Goal: Task Accomplishment & Management: Use online tool/utility

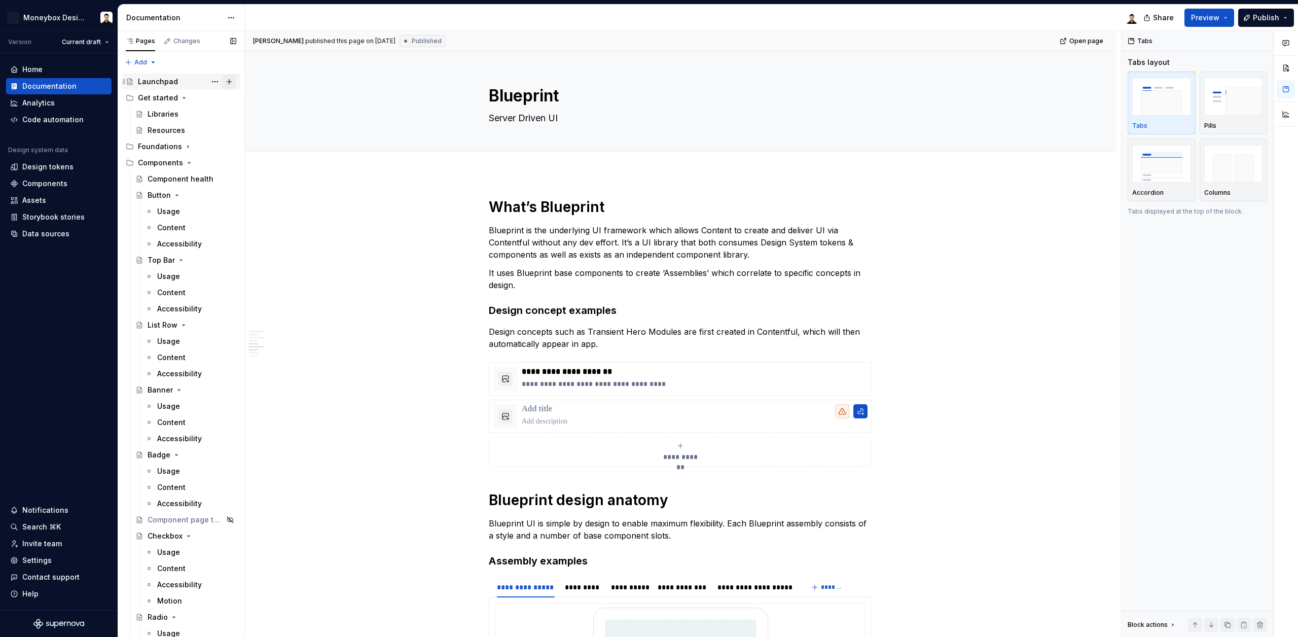
scroll to position [572, 0]
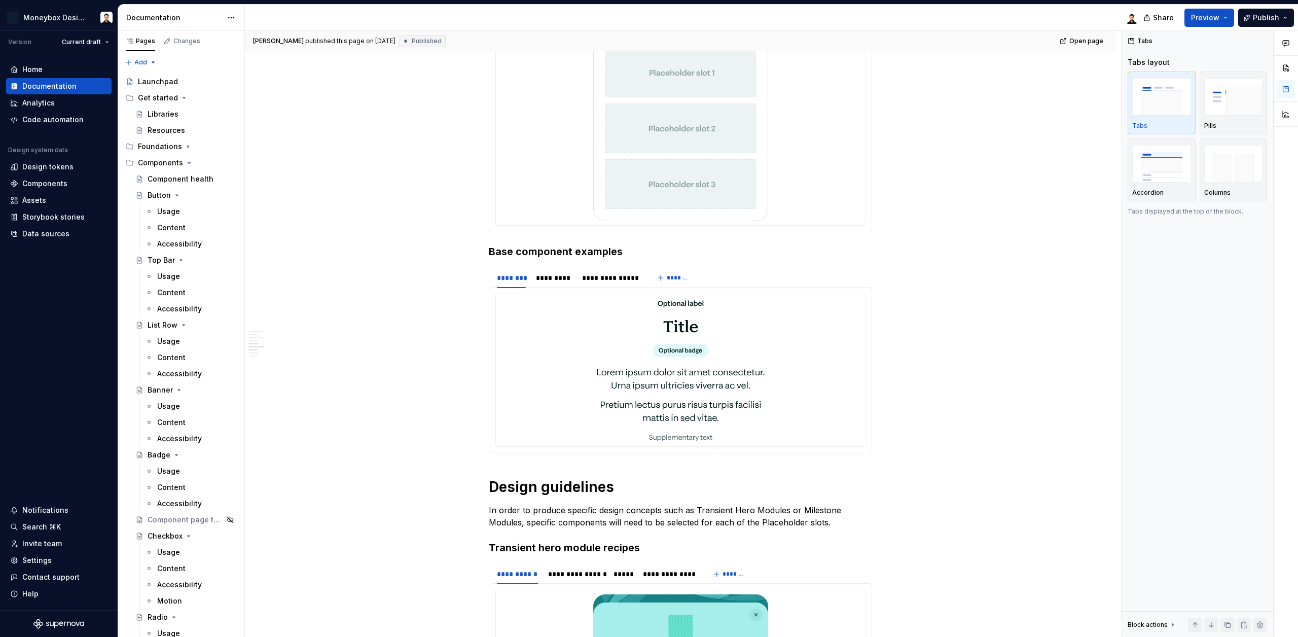
type textarea "*"
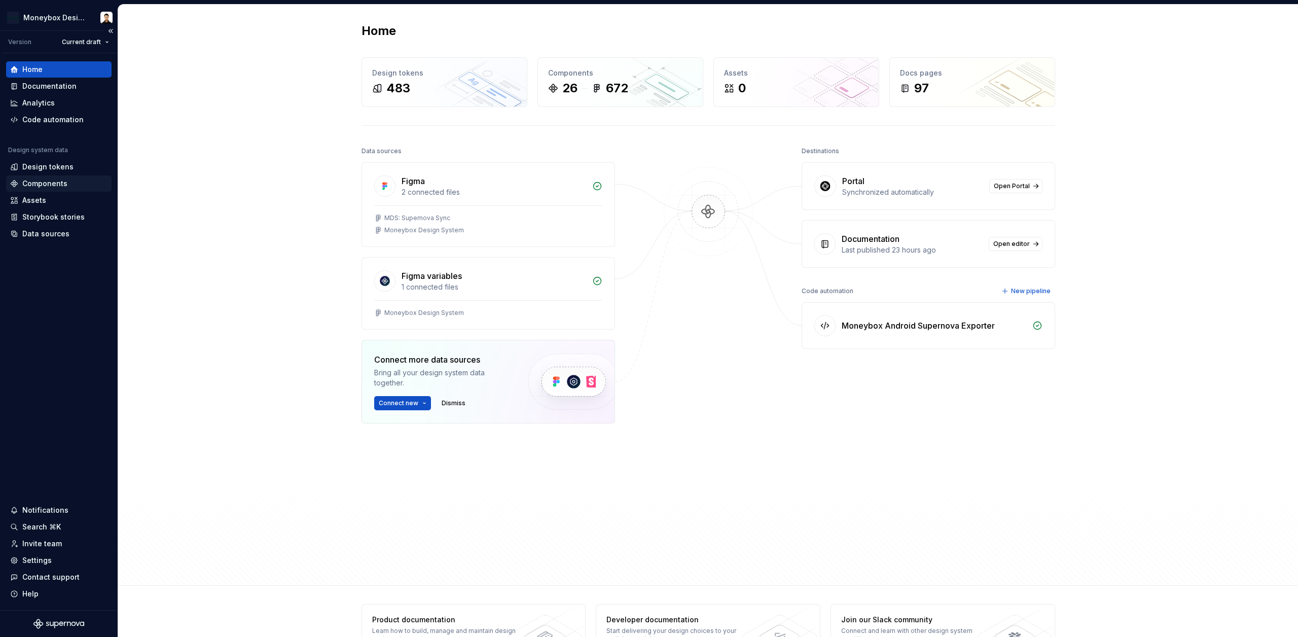
click at [55, 186] on div "Components" at bounding box center [44, 184] width 45 height 10
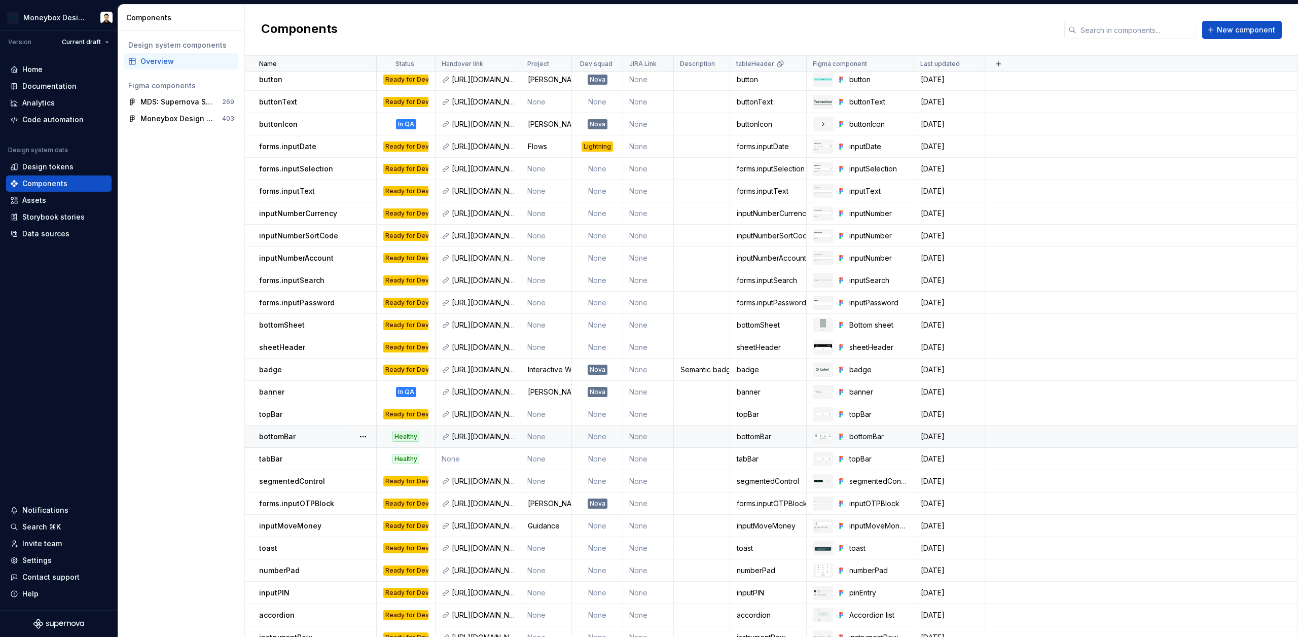
scroll to position [15, 0]
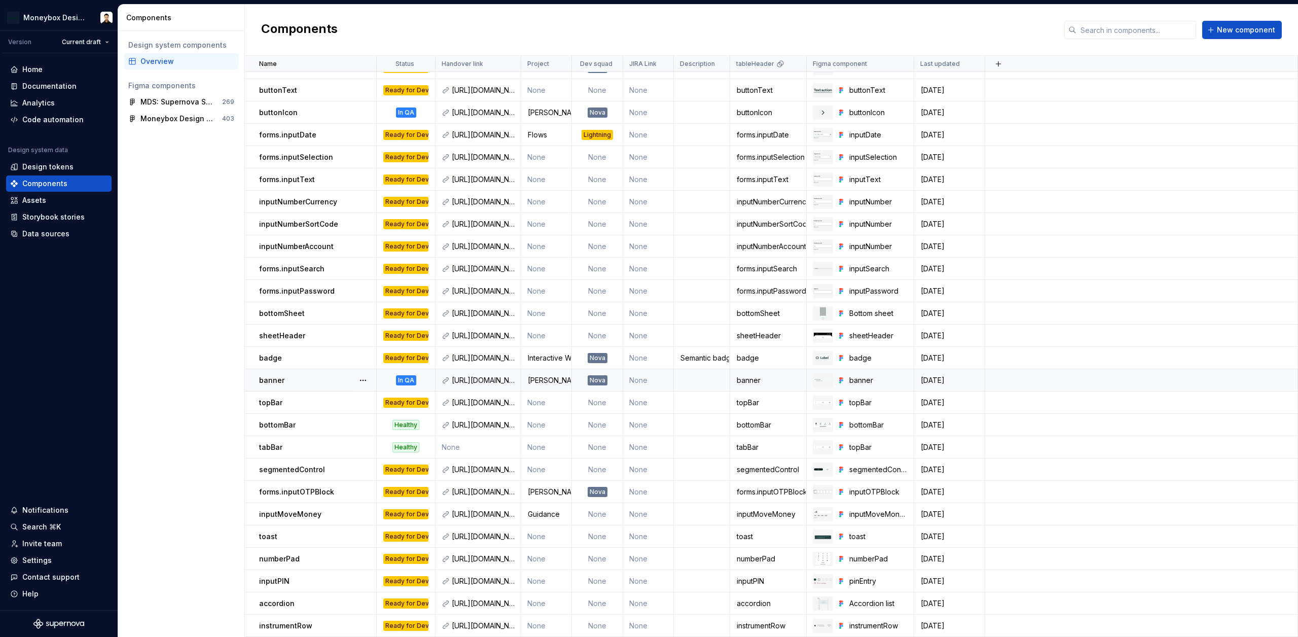
click at [305, 377] on div "banner" at bounding box center [317, 380] width 117 height 10
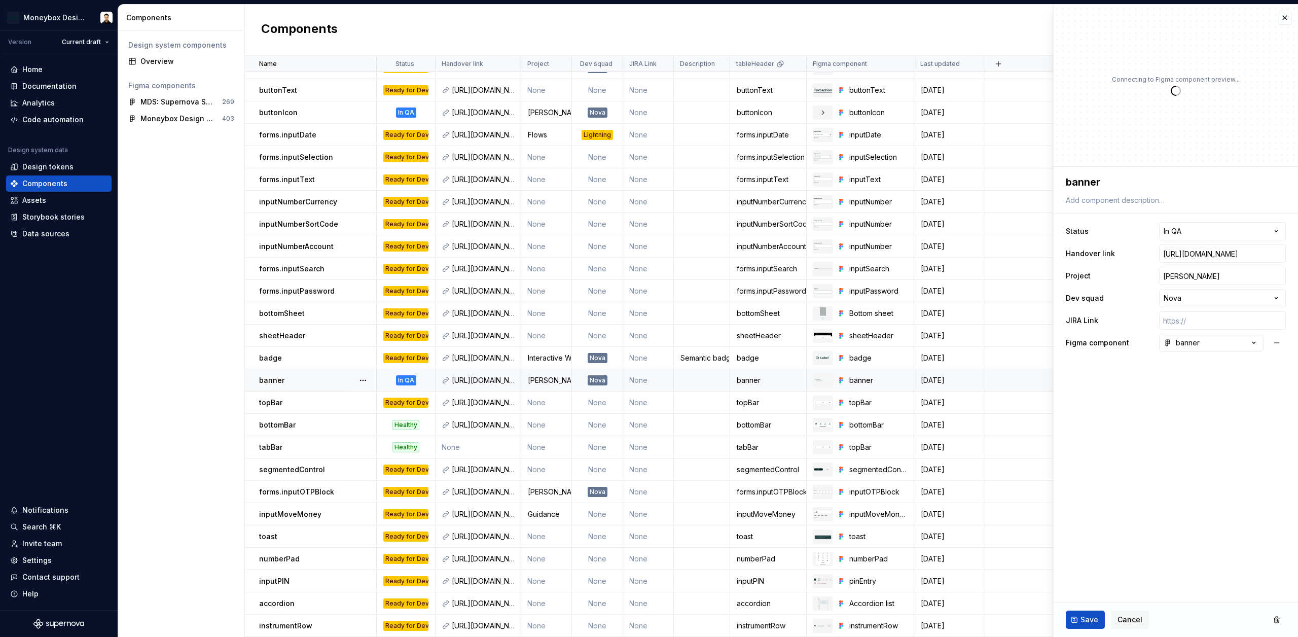
click at [404, 377] on div "In QA" at bounding box center [406, 380] width 20 height 10
click at [1232, 276] on input "[PERSON_NAME]" at bounding box center [1222, 276] width 127 height 18
type textarea "*"
click at [1229, 298] on html "Moneybox Design System Version Current draft Home Documentation Analytics Code …" at bounding box center [649, 318] width 1298 height 637
click at [1196, 510] on html "Moneybox Design System Version Current draft Home Documentation Analytics Code …" at bounding box center [649, 318] width 1298 height 637
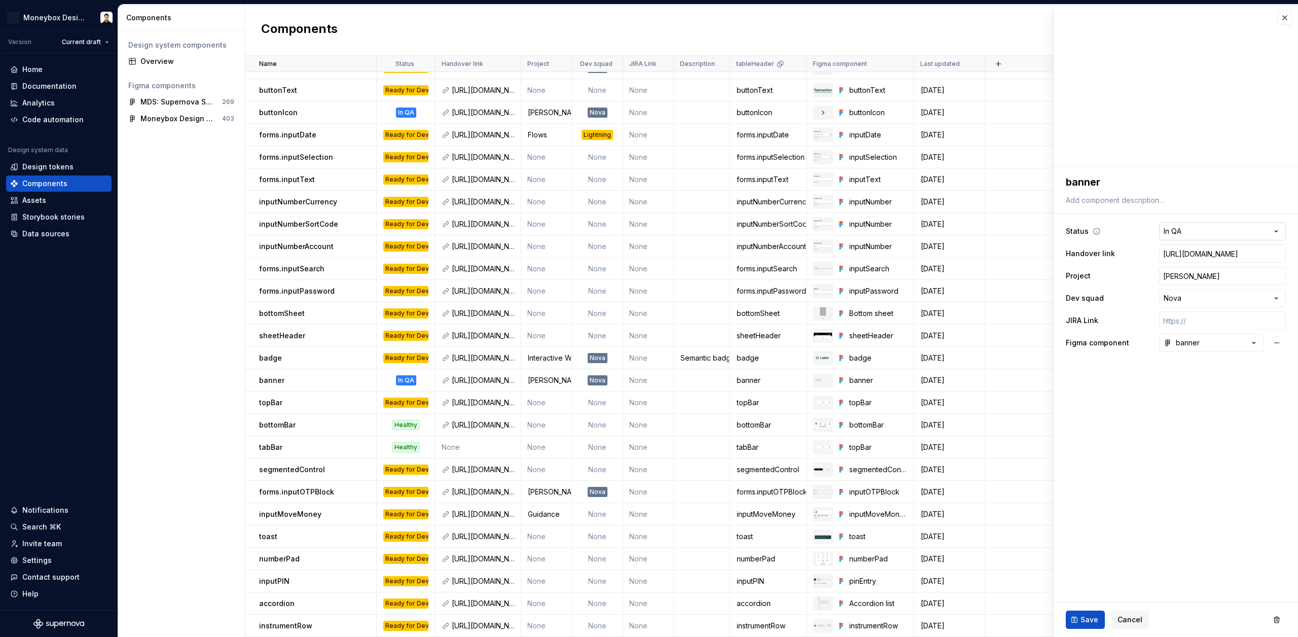
click at [1212, 232] on html "Moneybox Design System Version Current draft Home Documentation Analytics Code …" at bounding box center [649, 318] width 1298 height 637
select select "**********"
click at [1098, 624] on button "Save" at bounding box center [1085, 620] width 39 height 18
type textarea "*"
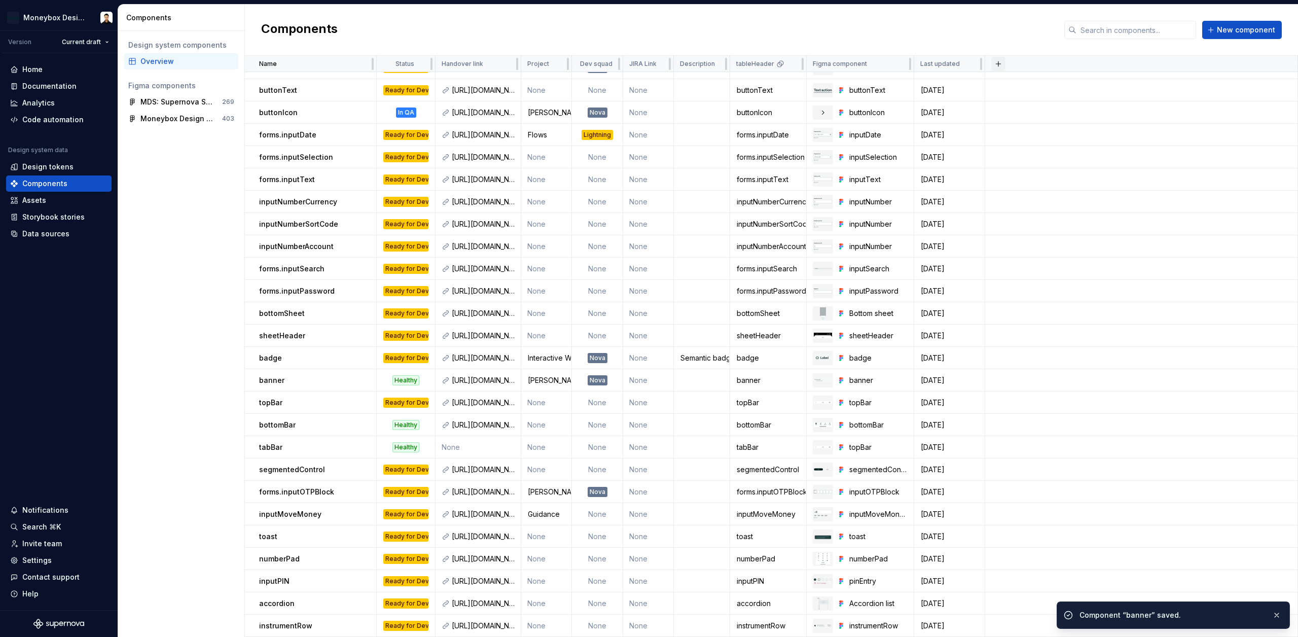
click at [998, 60] on button "button" at bounding box center [998, 64] width 14 height 14
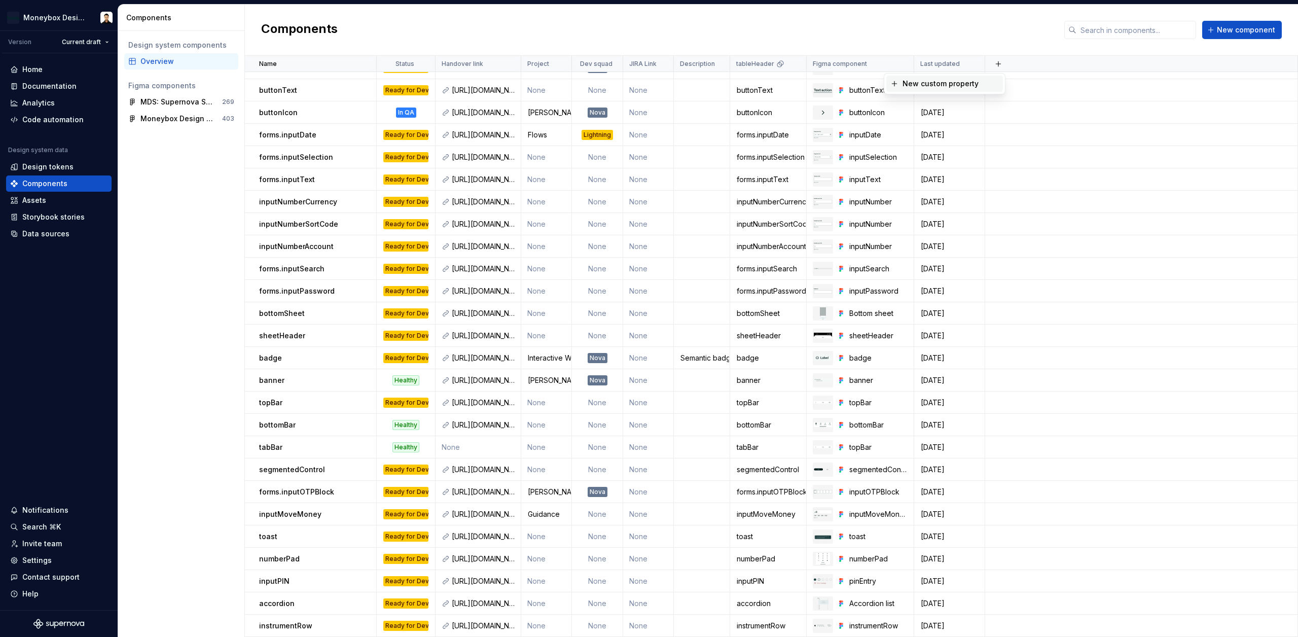
click at [961, 80] on div "New custom property" at bounding box center [941, 84] width 76 height 10
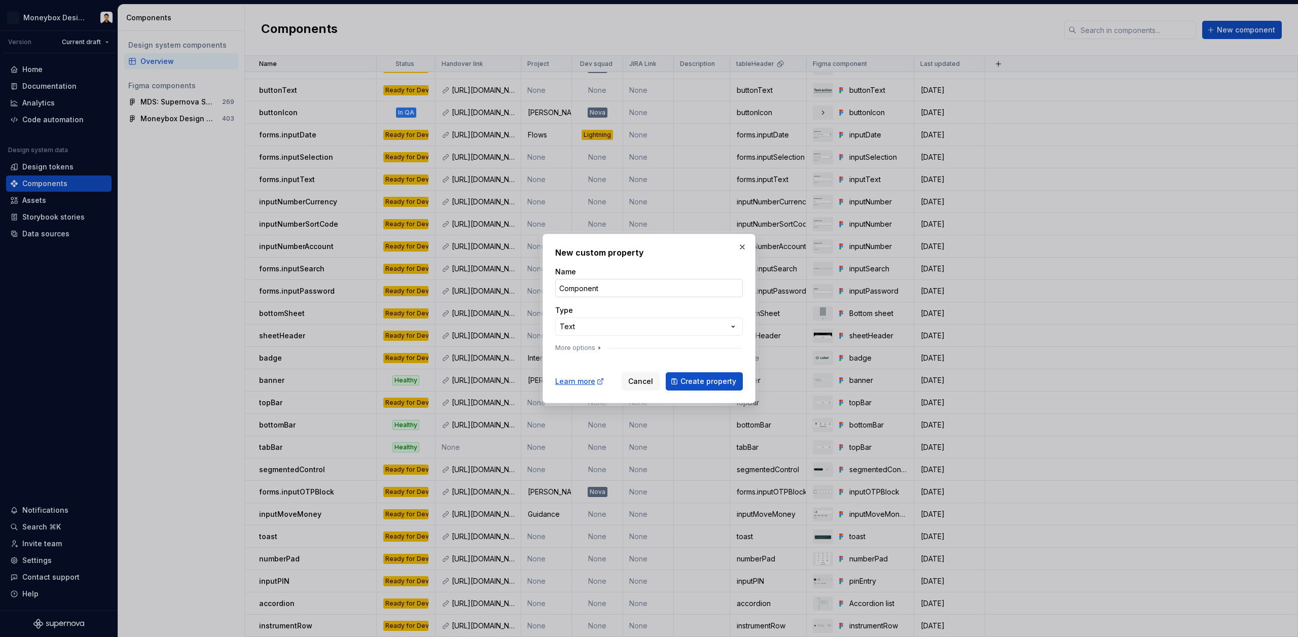
type input "Component version"
click at [607, 345] on div "More options" at bounding box center [649, 348] width 188 height 8
click at [612, 332] on div "**********" at bounding box center [649, 318] width 1298 height 637
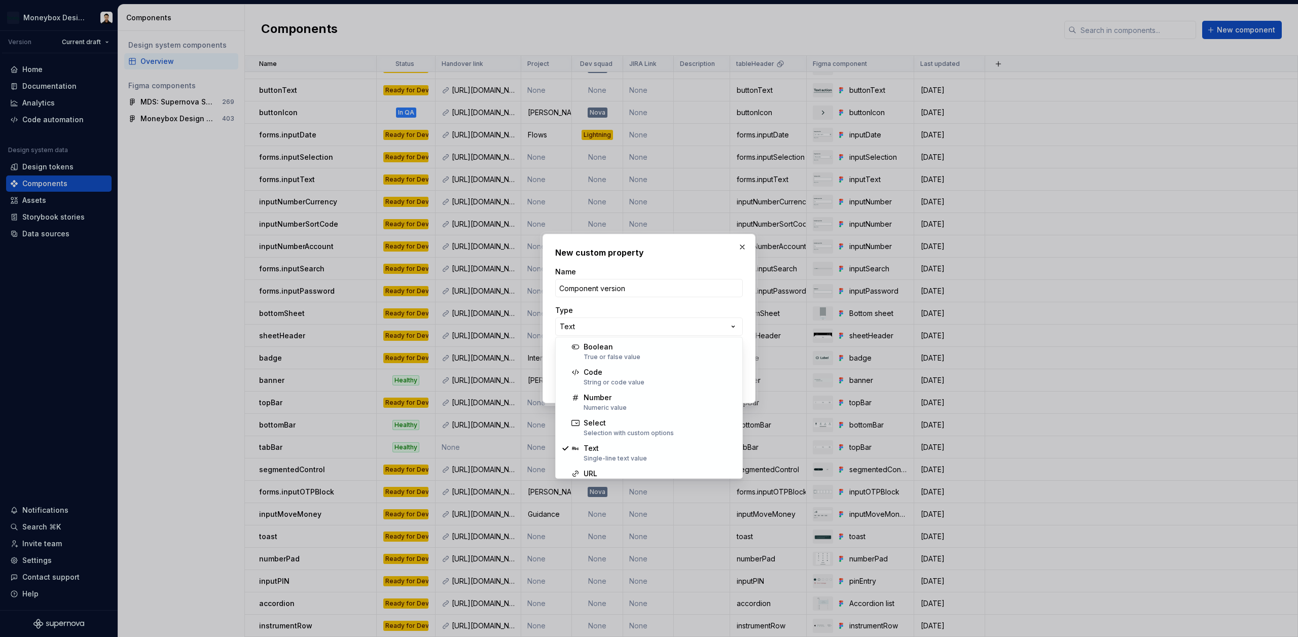
select select "******"
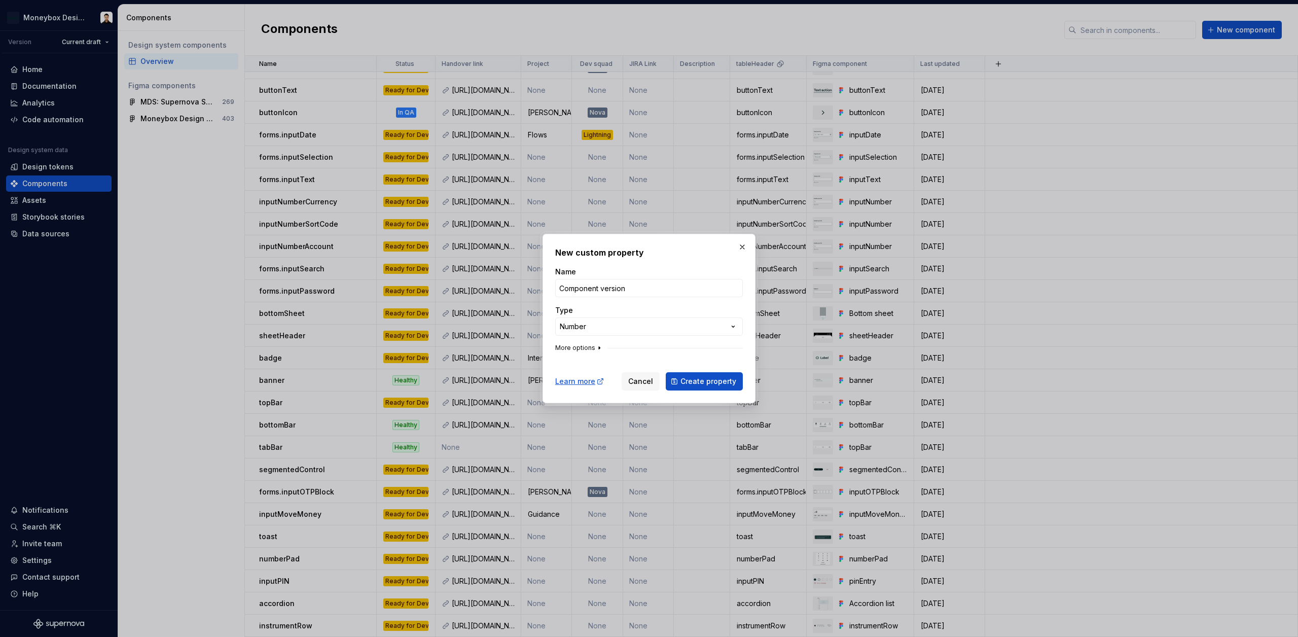
click at [599, 349] on icon "button" at bounding box center [599, 348] width 8 height 8
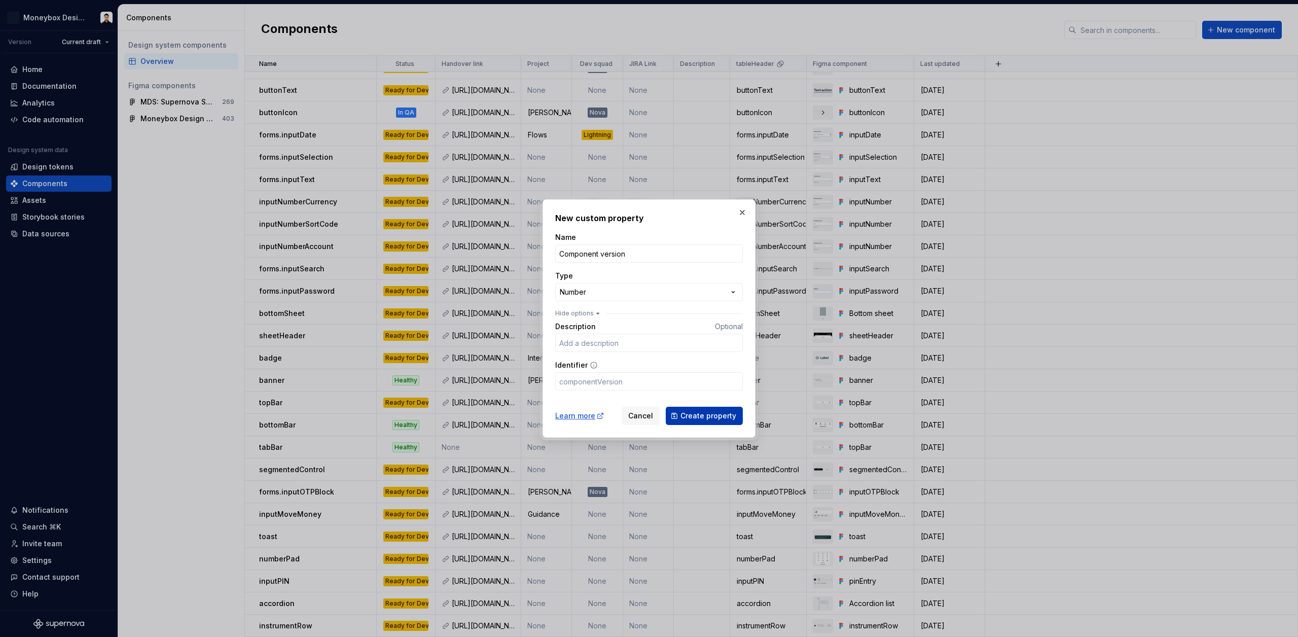
click at [696, 420] on span "Create property" at bounding box center [709, 416] width 56 height 10
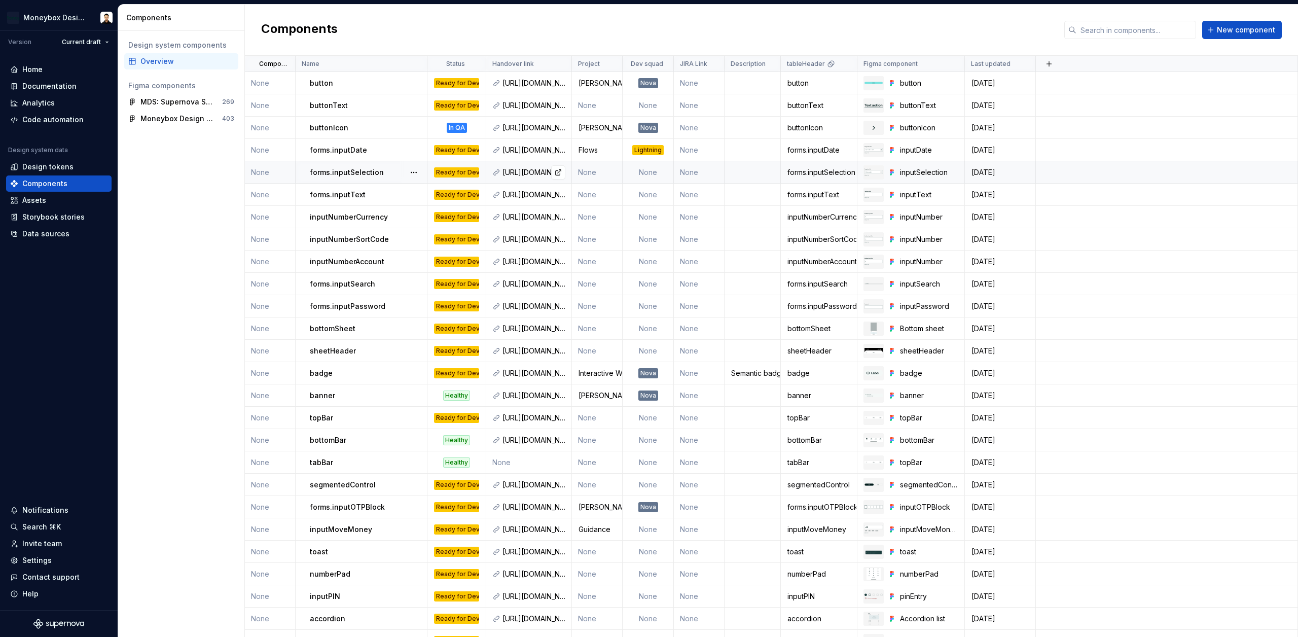
type textarea "*"
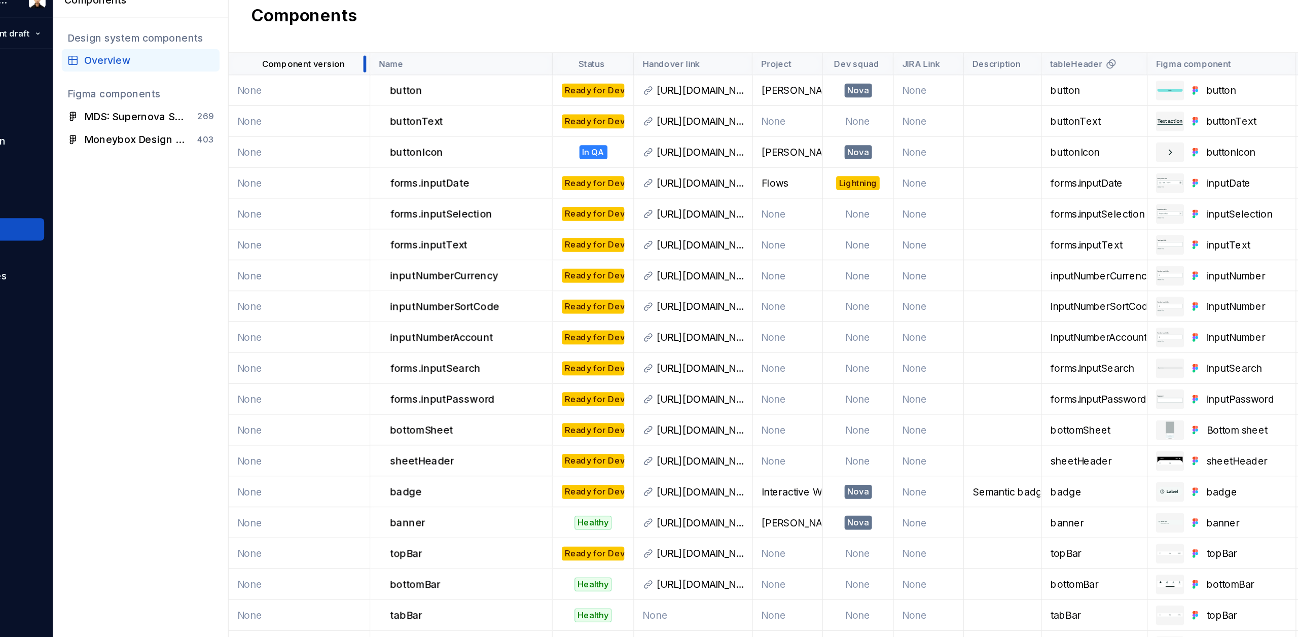
drag, startPoint x: 292, startPoint y: 64, endPoint x: 344, endPoint y: 52, distance: 53.0
click at [344, 52] on div "Components New component Component version Name Status Handover link Project De…" at bounding box center [771, 321] width 1053 height 632
click at [331, 63] on html "Moneybox Design System Version Current draft Home Documentation Analytics Code …" at bounding box center [649, 318] width 1298 height 637
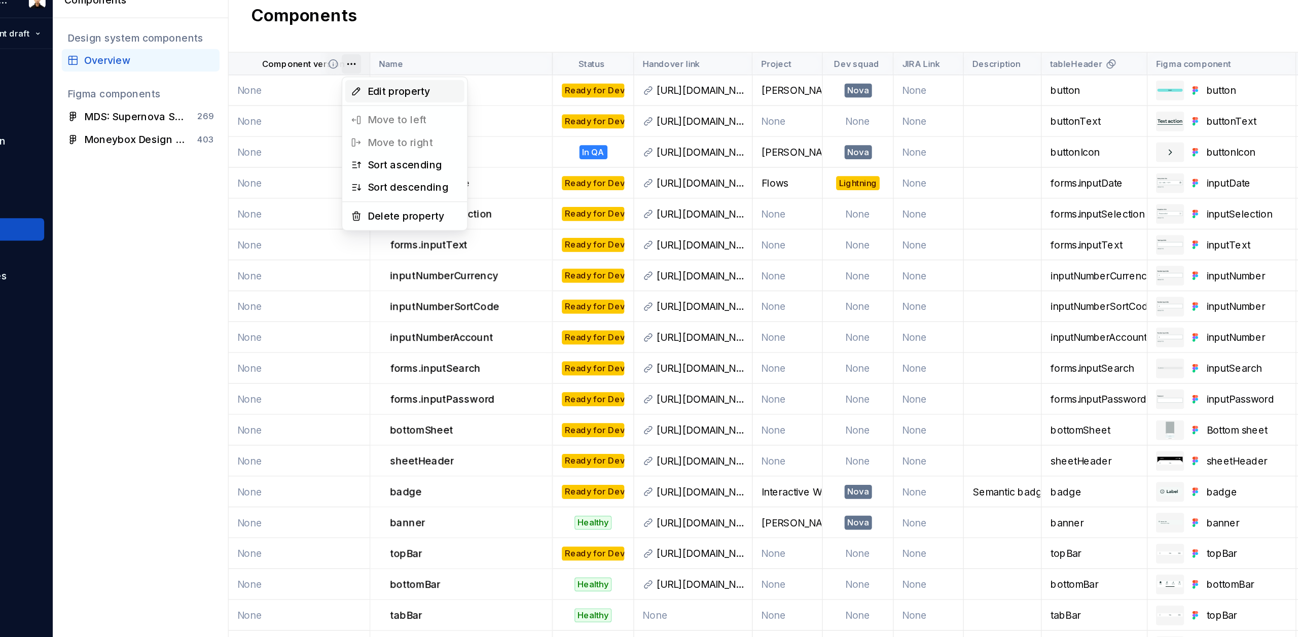
click at [364, 83] on span "Edit property" at bounding box center [378, 84] width 66 height 10
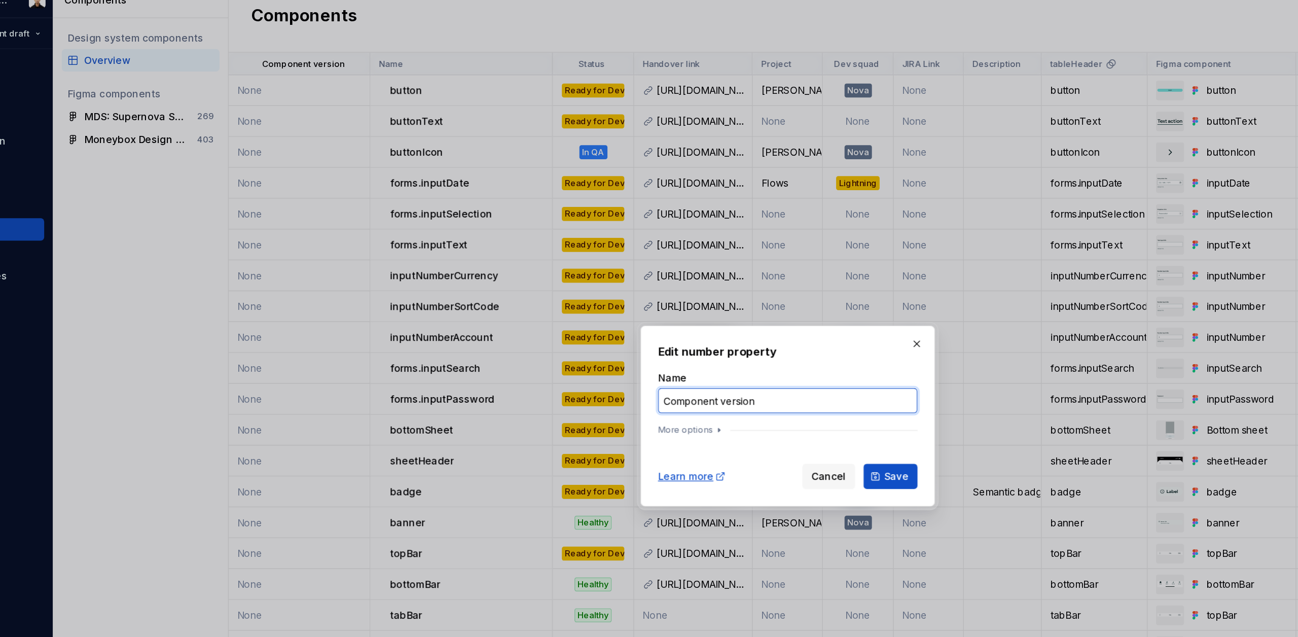
drag, startPoint x: 604, startPoint y: 308, endPoint x: 514, endPoint y: 314, distance: 89.9
click at [514, 314] on div "Edit number property Name Component version More options Learn more Cancel Save" at bounding box center [649, 318] width 1298 height 637
type input "Version"
click at [704, 353] on button "Save" at bounding box center [723, 362] width 39 height 18
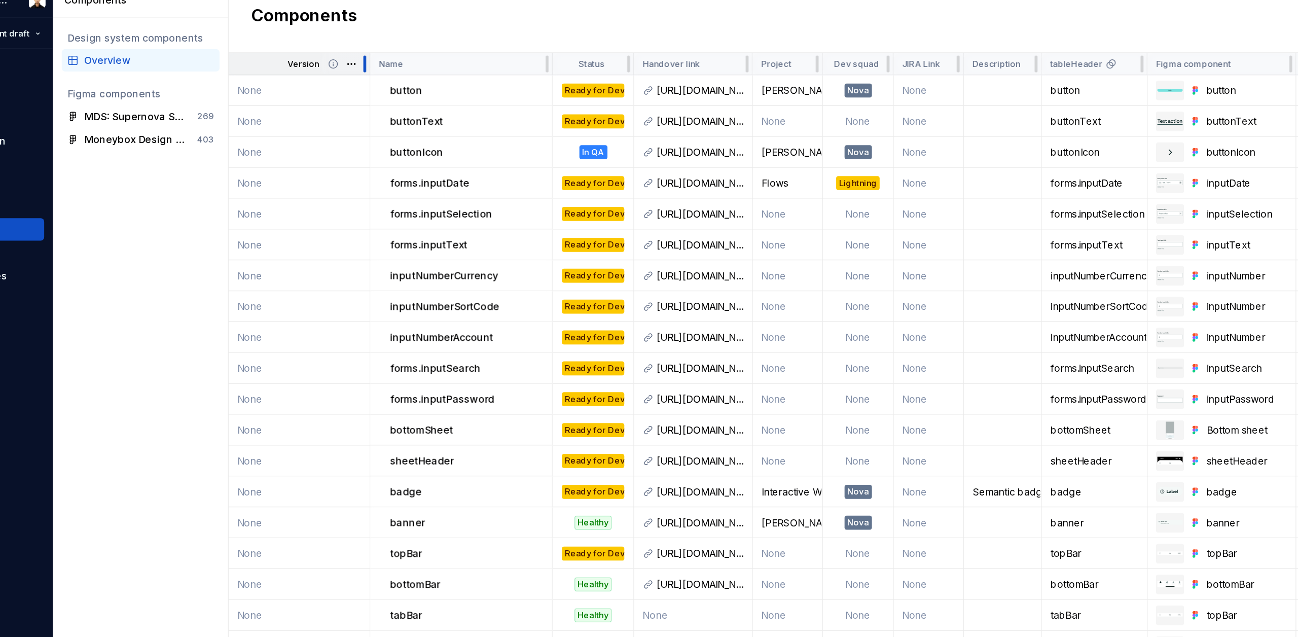
drag, startPoint x: 342, startPoint y: 63, endPoint x: 314, endPoint y: 64, distance: 27.4
click at [314, 64] on div "Version" at bounding box center [296, 64] width 102 height 16
drag, startPoint x: 344, startPoint y: 65, endPoint x: 279, endPoint y: 70, distance: 65.1
click at [279, 70] on div "Version" at bounding box center [296, 64] width 102 height 16
click at [346, 62] on html "Moneybox Design System Version Current draft Home Documentation Analytics Code …" at bounding box center [649, 318] width 1298 height 637
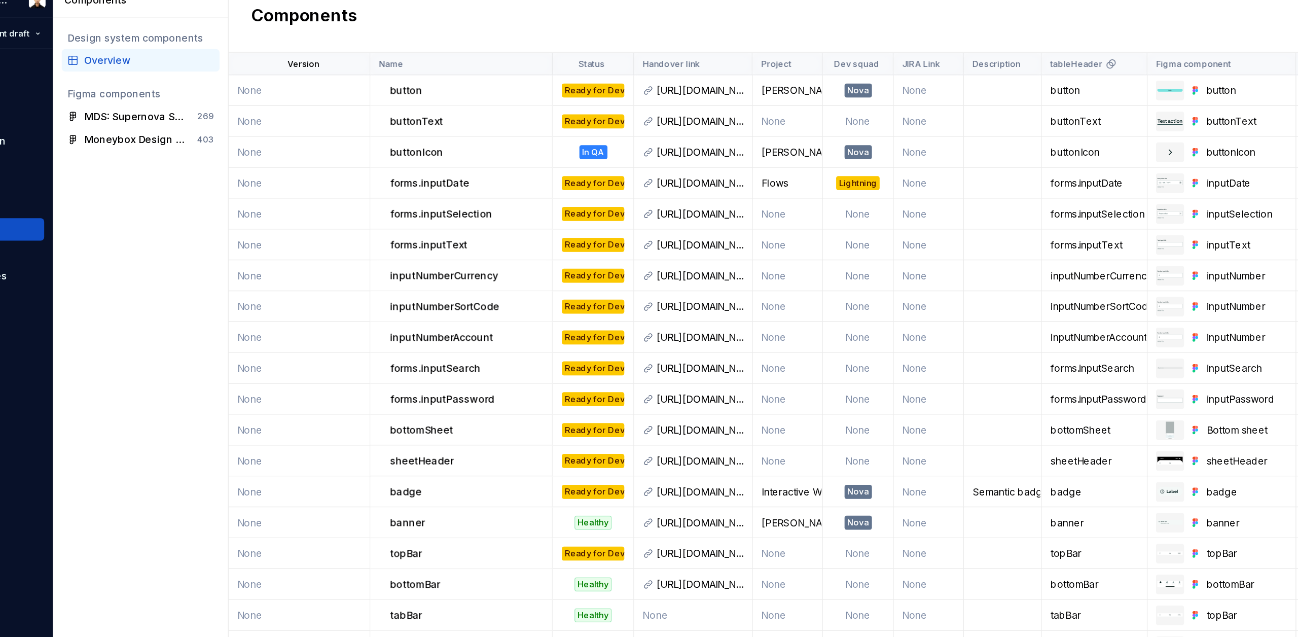
click at [324, 63] on html "Moneybox Design System Version Current draft Home Documentation Analytics Code …" at bounding box center [649, 318] width 1298 height 637
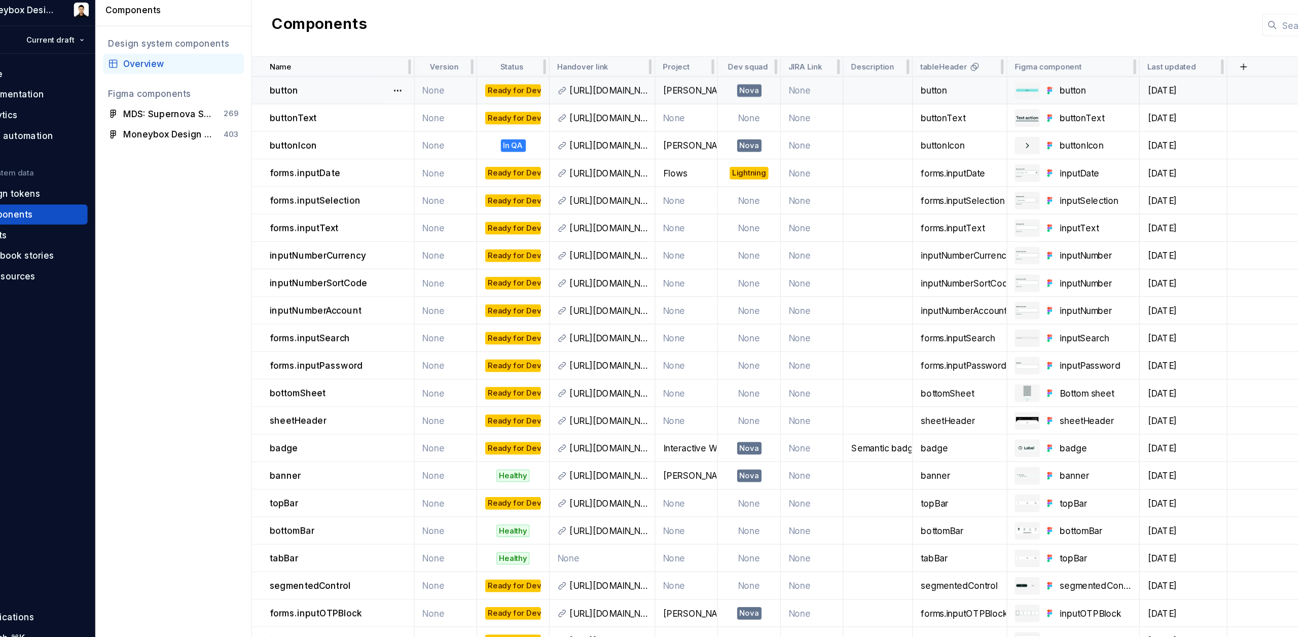
click at [396, 82] on td "None" at bounding box center [402, 83] width 51 height 22
click at [398, 84] on td "None" at bounding box center [402, 83] width 51 height 22
click at [413, 83] on td "None" at bounding box center [402, 83] width 51 height 22
click at [307, 83] on div "button" at bounding box center [317, 83] width 117 height 10
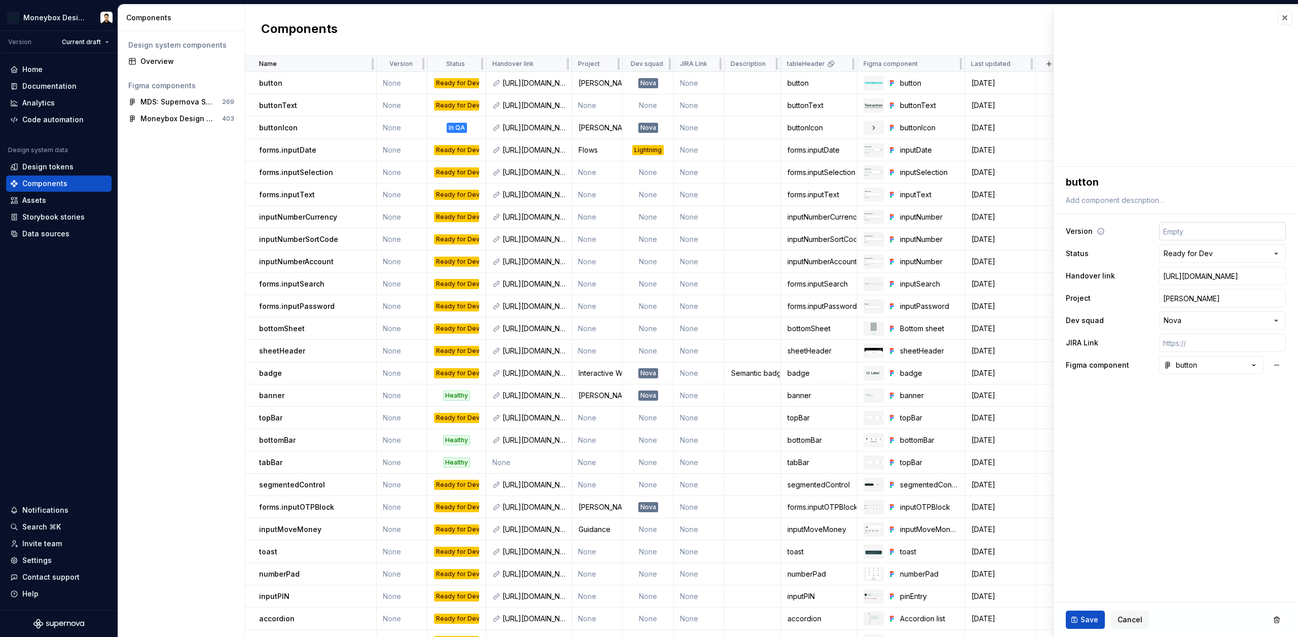
click at [1204, 232] on input "number" at bounding box center [1222, 231] width 127 height 18
type textarea "*"
type input "1.0"
click at [1076, 614] on button "Save" at bounding box center [1085, 620] width 39 height 18
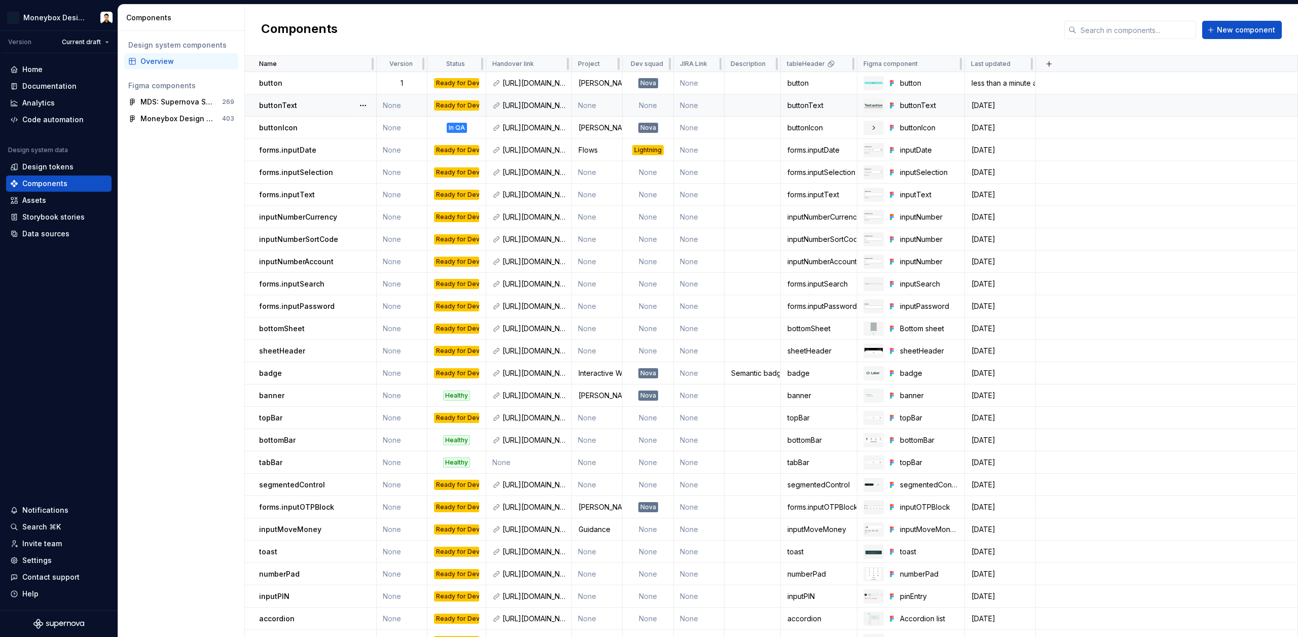
click at [331, 103] on div "buttonText" at bounding box center [317, 105] width 117 height 10
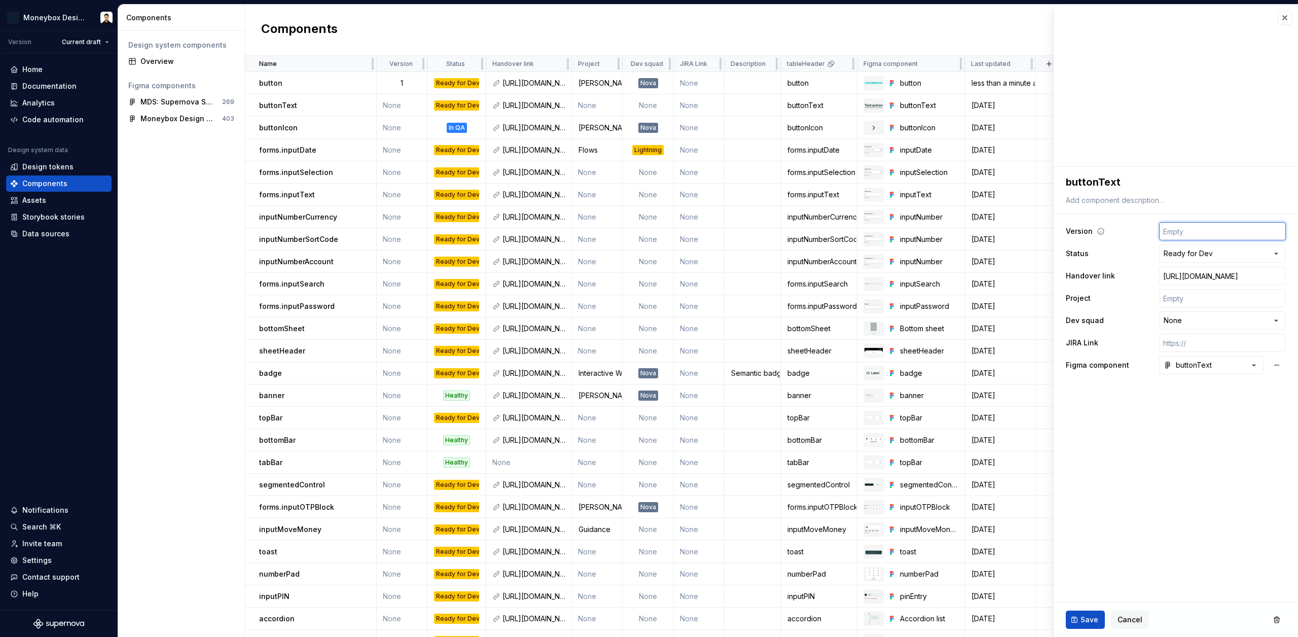
click at [1223, 227] on input "number" at bounding box center [1222, 231] width 127 height 18
type textarea "*"
type input "1.0"
click at [1084, 620] on span "Save" at bounding box center [1090, 620] width 18 height 10
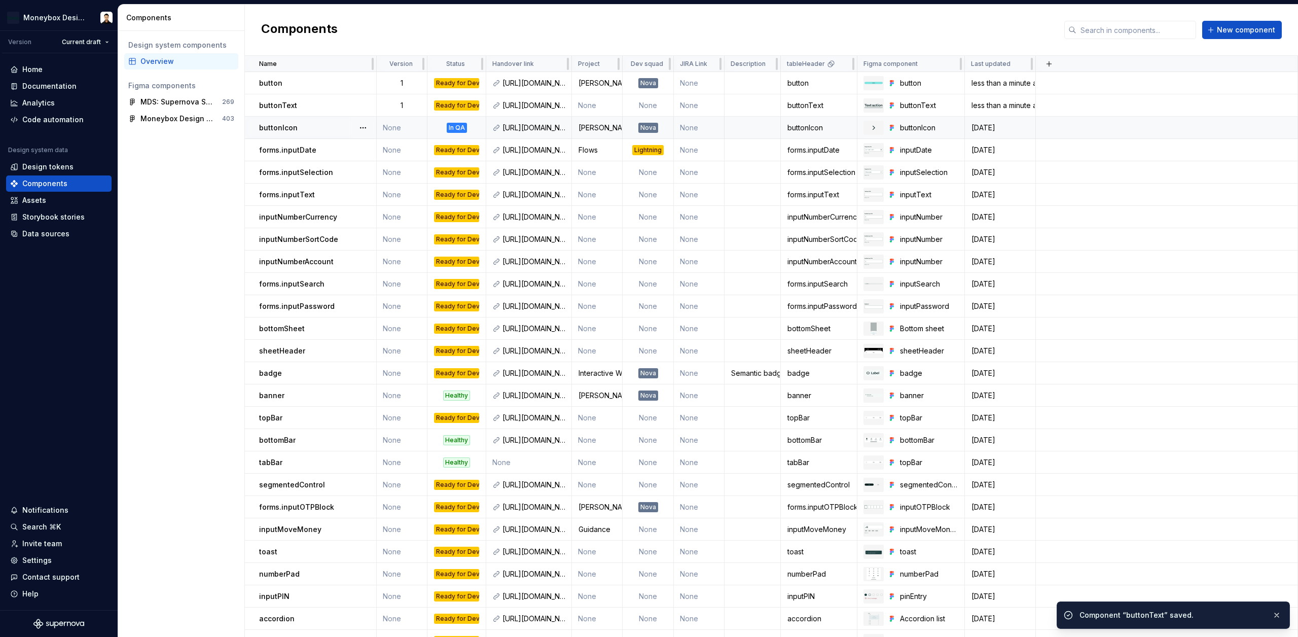
click at [400, 129] on td "None" at bounding box center [402, 128] width 51 height 22
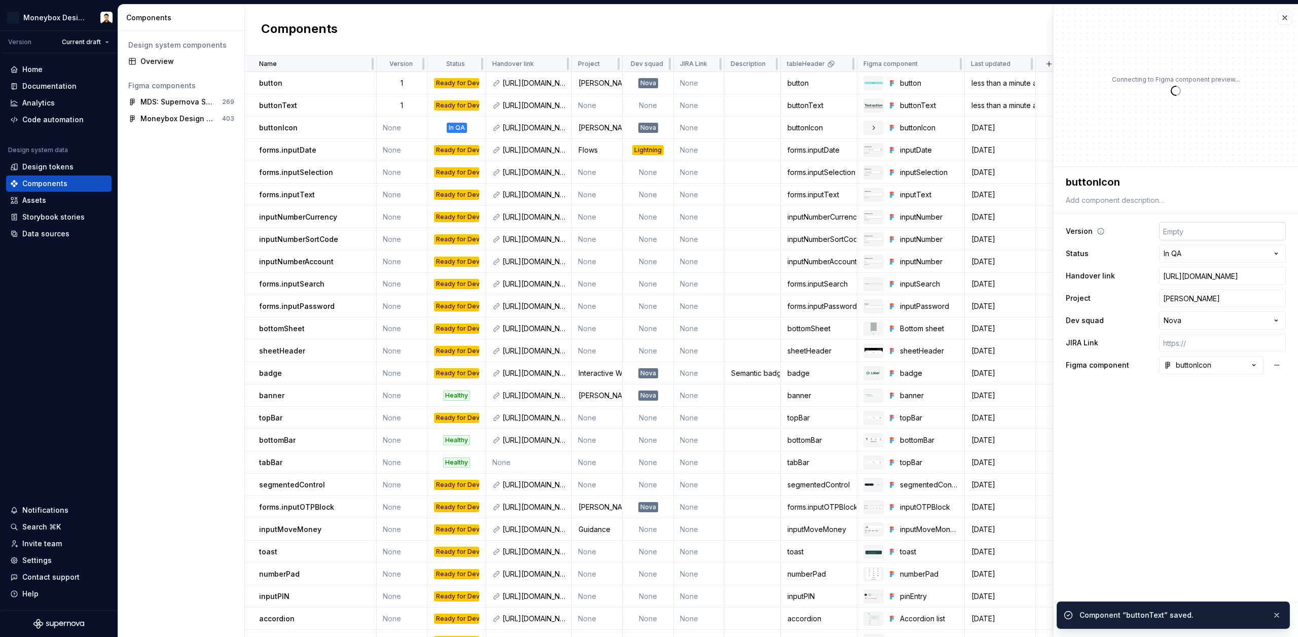
click at [1210, 232] on input "number" at bounding box center [1222, 231] width 127 height 18
type textarea "*"
type input "1"
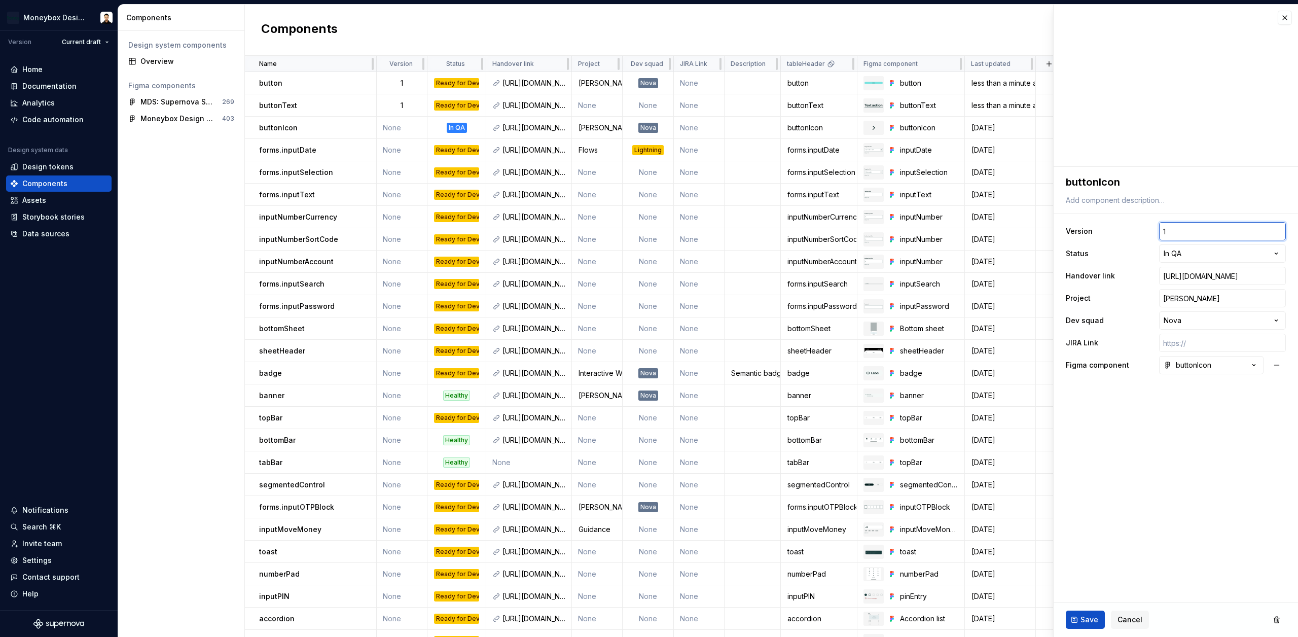
type textarea "*"
type input "1"
click at [1091, 616] on span "Save" at bounding box center [1090, 620] width 18 height 10
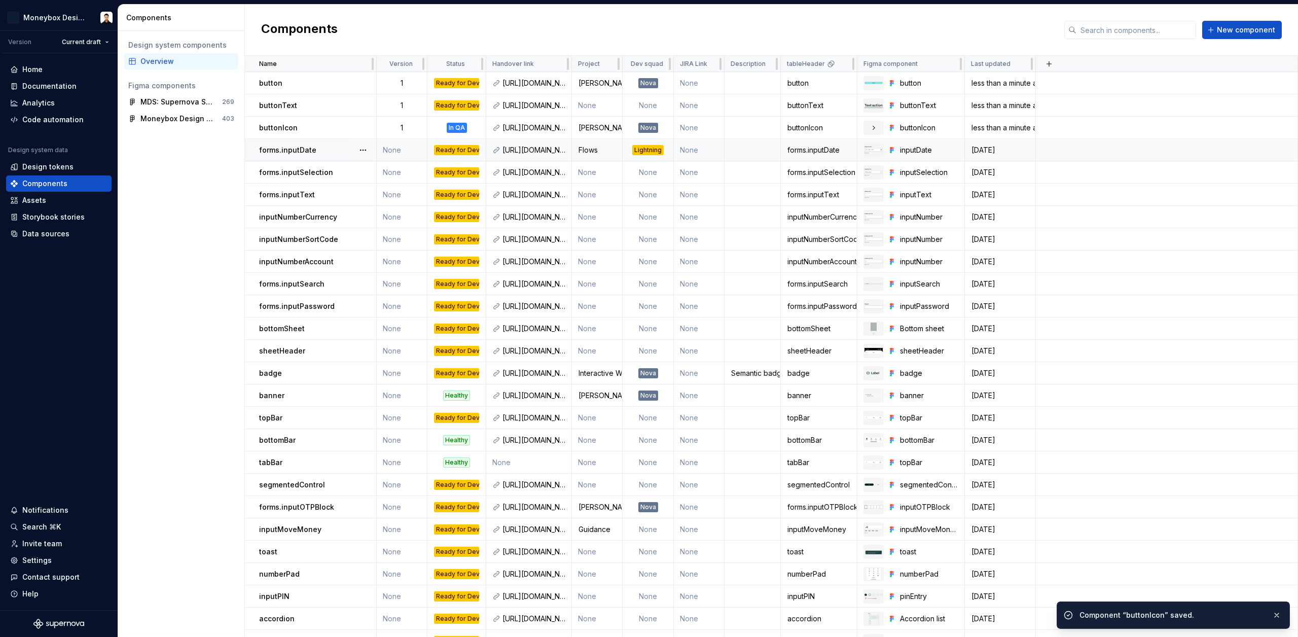
click at [333, 151] on div "forms.inputDate" at bounding box center [317, 150] width 117 height 10
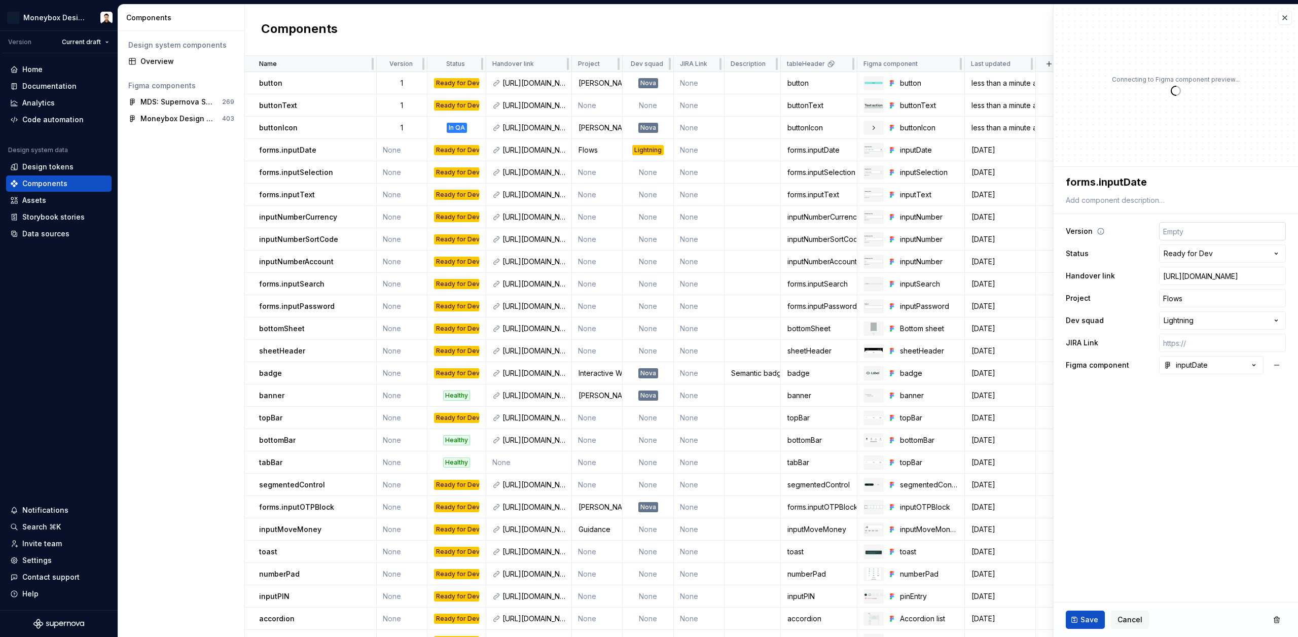
click at [1193, 228] on input "number" at bounding box center [1222, 231] width 127 height 18
type textarea "*"
type input "1"
click at [1083, 621] on span "Save" at bounding box center [1090, 620] width 18 height 10
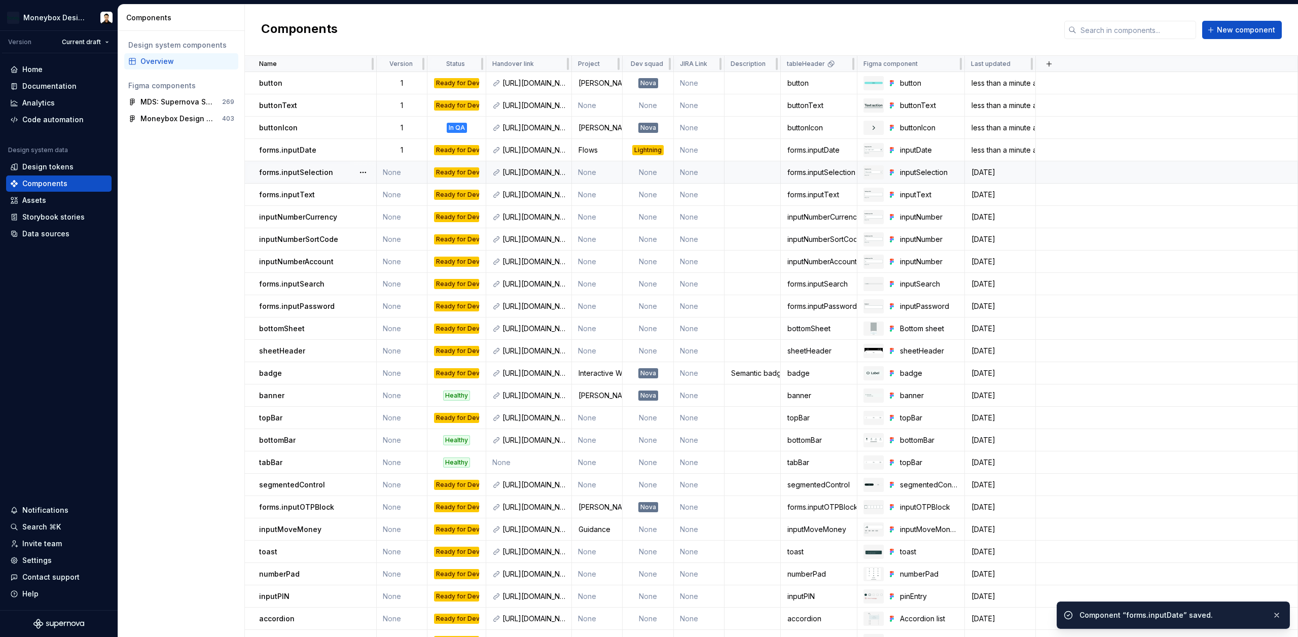
click at [322, 171] on p "forms.inputSelection" at bounding box center [296, 172] width 74 height 10
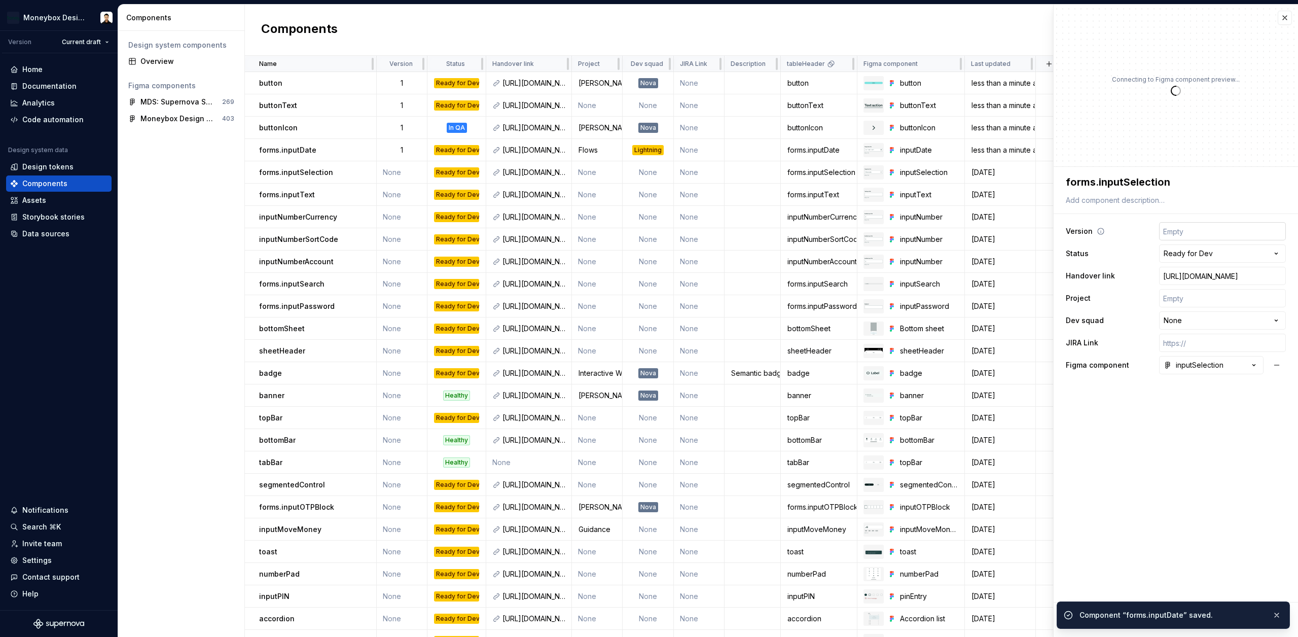
click at [1214, 232] on input "number" at bounding box center [1222, 231] width 127 height 18
type textarea "*"
type input "1"
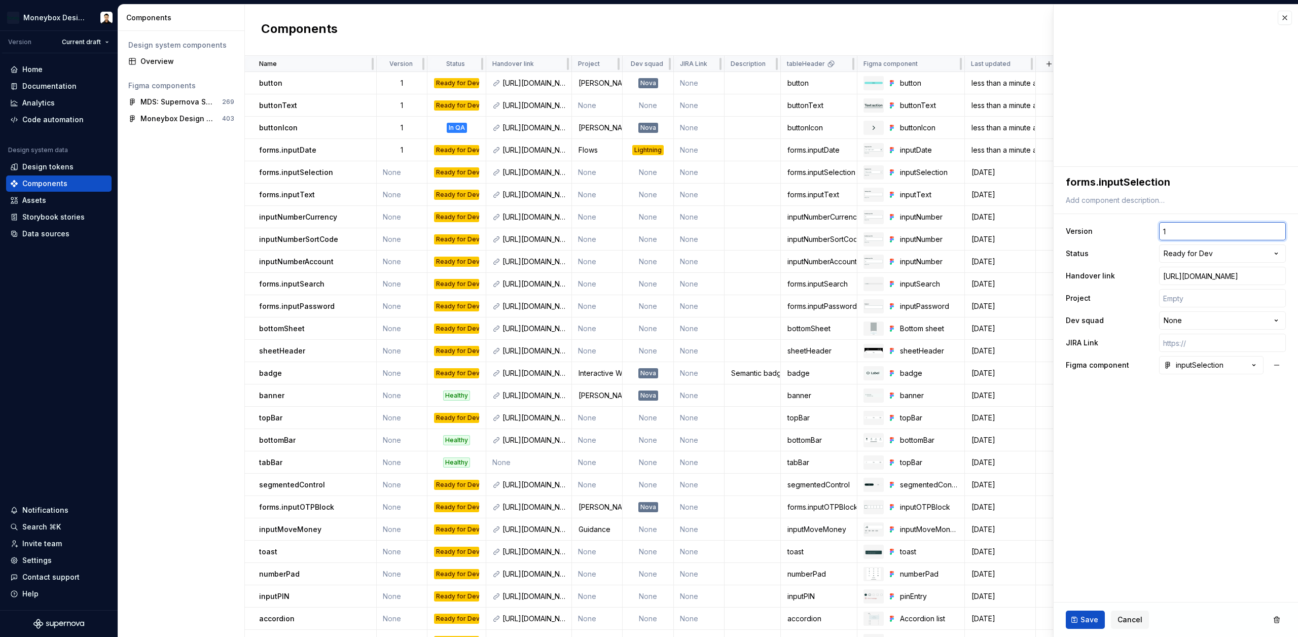
type textarea "*"
type input "1"
click at [1086, 617] on span "Save" at bounding box center [1090, 620] width 18 height 10
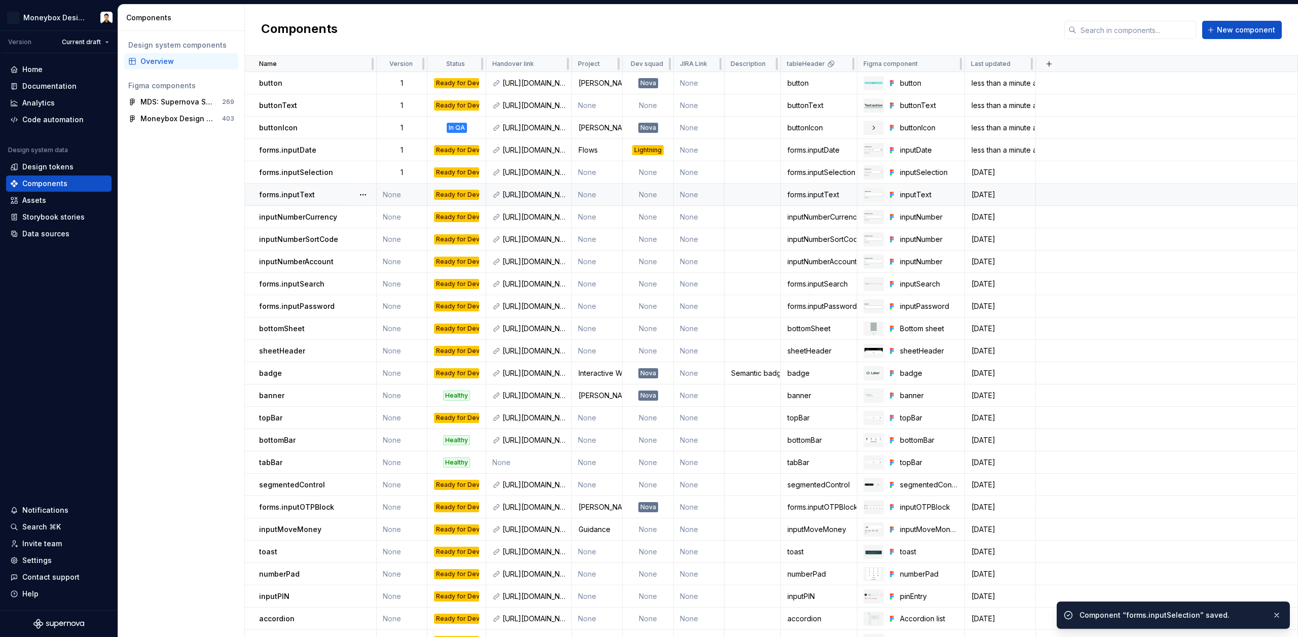
click at [297, 190] on p "forms.inputText" at bounding box center [287, 195] width 56 height 10
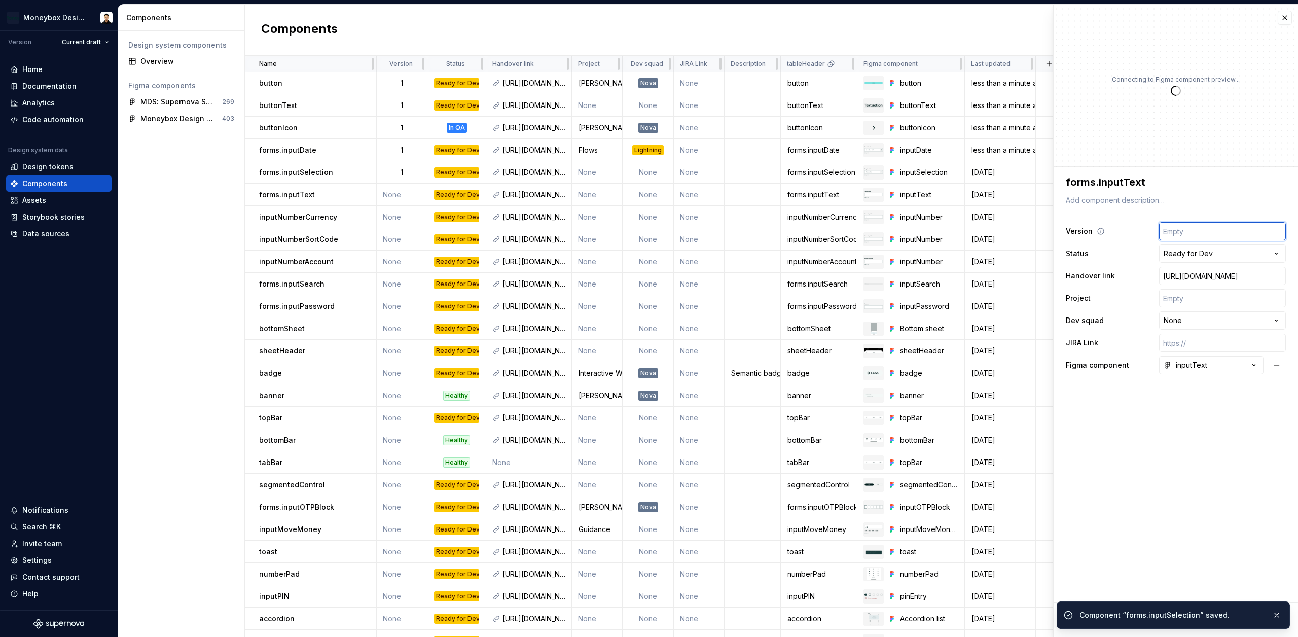
click at [1186, 229] on input "number" at bounding box center [1222, 231] width 127 height 18
type textarea "*"
type input "1"
type textarea "*"
type input "1"
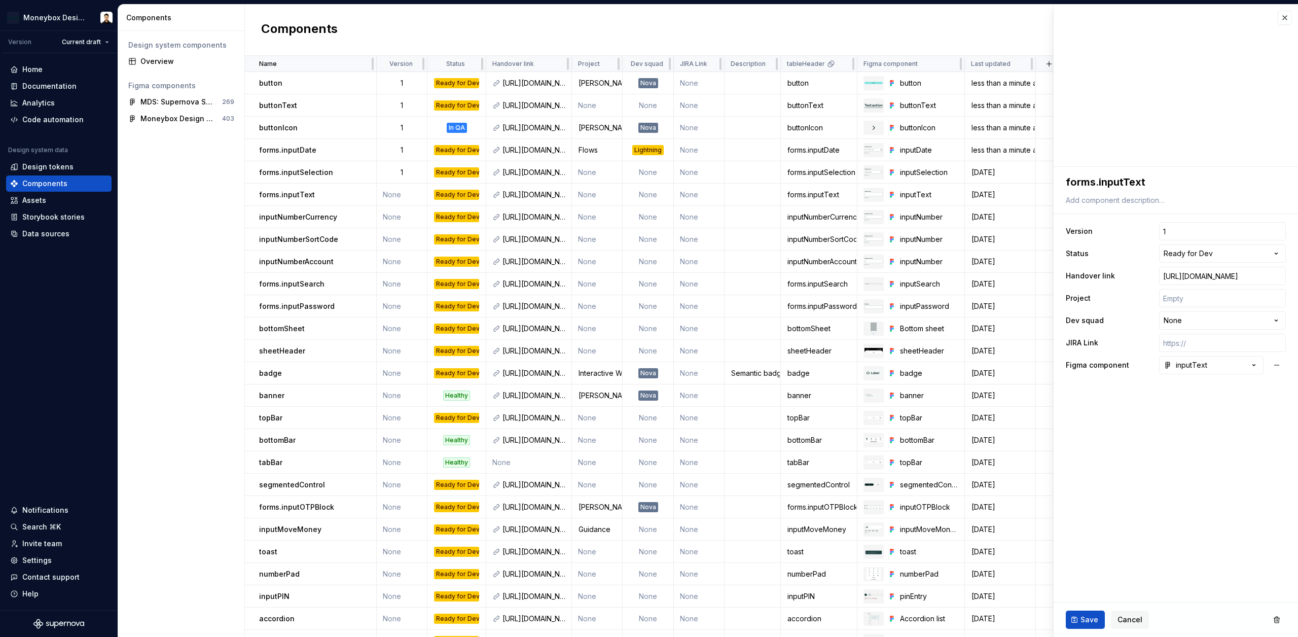
click at [1087, 630] on div "Save Cancel" at bounding box center [1176, 619] width 244 height 34
click at [1087, 620] on span "Save" at bounding box center [1090, 620] width 18 height 10
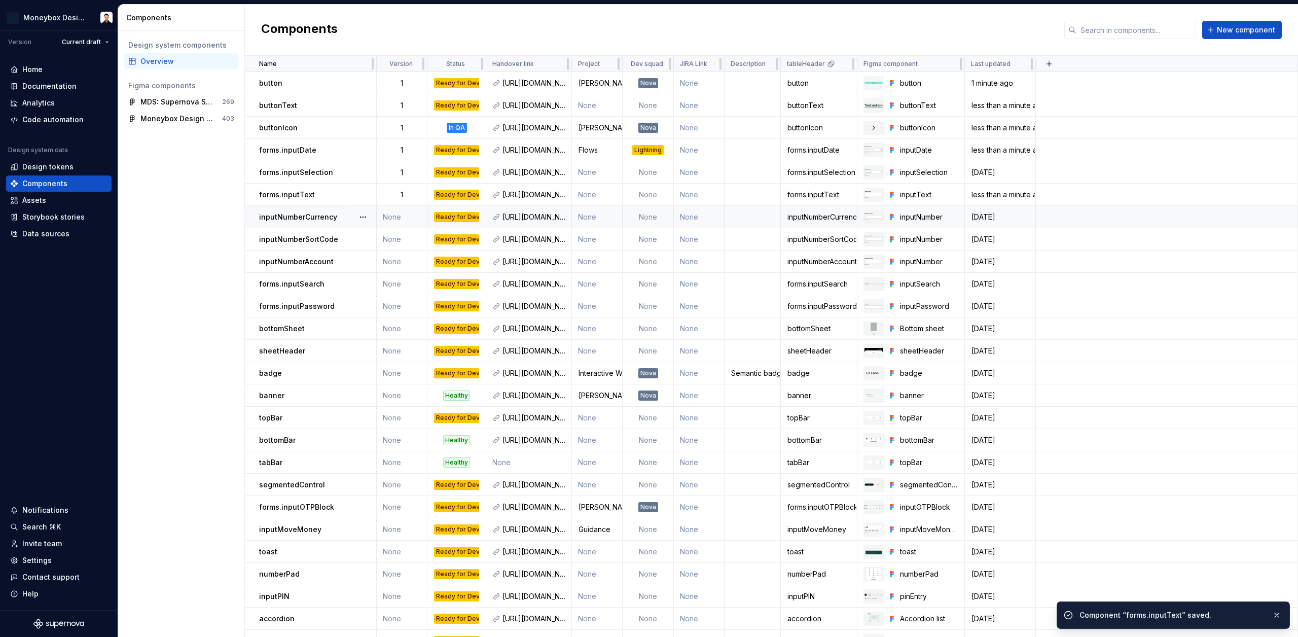
click at [326, 218] on p "inputNumberCurrency" at bounding box center [298, 217] width 78 height 10
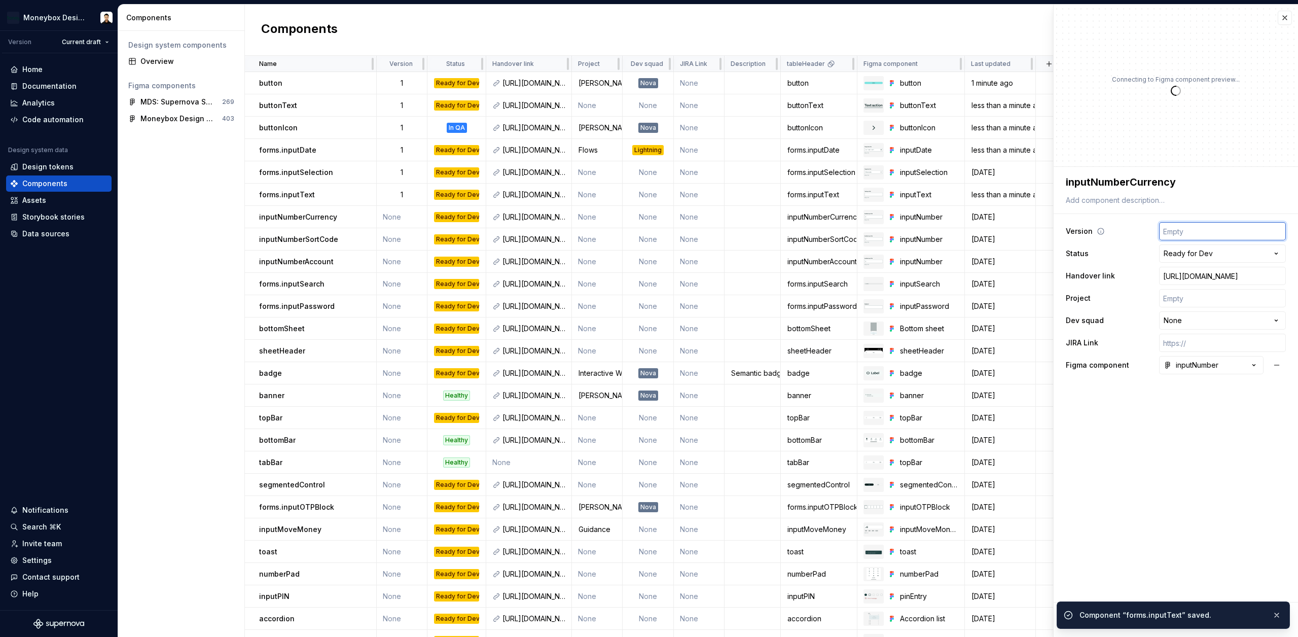
click at [1202, 229] on input "number" at bounding box center [1222, 231] width 127 height 18
type textarea "*"
type input "1"
type textarea "*"
type input "1"
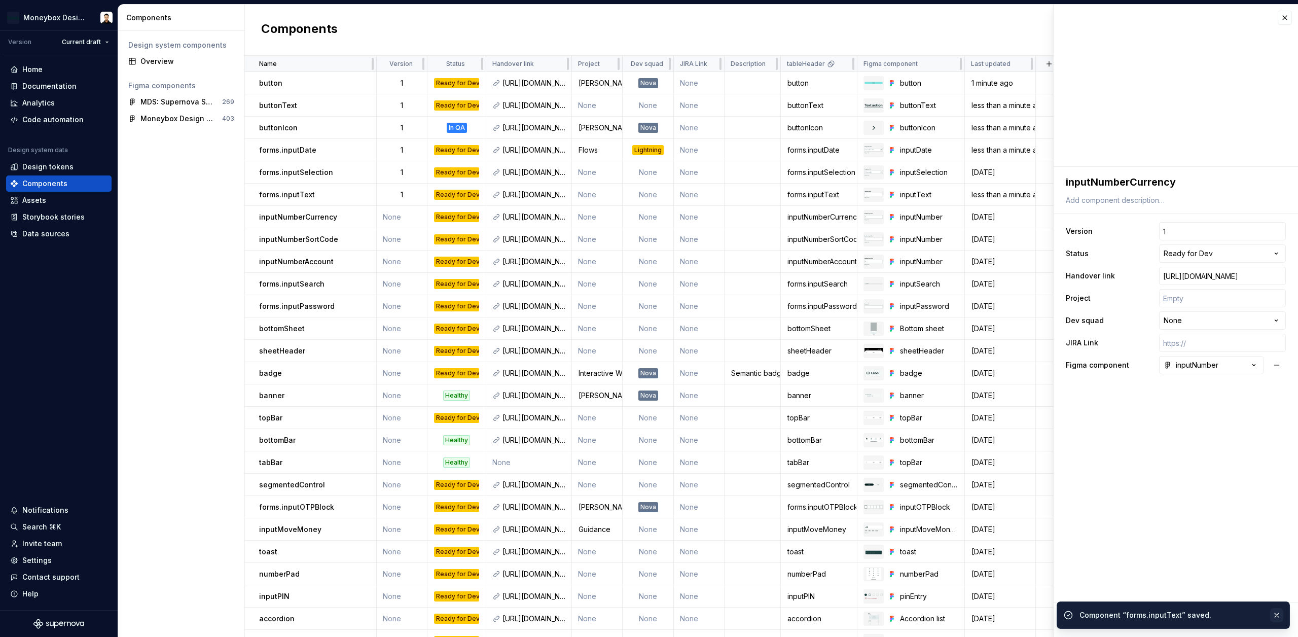
click at [1278, 612] on button "button" at bounding box center [1276, 615] width 13 height 14
click at [1076, 614] on button "Save" at bounding box center [1085, 620] width 39 height 18
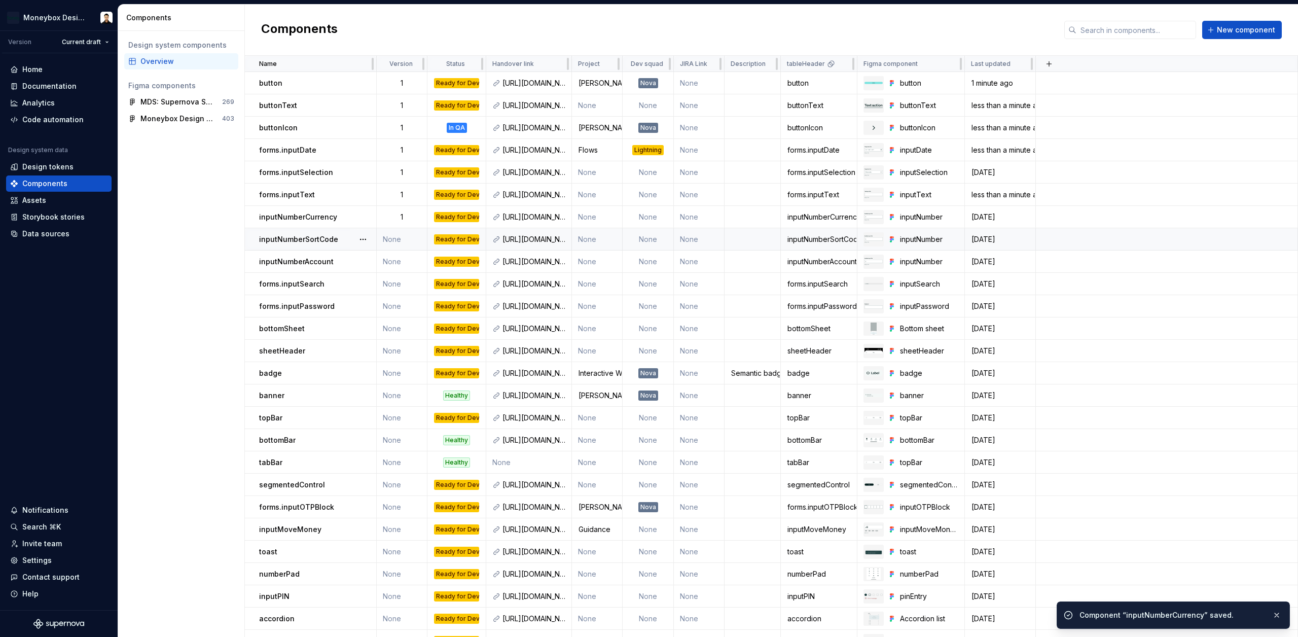
click at [327, 237] on p "inputNumberSortCode" at bounding box center [298, 239] width 79 height 10
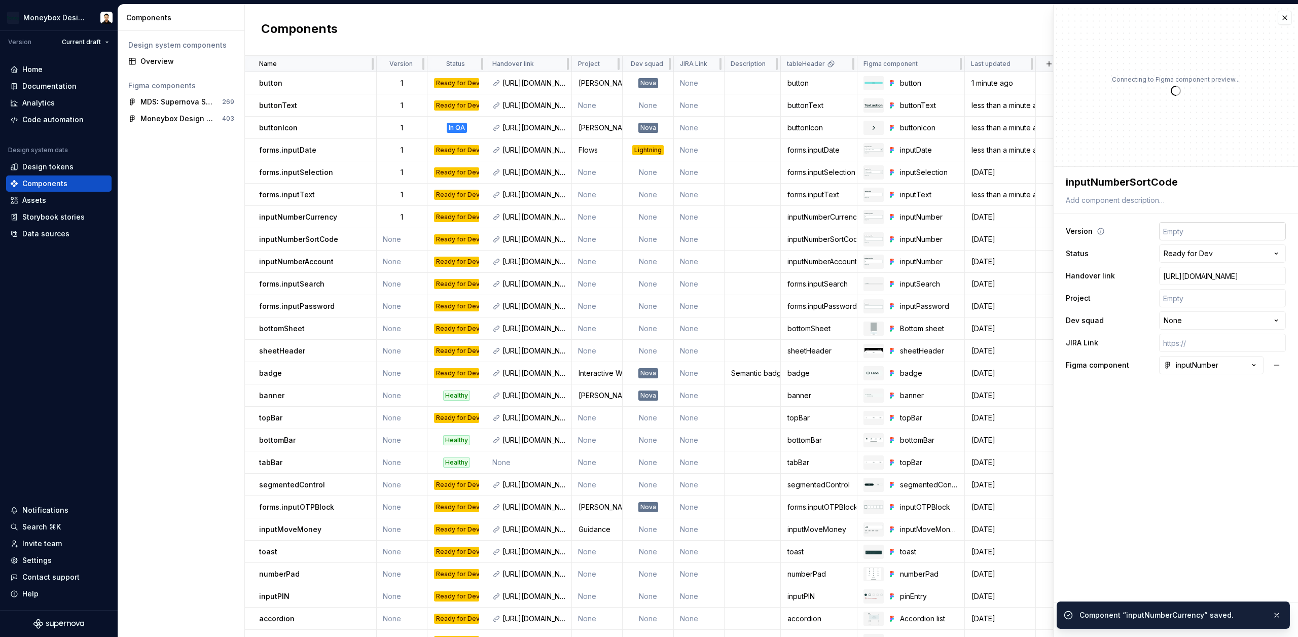
click at [1203, 228] on input "number" at bounding box center [1222, 231] width 127 height 18
type textarea "*"
type input "1"
type textarea "*"
type input "1"
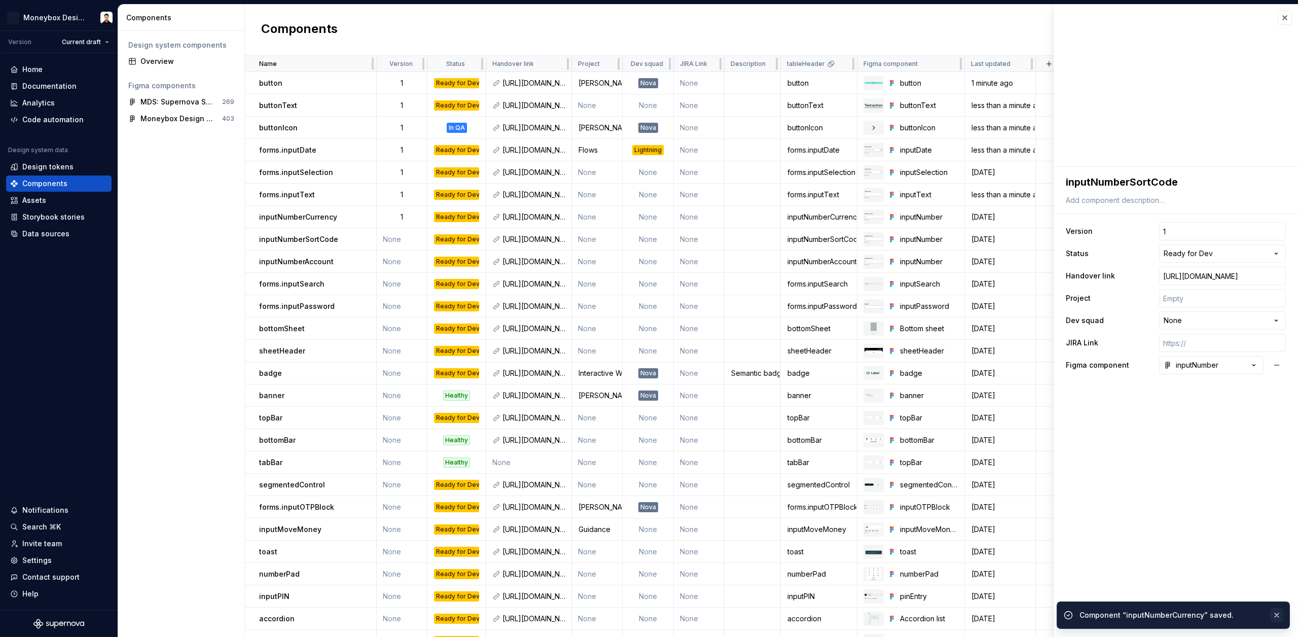
click at [1277, 613] on button "button" at bounding box center [1276, 615] width 13 height 14
click at [1090, 615] on span "Save" at bounding box center [1090, 620] width 18 height 10
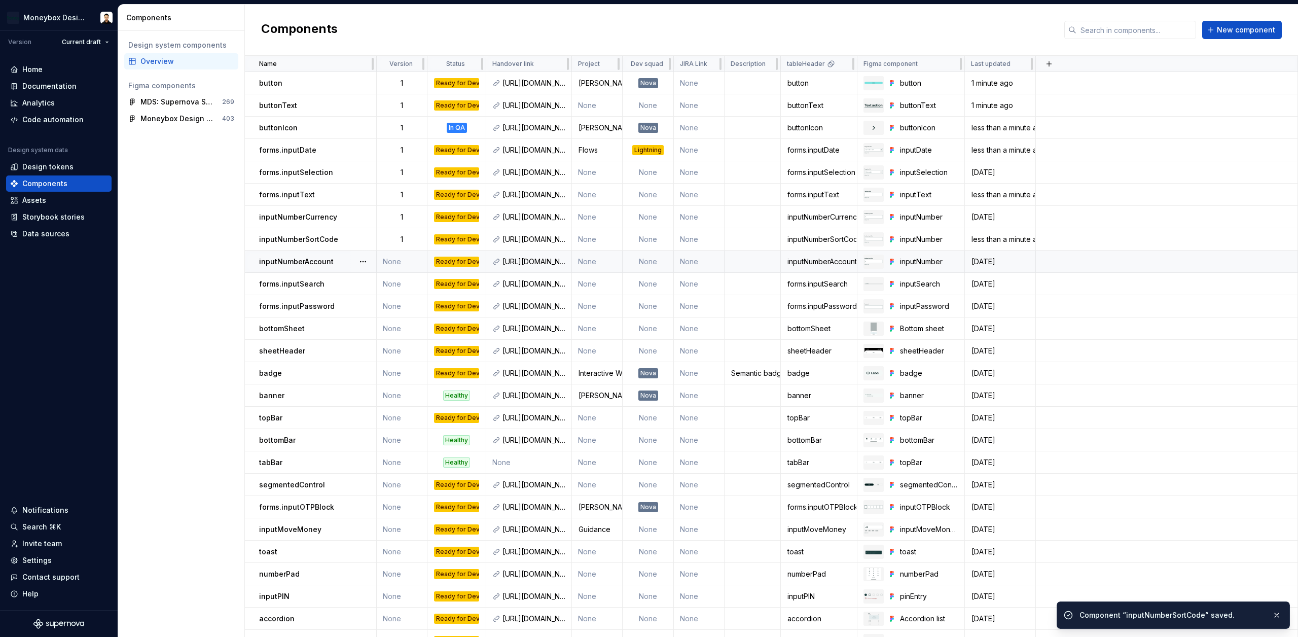
click at [324, 262] on p "inputNumberAccount" at bounding box center [296, 262] width 75 height 10
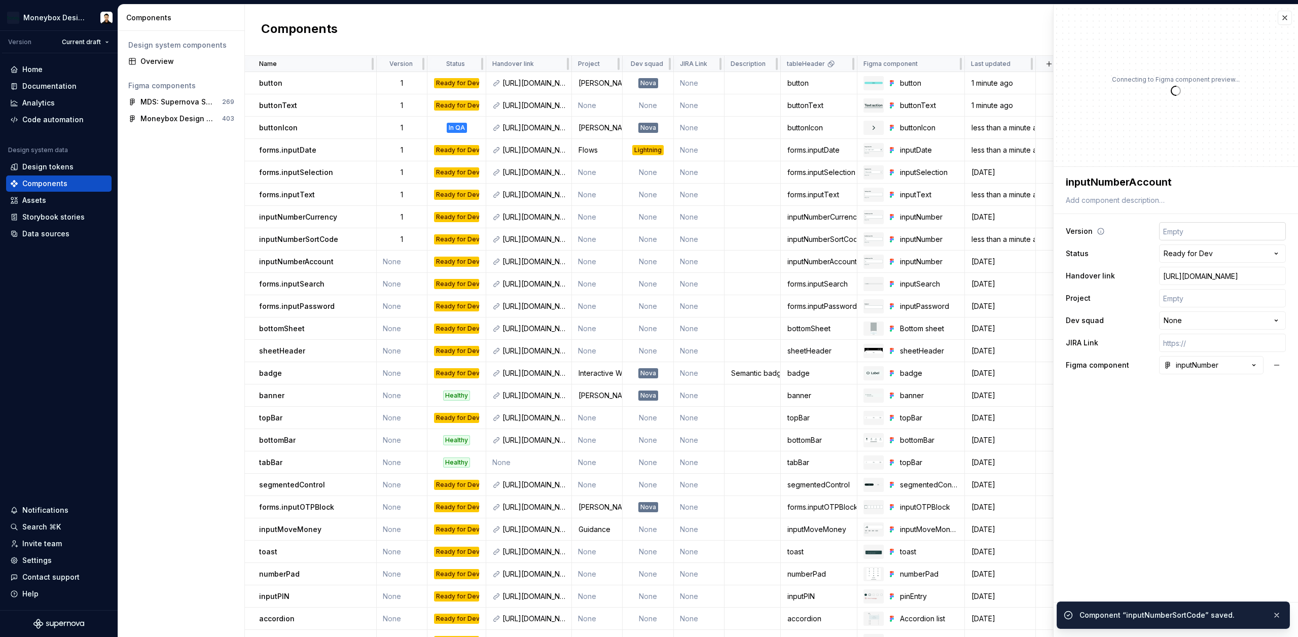
click at [1183, 232] on input "number" at bounding box center [1222, 231] width 127 height 18
type textarea "*"
type input "1"
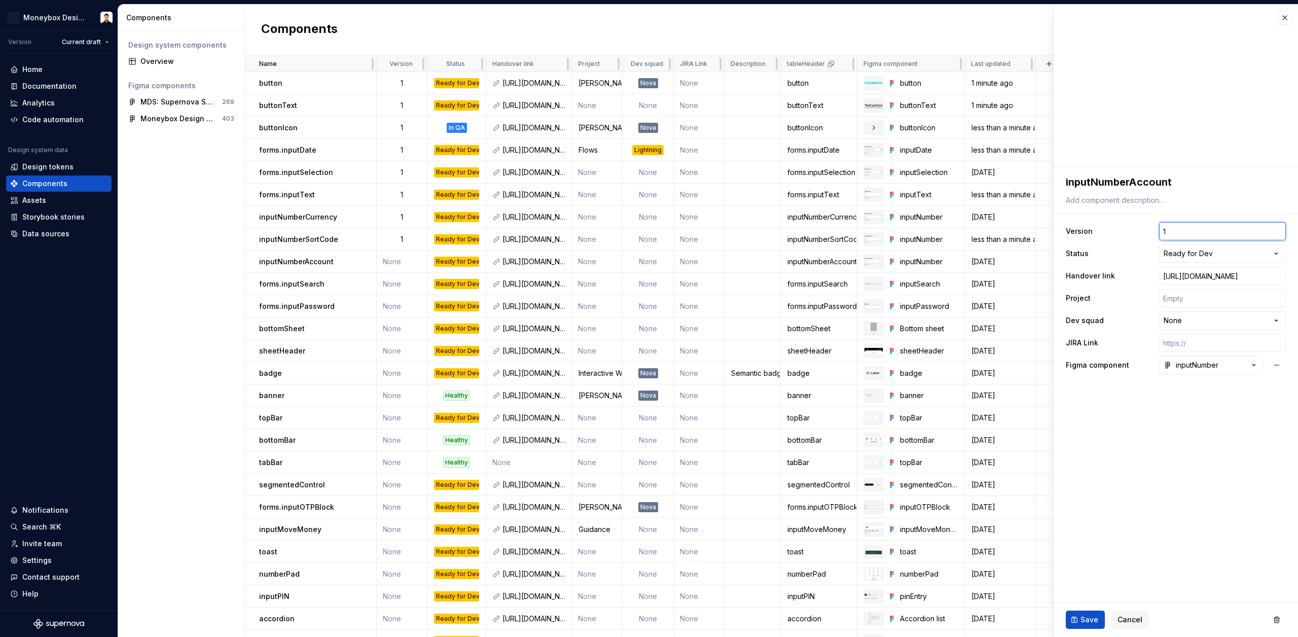
type textarea "*"
type input "1"
click at [1088, 624] on span "Save" at bounding box center [1090, 620] width 18 height 10
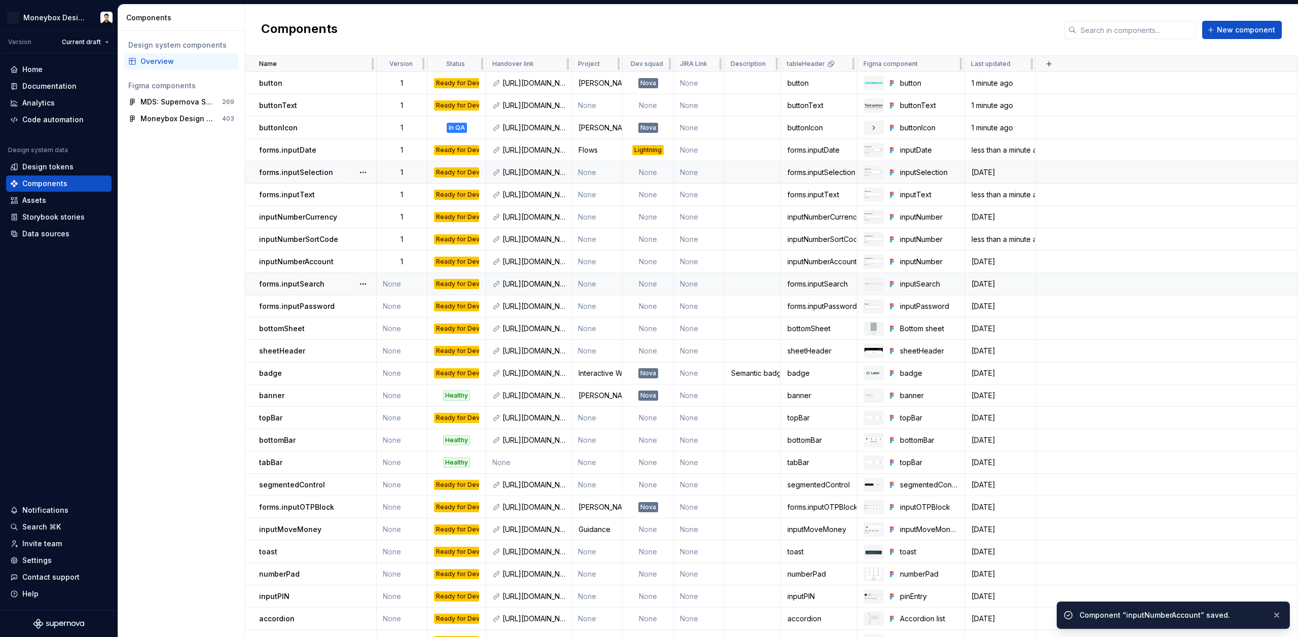
click at [313, 288] on p "forms.inputSearch" at bounding box center [291, 284] width 65 height 10
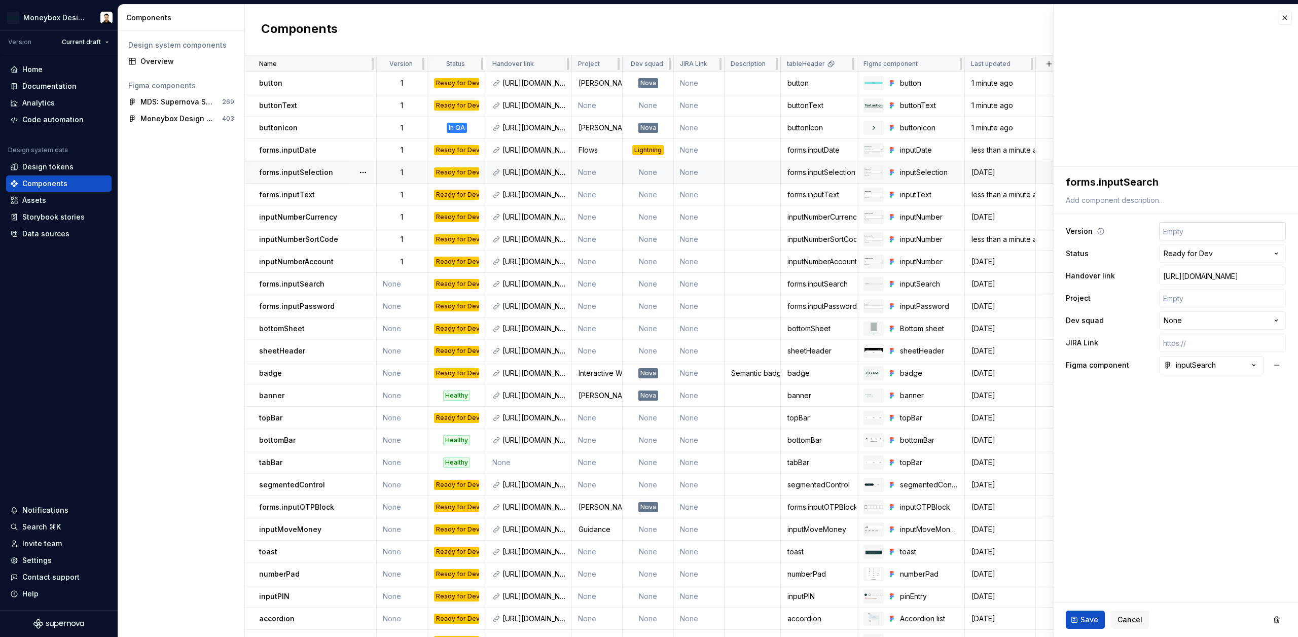
click at [1223, 232] on input "number" at bounding box center [1222, 231] width 127 height 18
type textarea "*"
type input "1"
click at [1094, 614] on button "Save" at bounding box center [1085, 620] width 39 height 18
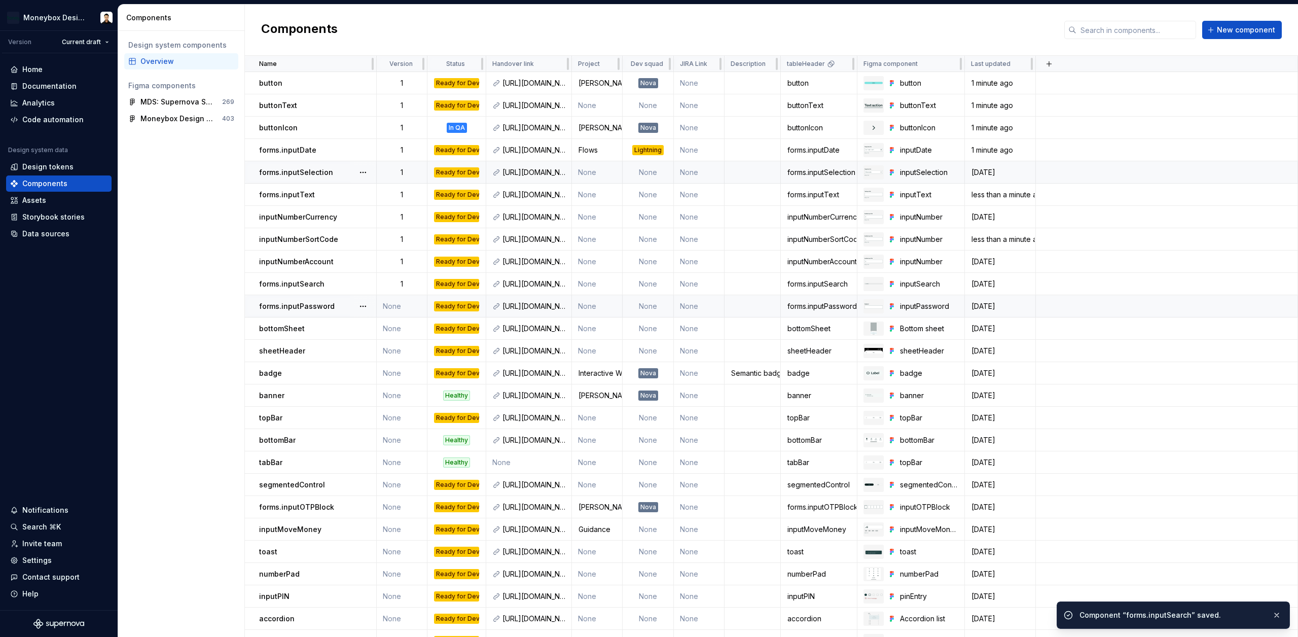
click at [312, 307] on p "forms.inputPassword" at bounding box center [297, 306] width 76 height 10
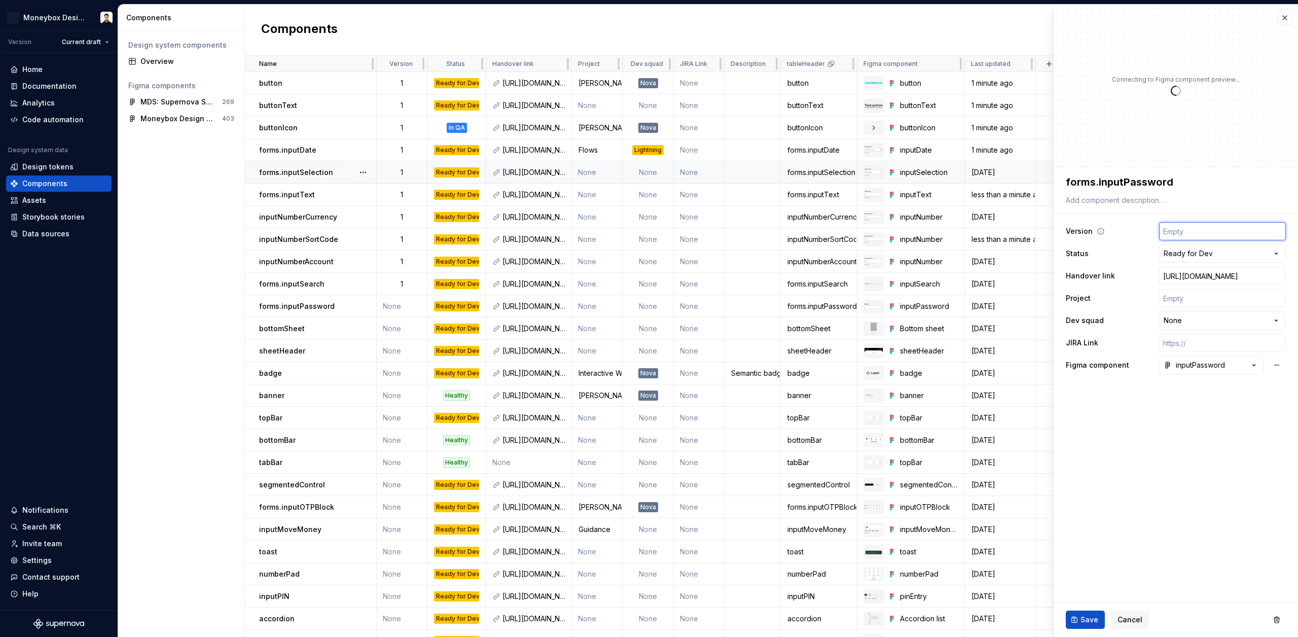
click at [1200, 229] on input "number" at bounding box center [1222, 231] width 127 height 18
type textarea "*"
type input "1"
click at [1088, 619] on span "Save" at bounding box center [1090, 620] width 18 height 10
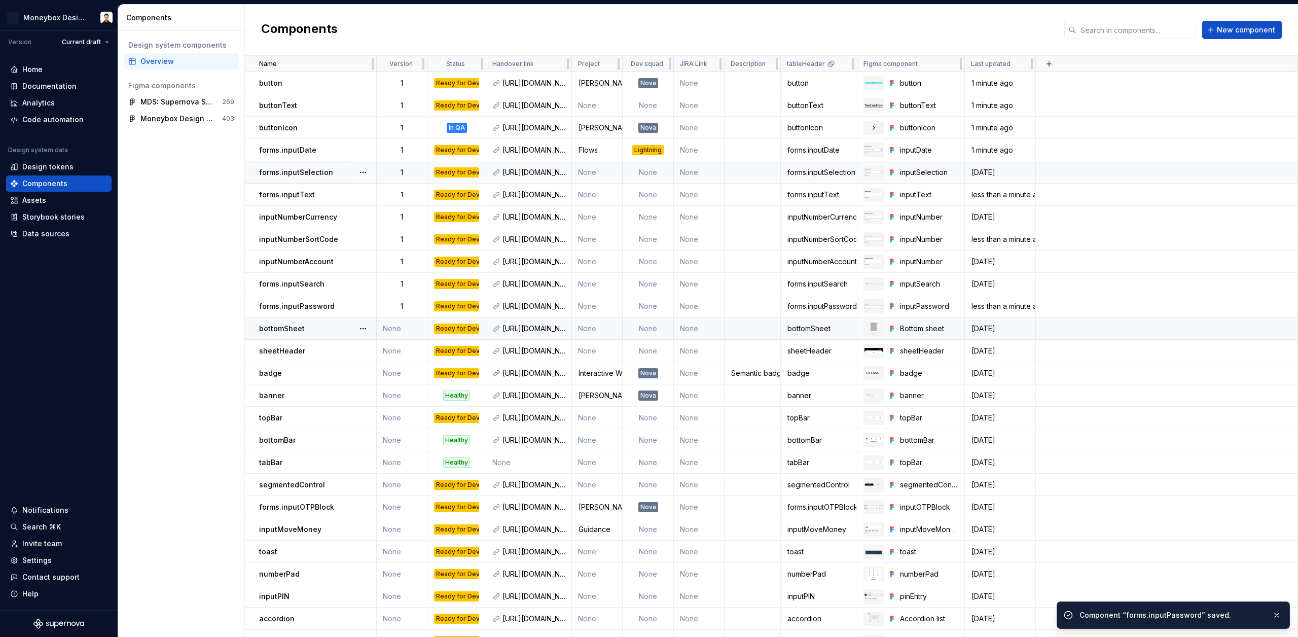
click at [310, 330] on div "bottomSheet" at bounding box center [317, 329] width 117 height 10
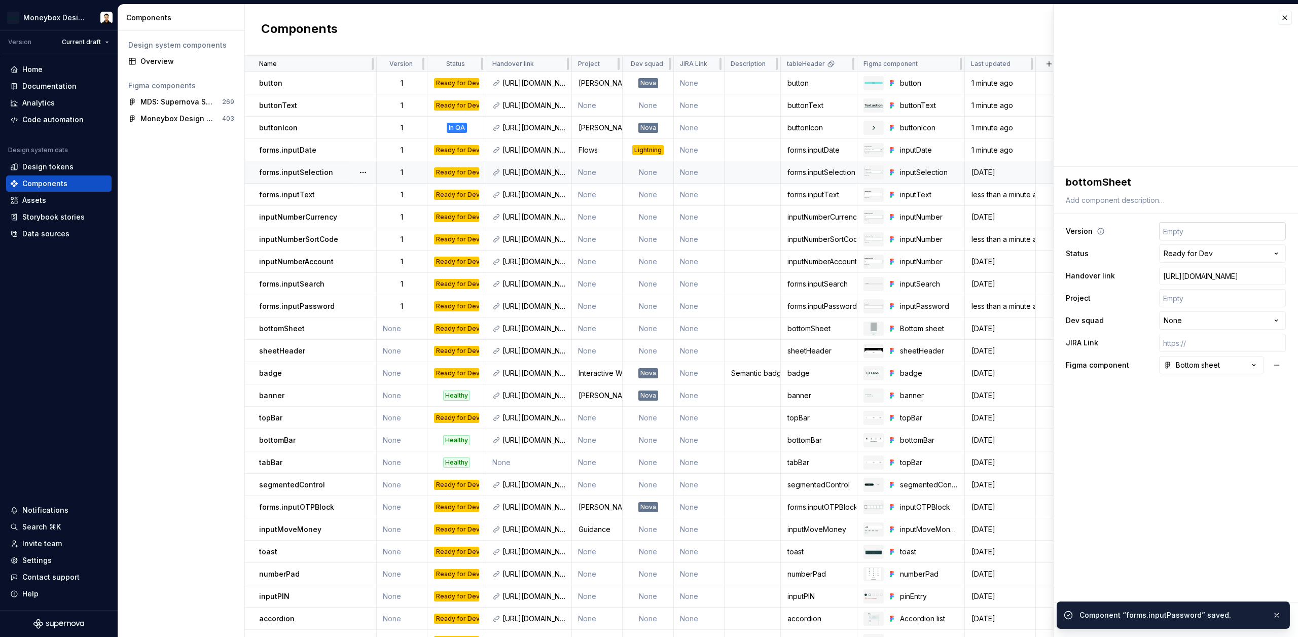
click at [1211, 233] on input "number" at bounding box center [1222, 231] width 127 height 18
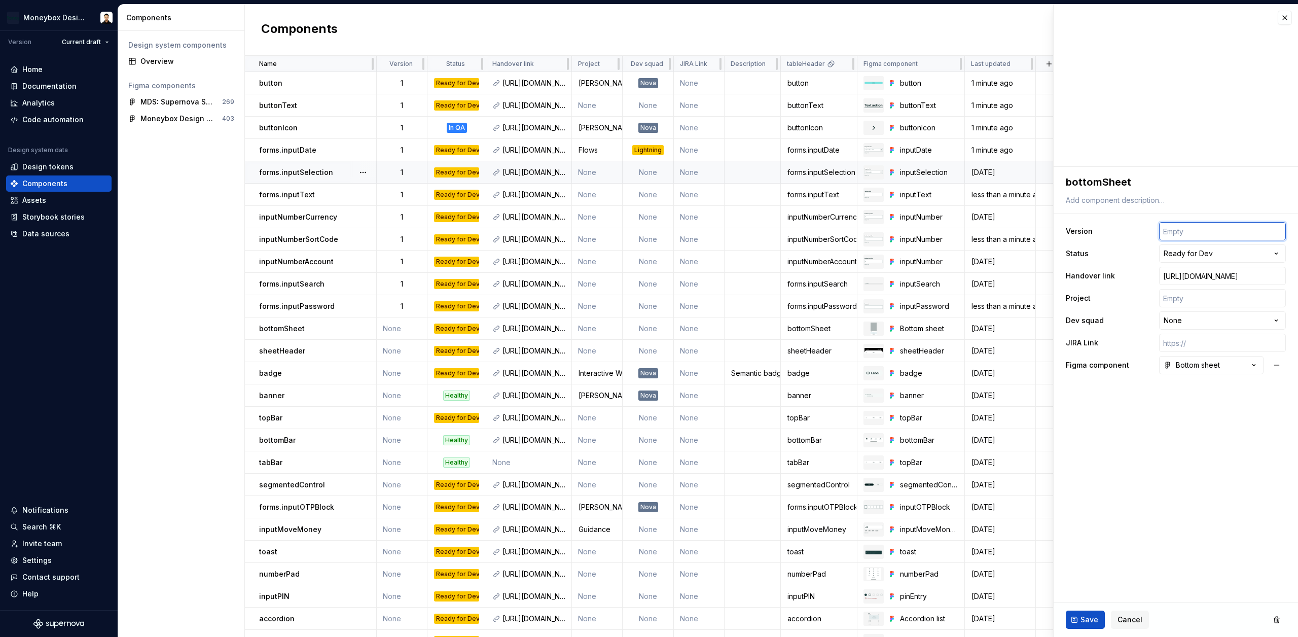
type textarea "*"
type input "1"
click at [1092, 619] on span "Save" at bounding box center [1090, 620] width 18 height 10
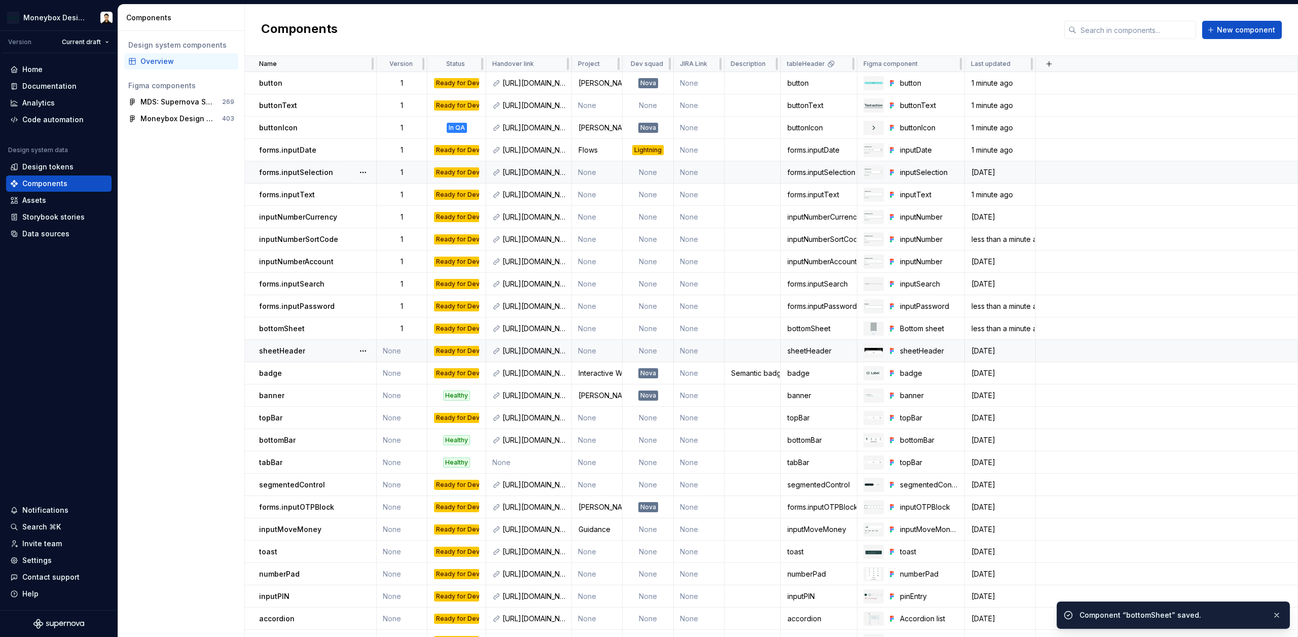
click at [293, 347] on p "sheetHeader" at bounding box center [282, 351] width 46 height 10
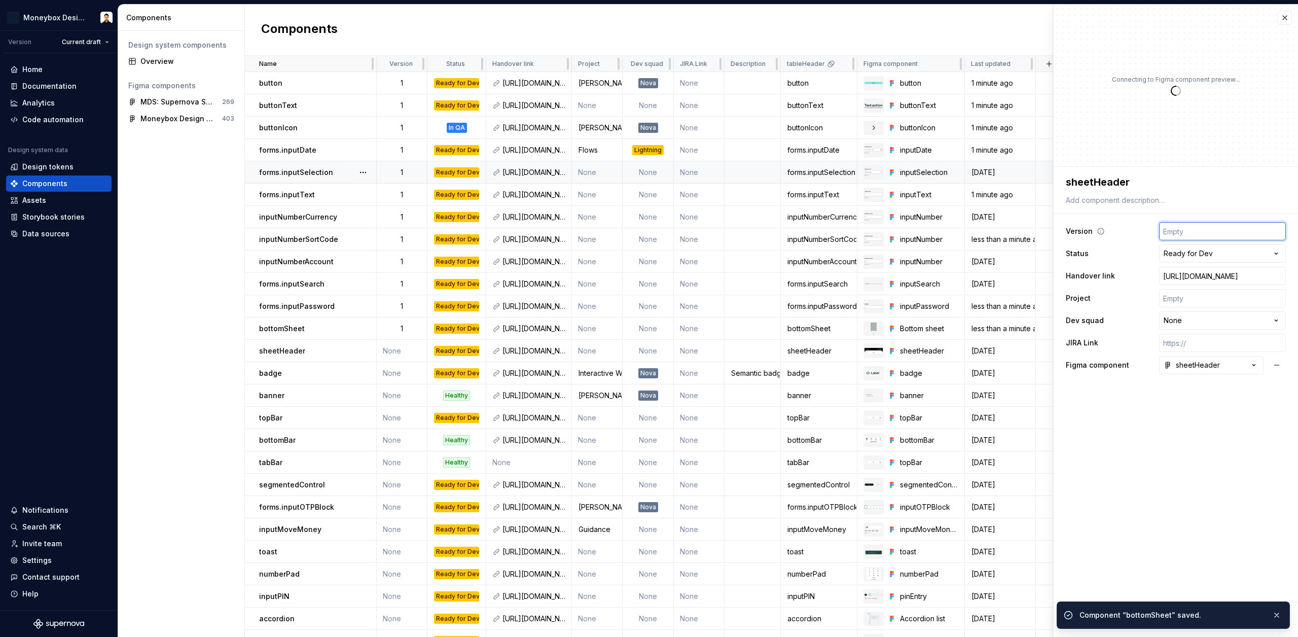
click at [1197, 227] on input "number" at bounding box center [1222, 231] width 127 height 18
type textarea "*"
type input "1"
type textarea "*"
type input "1"
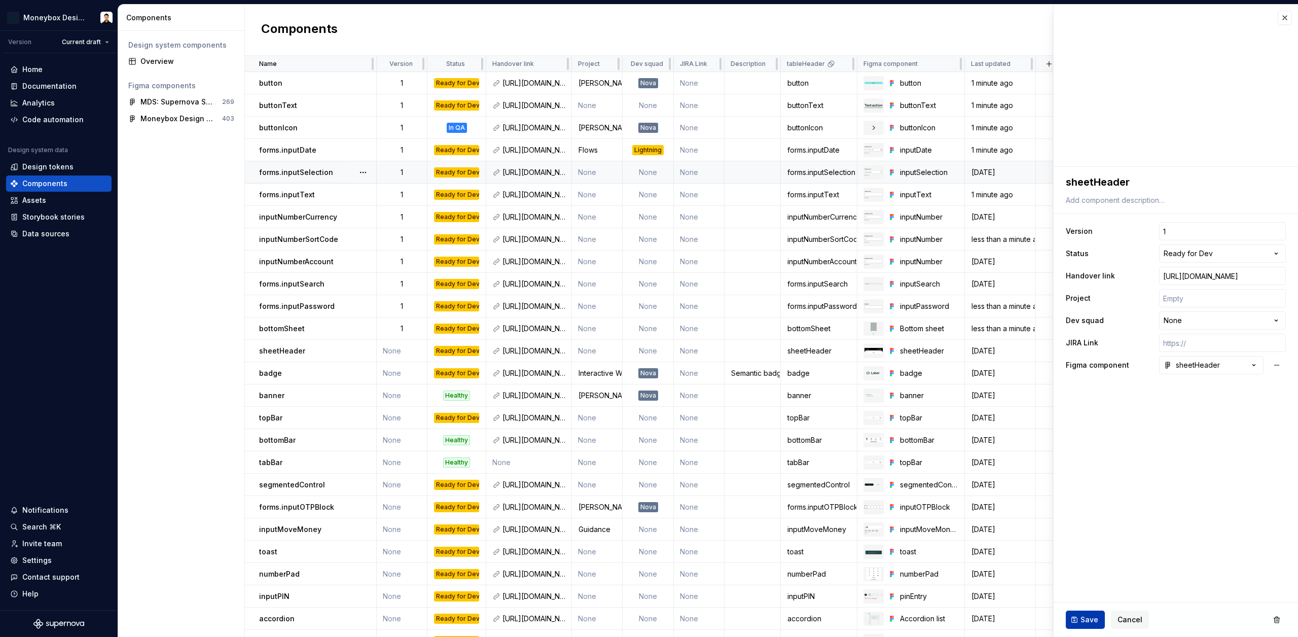
click at [1087, 616] on span "Save" at bounding box center [1090, 620] width 18 height 10
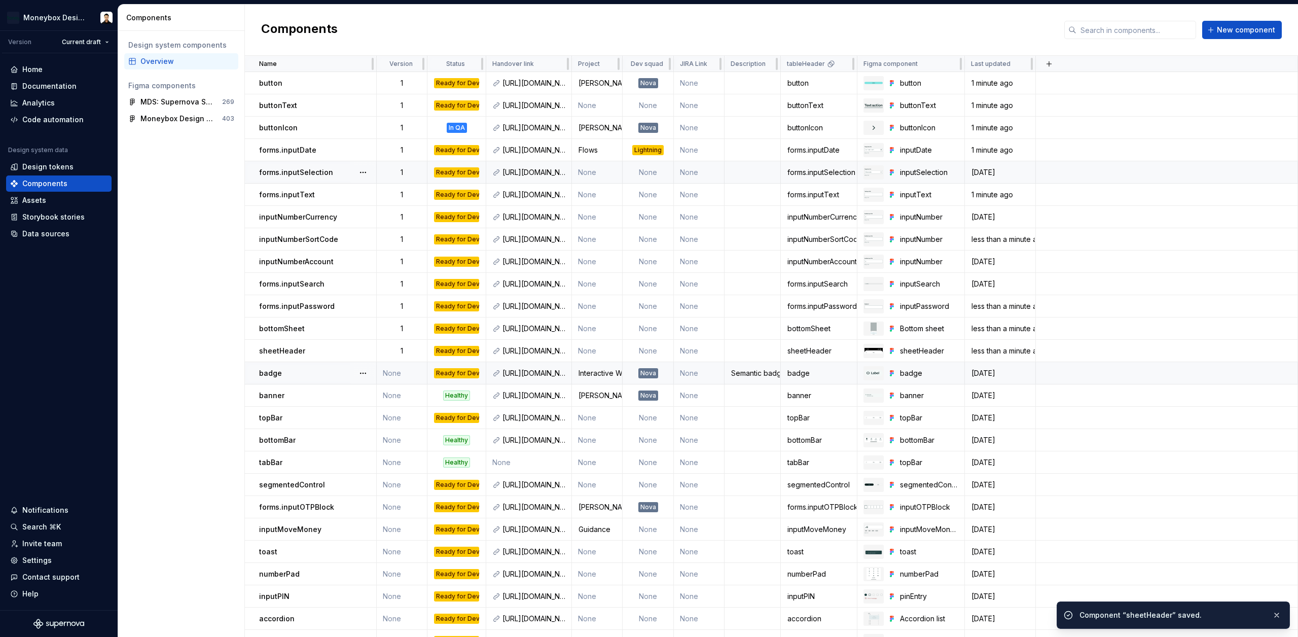
click at [287, 375] on div "badge" at bounding box center [317, 373] width 117 height 10
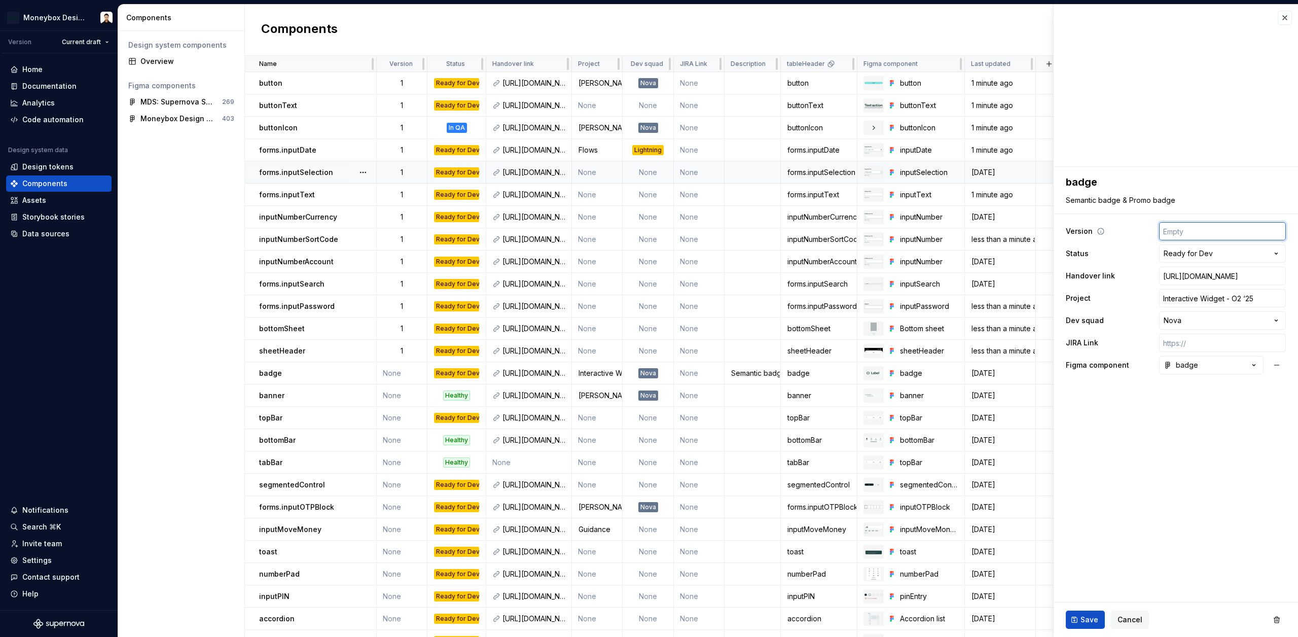
click at [1234, 231] on input "number" at bounding box center [1222, 231] width 127 height 18
type textarea "*"
type input "1"
type textarea "*"
type input "1"
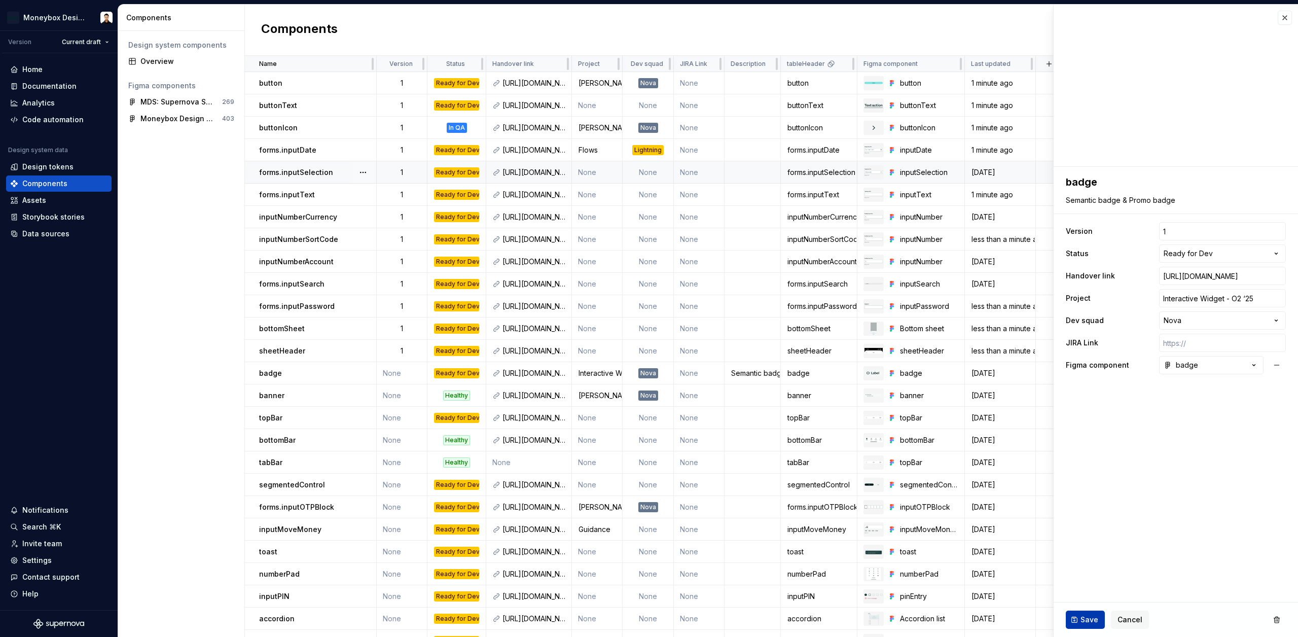
click at [1086, 619] on span "Save" at bounding box center [1090, 620] width 18 height 10
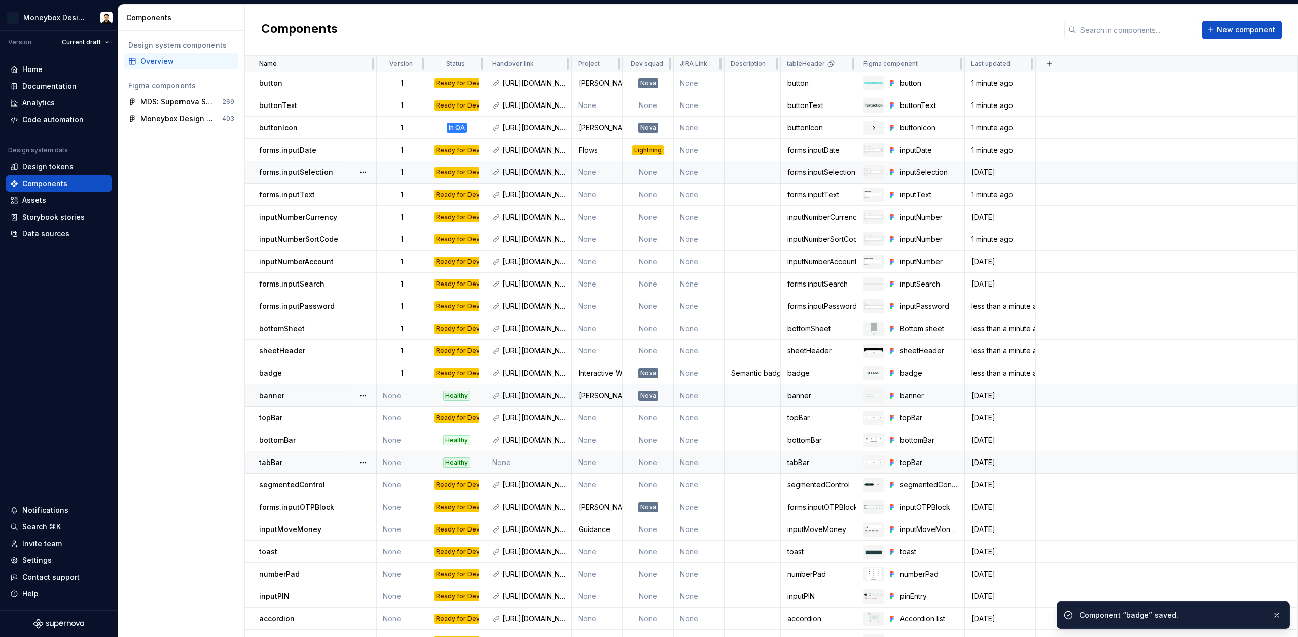
click at [285, 387] on td "banner" at bounding box center [311, 395] width 132 height 22
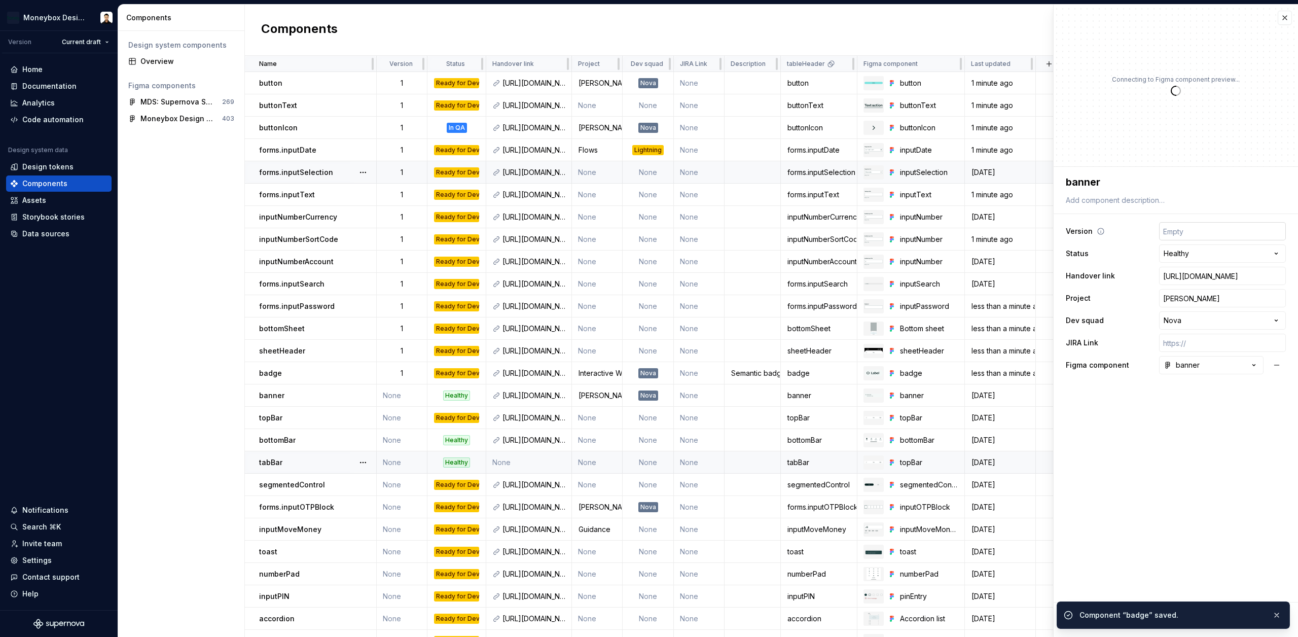
click at [1184, 230] on input "number" at bounding box center [1222, 231] width 127 height 18
type textarea "*"
type input "1"
click at [1129, 556] on fieldset "**********" at bounding box center [1176, 402] width 244 height 470
click at [1282, 612] on button "button" at bounding box center [1276, 615] width 13 height 14
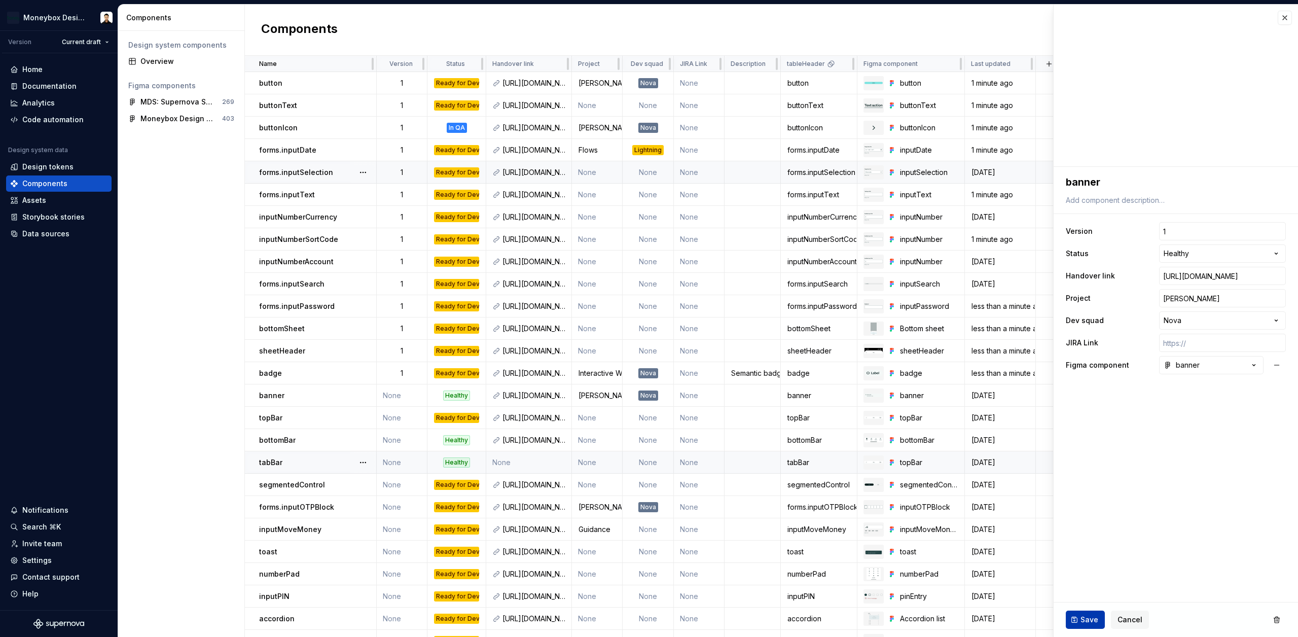
click at [1089, 620] on span "Save" at bounding box center [1090, 620] width 18 height 10
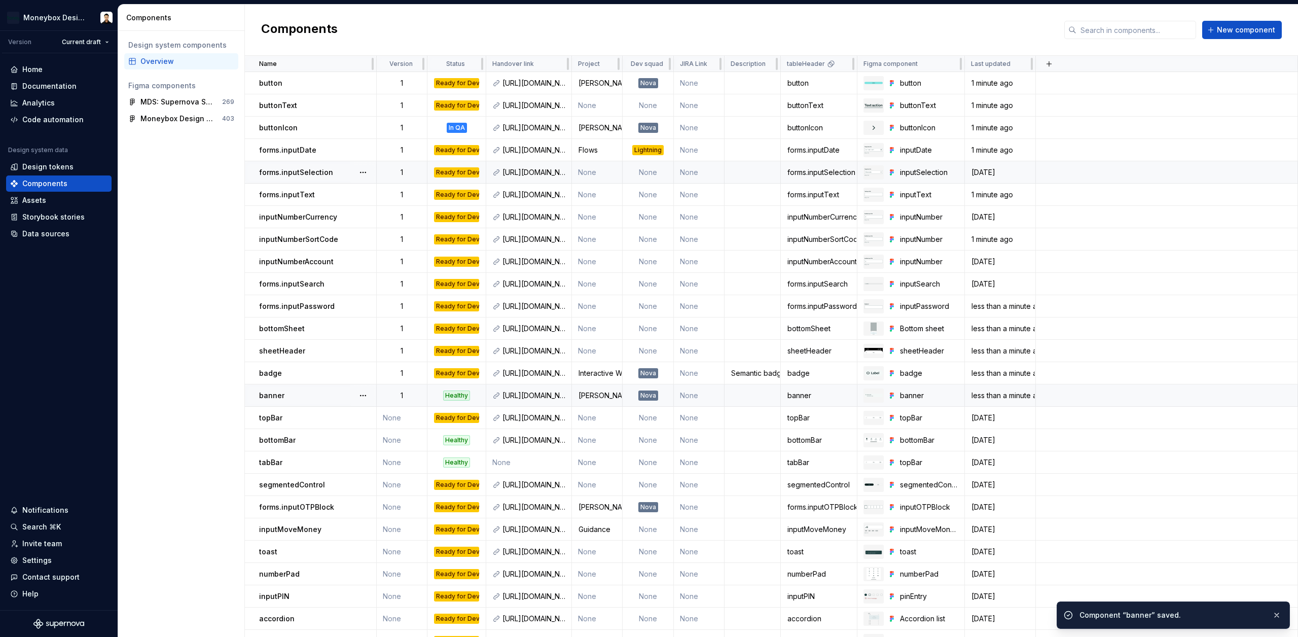
click at [396, 397] on div "1" at bounding box center [401, 396] width 49 height 10
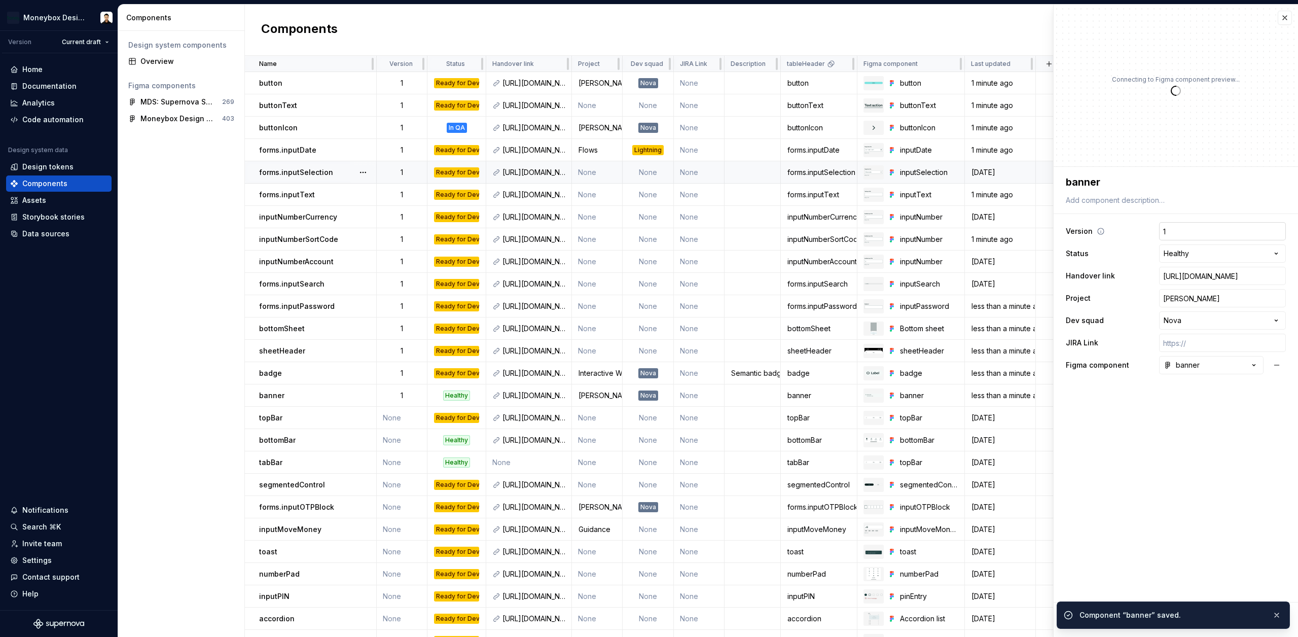
click at [1184, 236] on input "1" at bounding box center [1222, 231] width 127 height 18
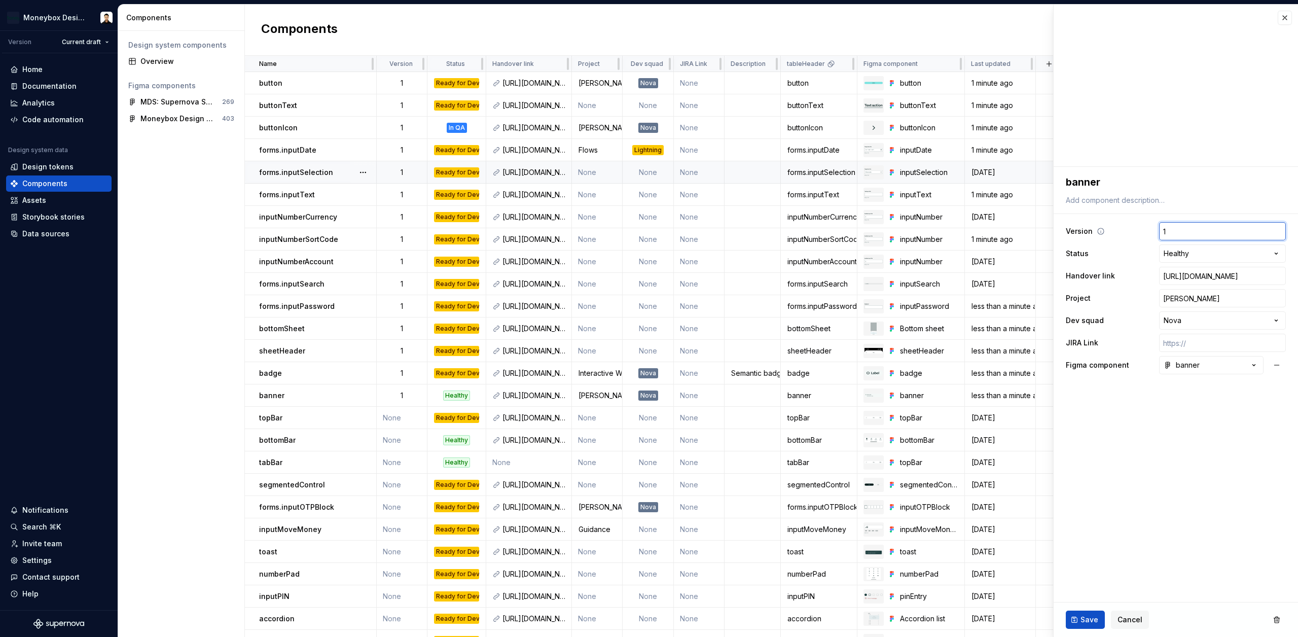
type textarea "*"
type input "1.1"
click at [1081, 616] on span "Save" at bounding box center [1090, 620] width 18 height 10
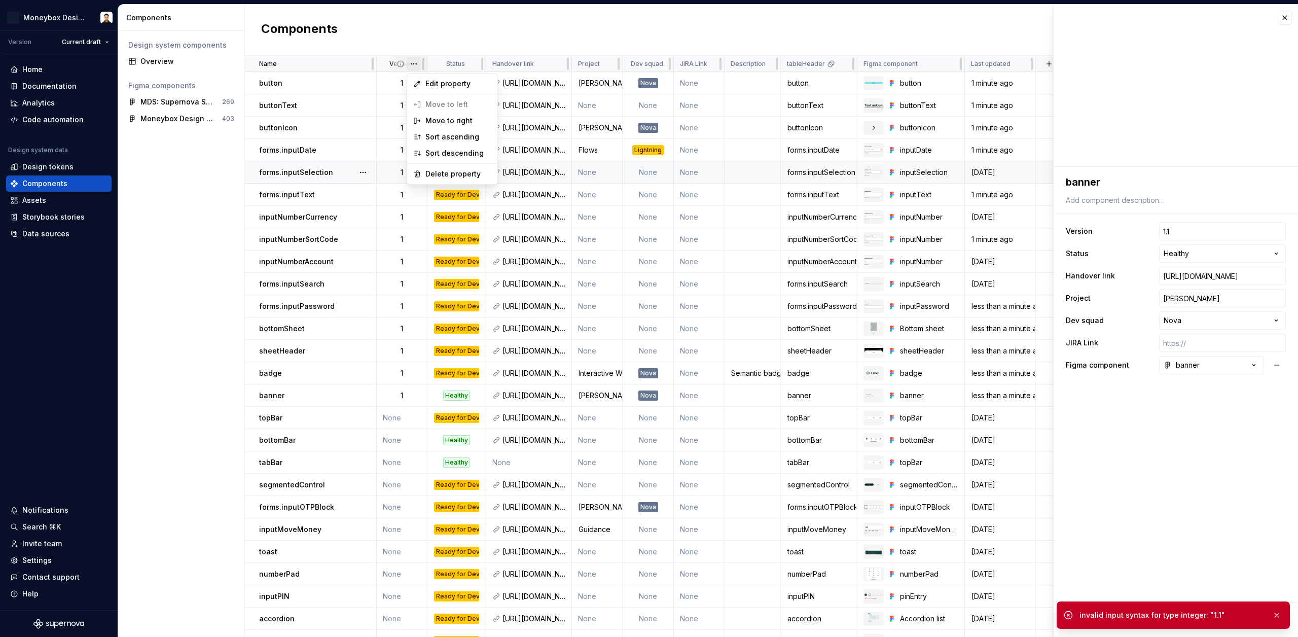
click at [414, 64] on html "Moneybox Design System Version Current draft Home Documentation Analytics Code …" at bounding box center [649, 318] width 1298 height 637
click at [462, 86] on span "Edit property" at bounding box center [459, 84] width 66 height 10
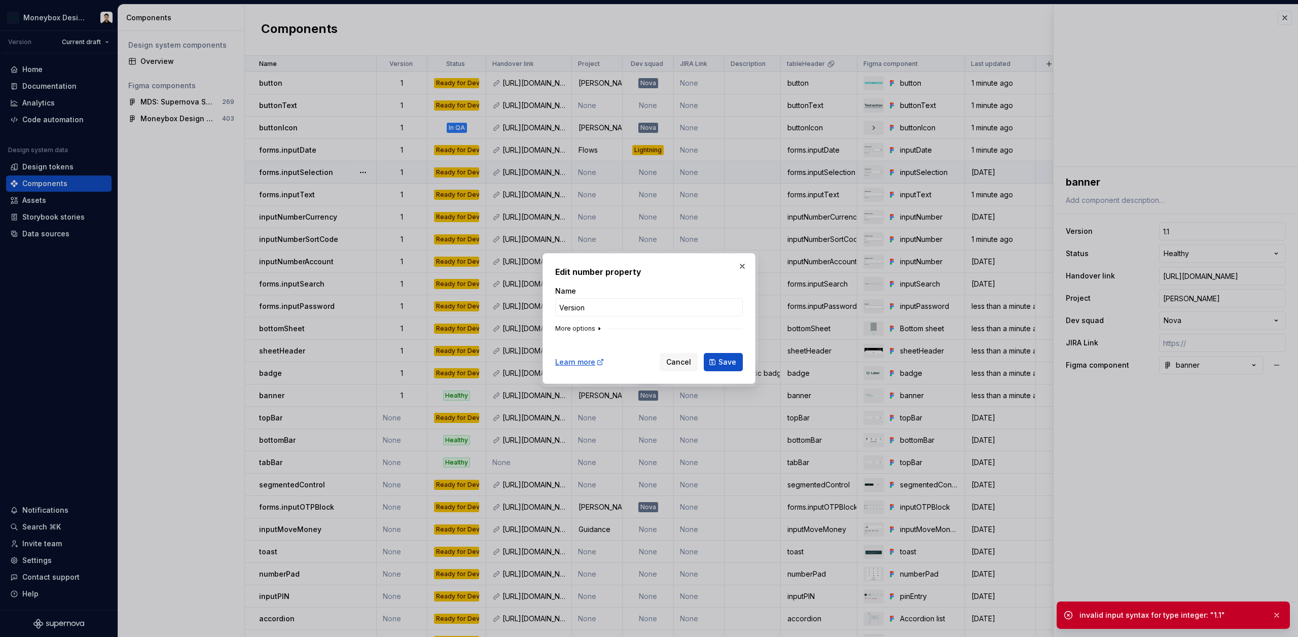
click at [583, 329] on button "More options" at bounding box center [579, 329] width 48 height 8
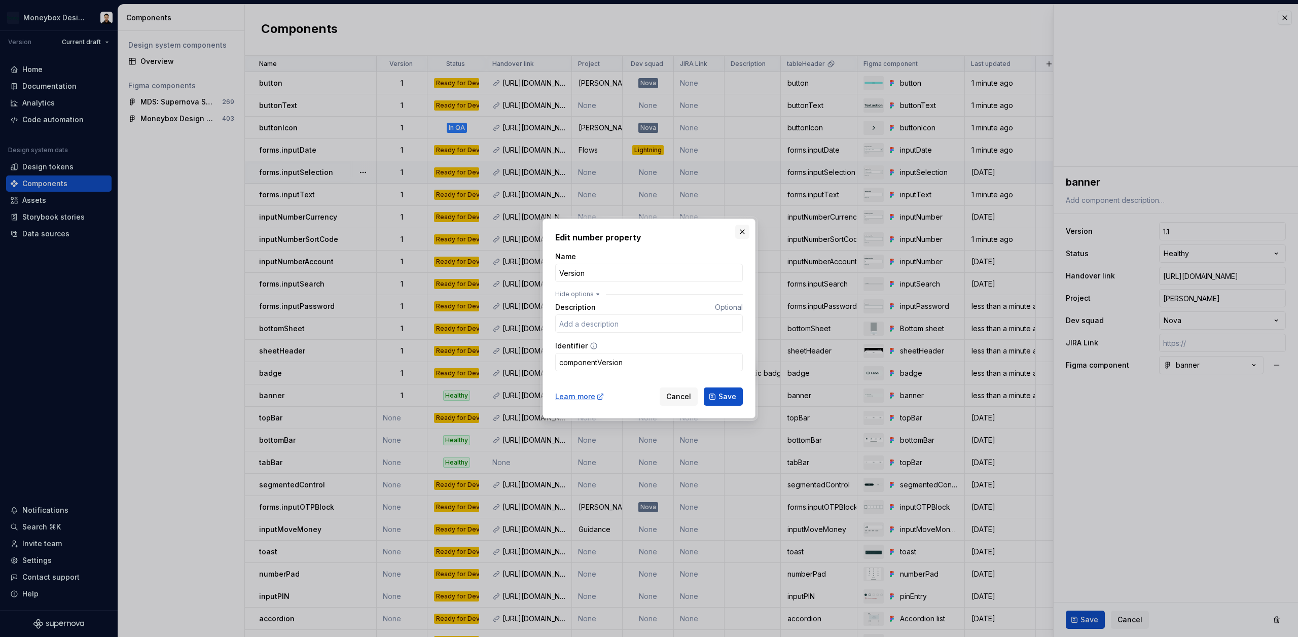
click at [746, 231] on button "button" at bounding box center [742, 232] width 14 height 14
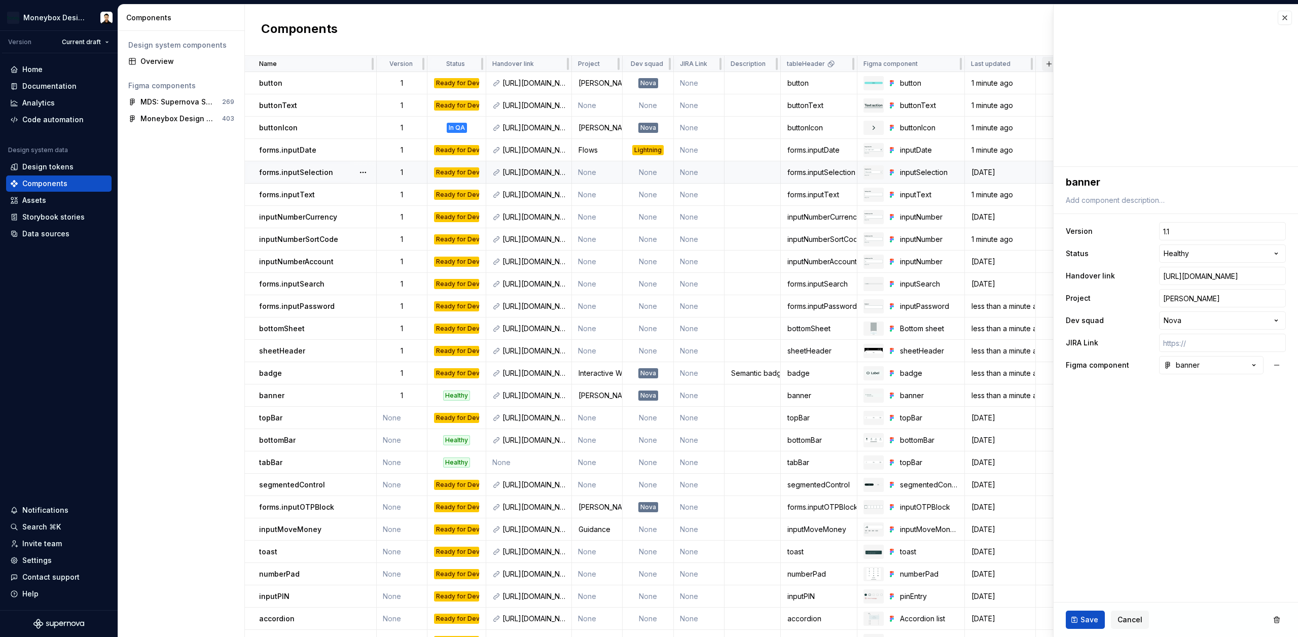
click at [1047, 64] on button "button" at bounding box center [1049, 64] width 14 height 14
type textarea "*"
click at [1008, 81] on div "New custom property" at bounding box center [991, 84] width 76 height 10
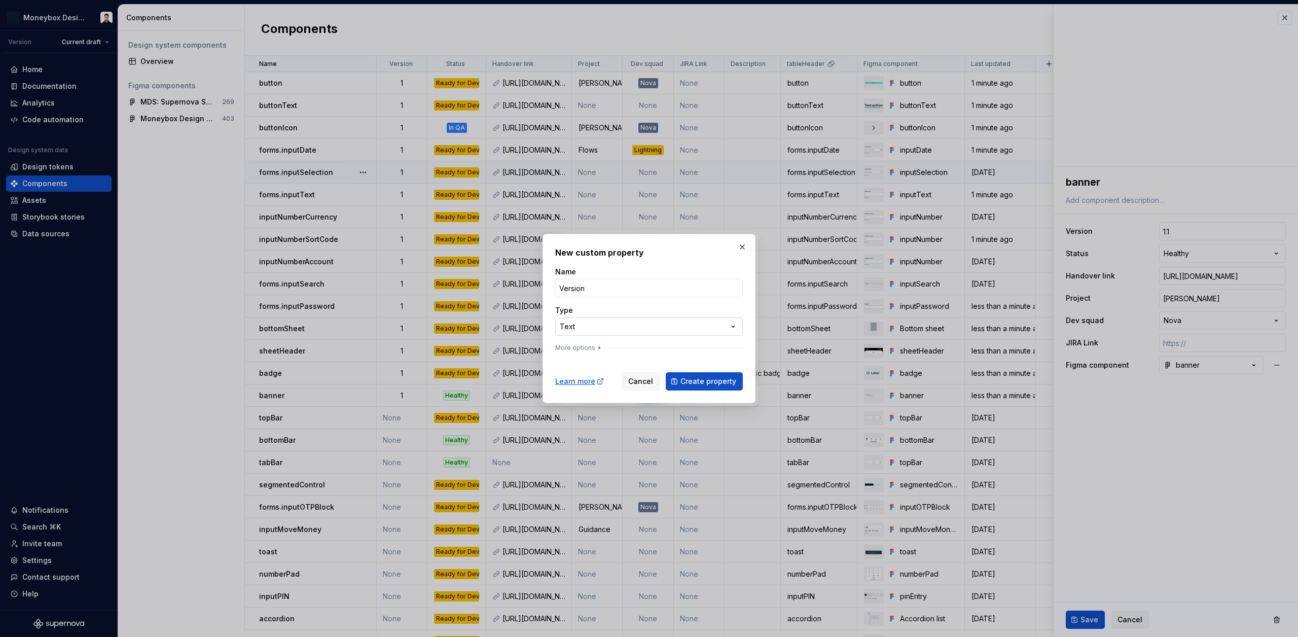
type input "Version"
click at [574, 325] on div "**********" at bounding box center [649, 318] width 1298 height 637
click at [638, 304] on div "**********" at bounding box center [649, 318] width 1298 height 637
click at [721, 384] on span "Create property" at bounding box center [709, 381] width 56 height 10
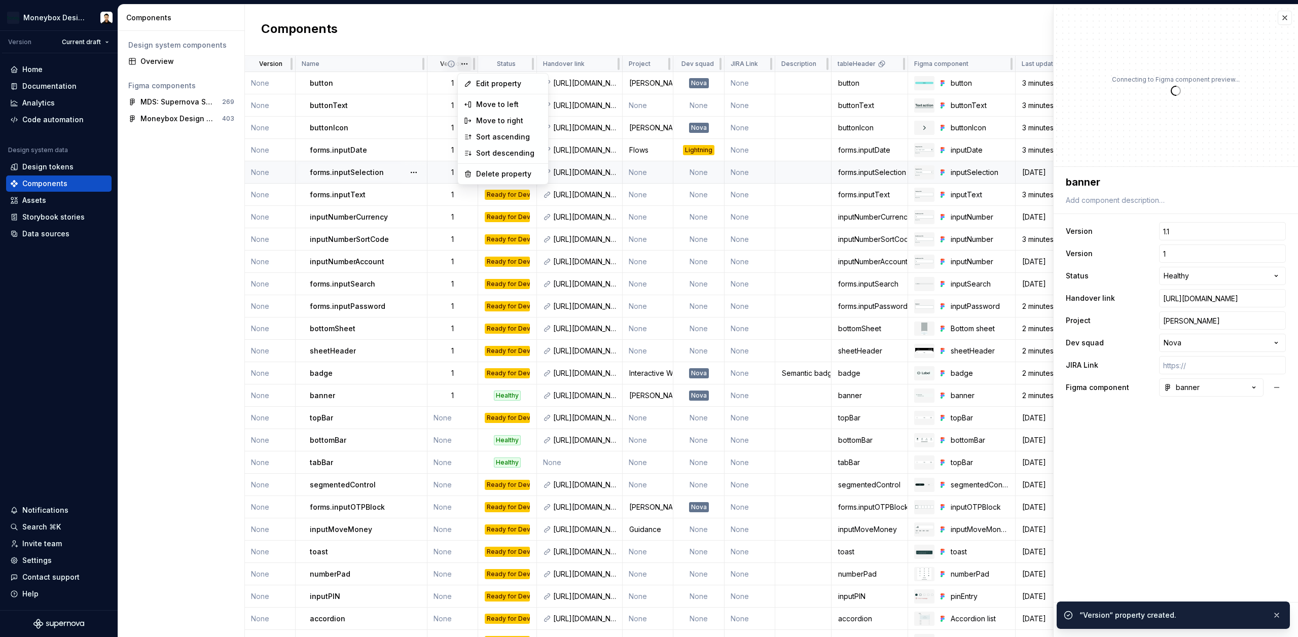
click at [464, 64] on html "Moneybox Design System Version Current draft Home Documentation Analytics Code …" at bounding box center [649, 318] width 1298 height 637
click at [493, 172] on div "Delete property" at bounding box center [509, 174] width 66 height 10
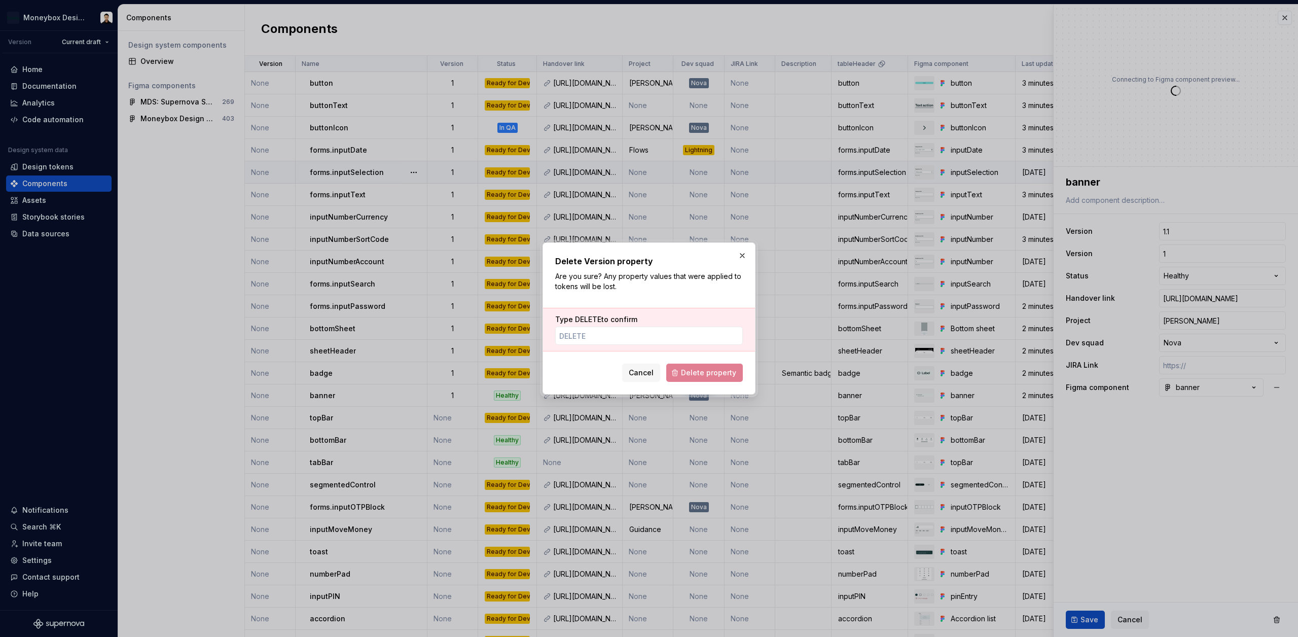
type textarea "*"
click at [619, 329] on input "Type DELETE to confirm" at bounding box center [649, 336] width 188 height 18
type input "DELETE"
click at [684, 372] on span "Delete property" at bounding box center [708, 373] width 55 height 10
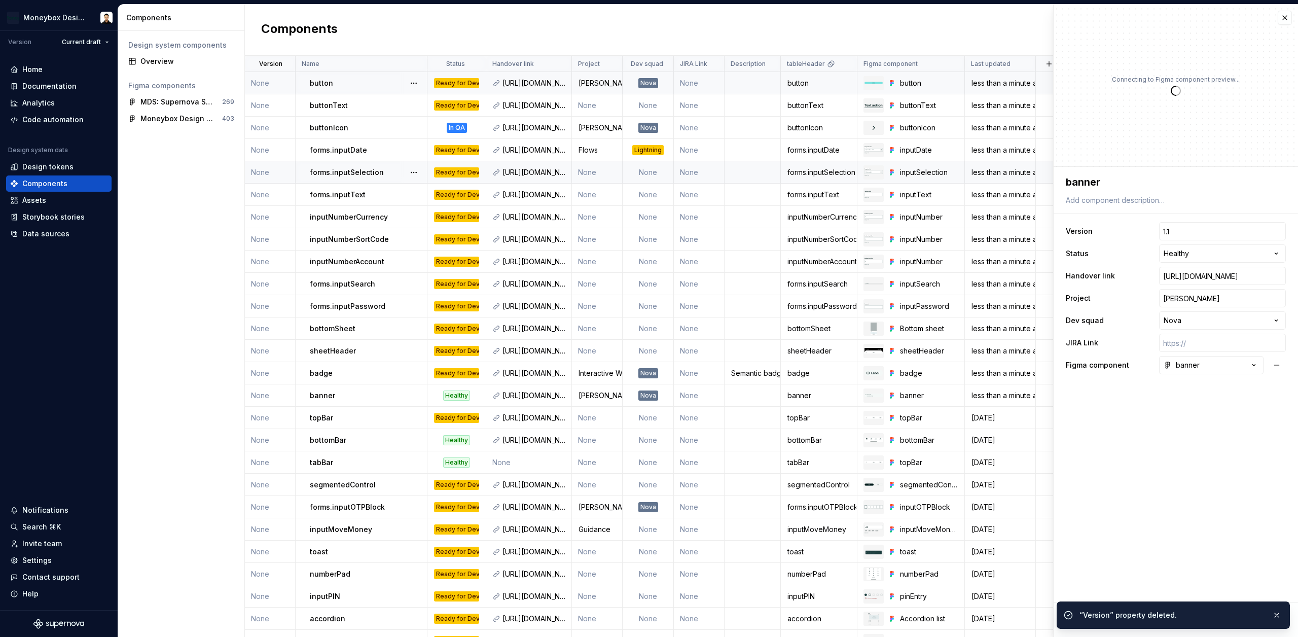
click at [264, 86] on td "None" at bounding box center [270, 83] width 51 height 22
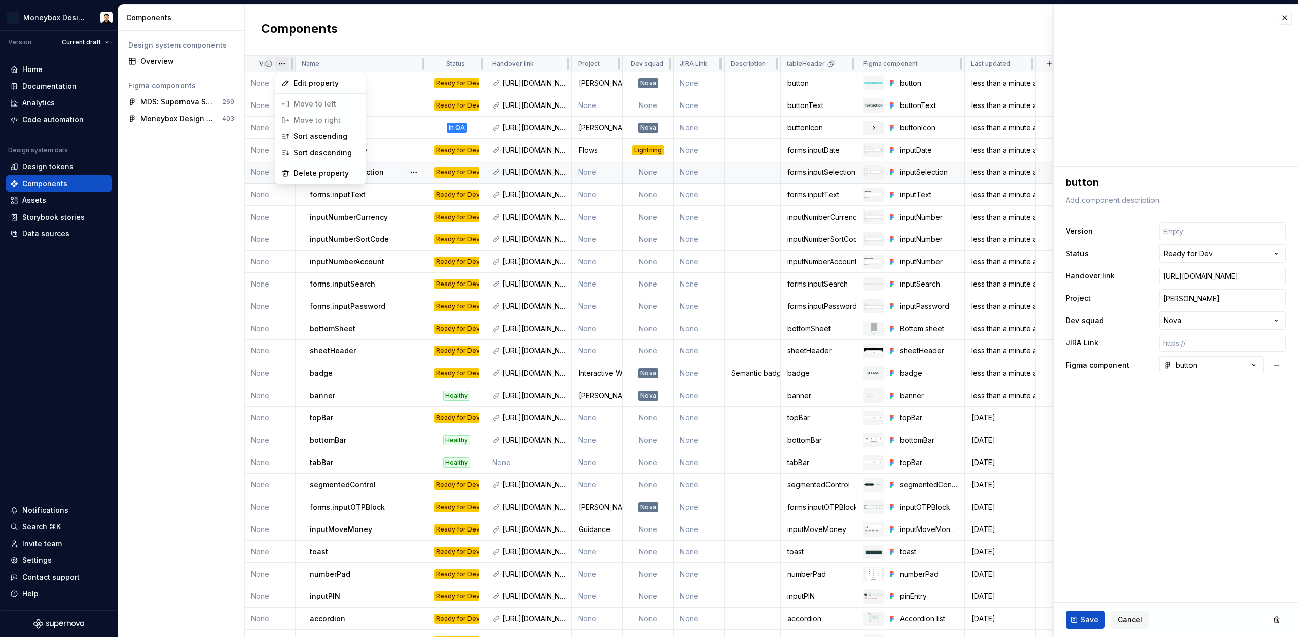
click at [280, 66] on html "Moneybox Design System Version Current draft Home Documentation Analytics Code …" at bounding box center [649, 318] width 1298 height 637
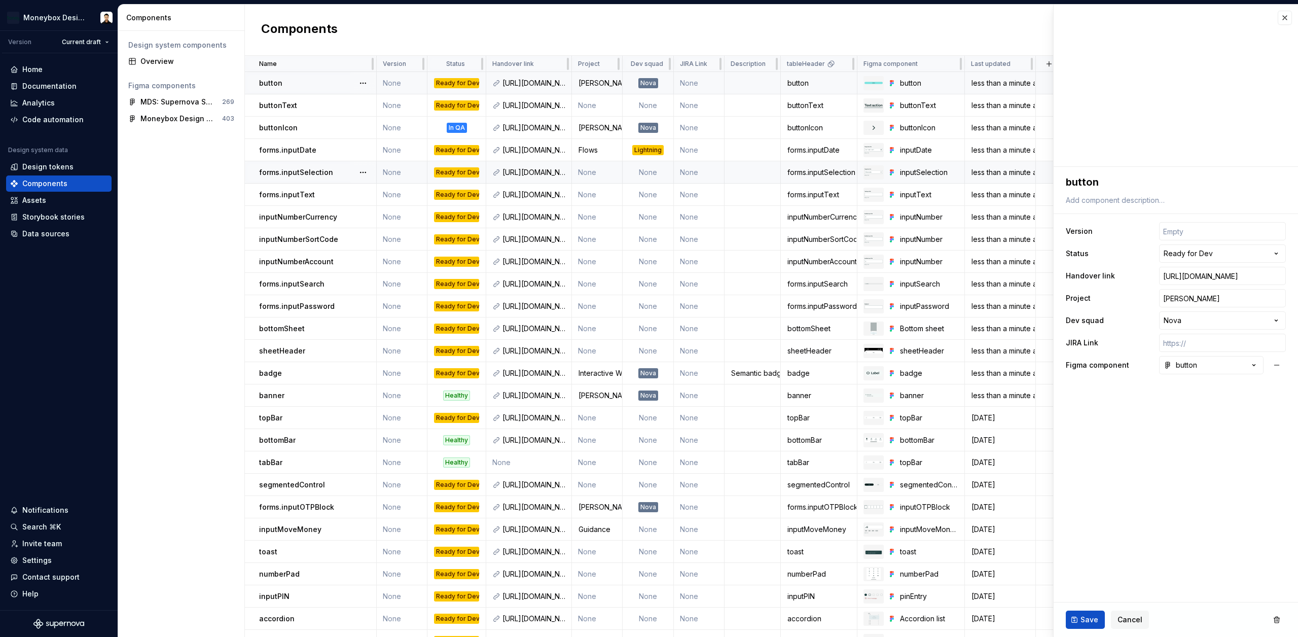
click at [288, 83] on div "button" at bounding box center [317, 83] width 117 height 10
click at [1195, 231] on input "text" at bounding box center [1222, 231] width 127 height 18
type textarea "*"
type input "1"
type textarea "*"
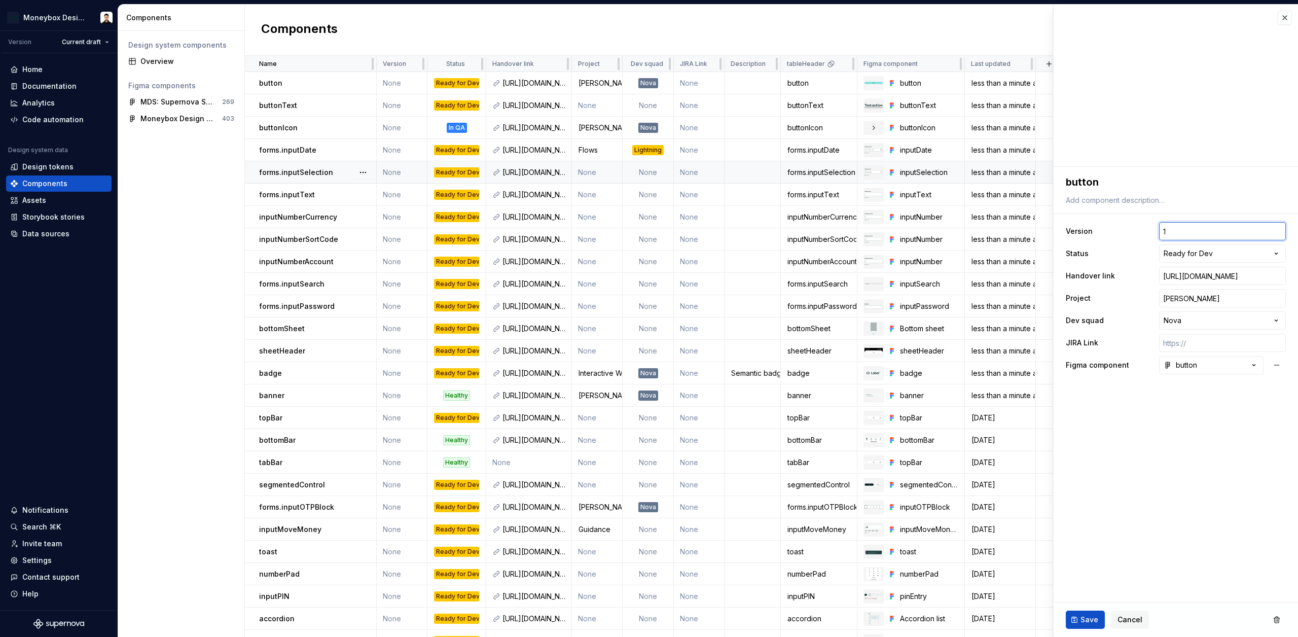
type input "1."
type textarea "*"
type input "1.0"
click at [1078, 622] on button "Save" at bounding box center [1085, 620] width 39 height 18
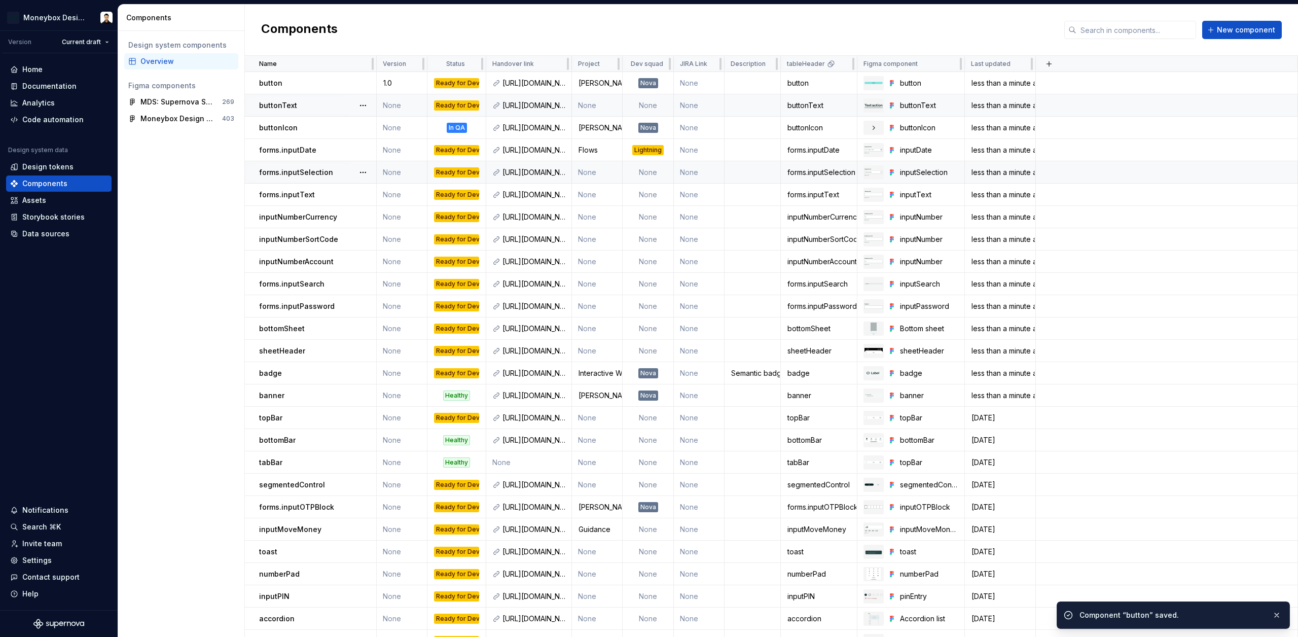
click at [396, 110] on td "None" at bounding box center [402, 105] width 51 height 22
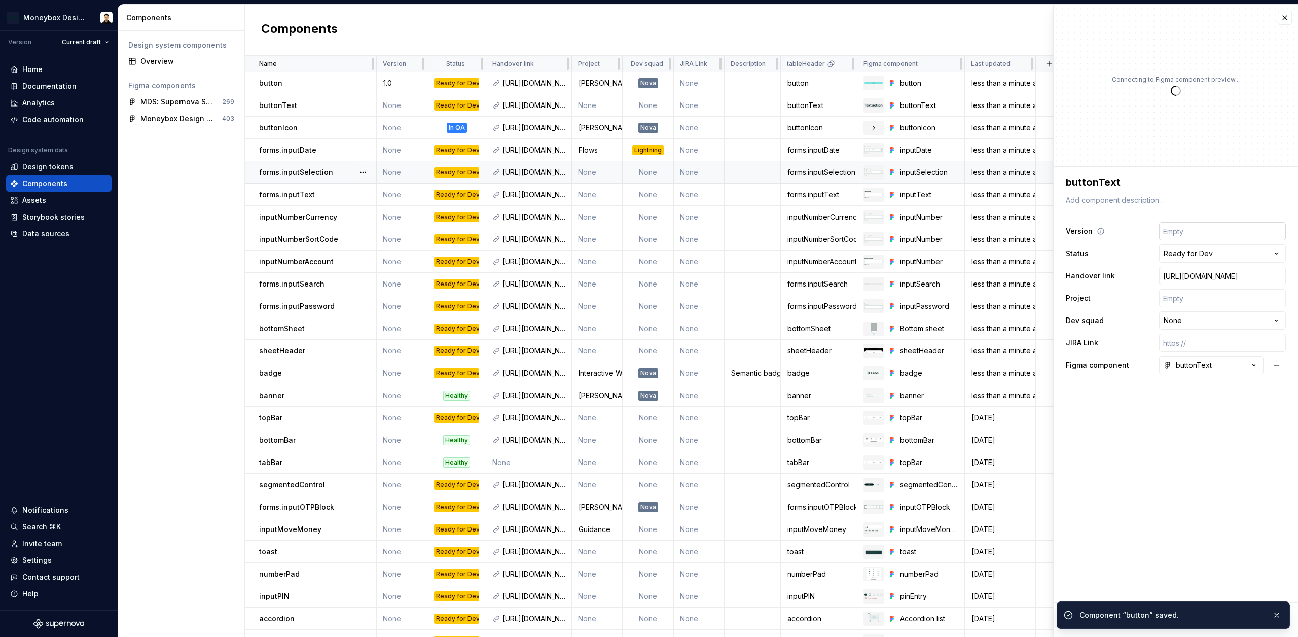
click at [1211, 239] on input "text" at bounding box center [1222, 231] width 127 height 18
type textarea "*"
type input "1"
type textarea "*"
type input "1."
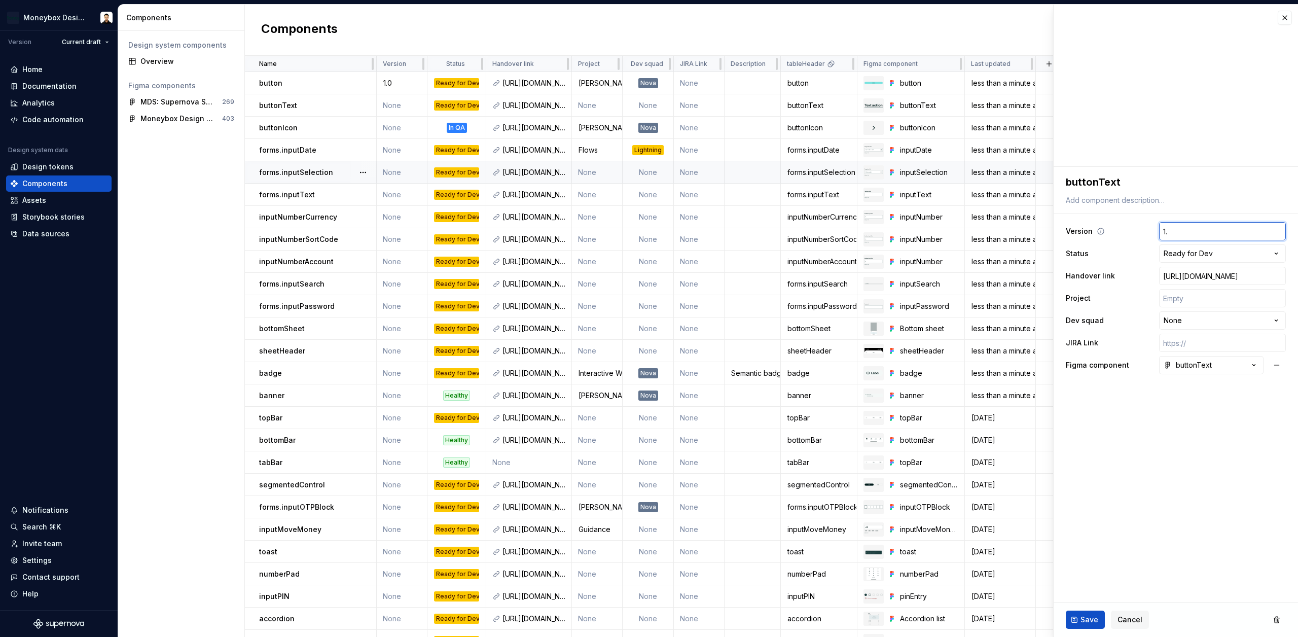
type textarea "*"
type input "1.0"
type textarea "*"
type input "1.0"
click at [1082, 620] on span "Save" at bounding box center [1090, 620] width 18 height 10
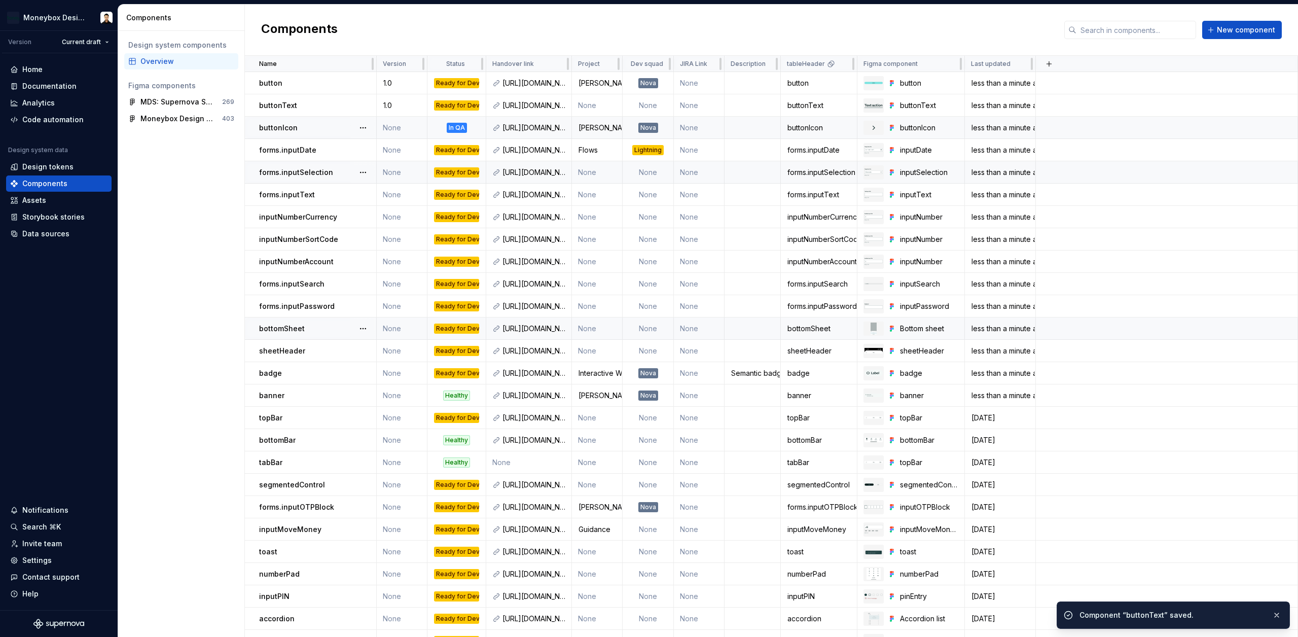
click at [391, 125] on td "None" at bounding box center [402, 128] width 51 height 22
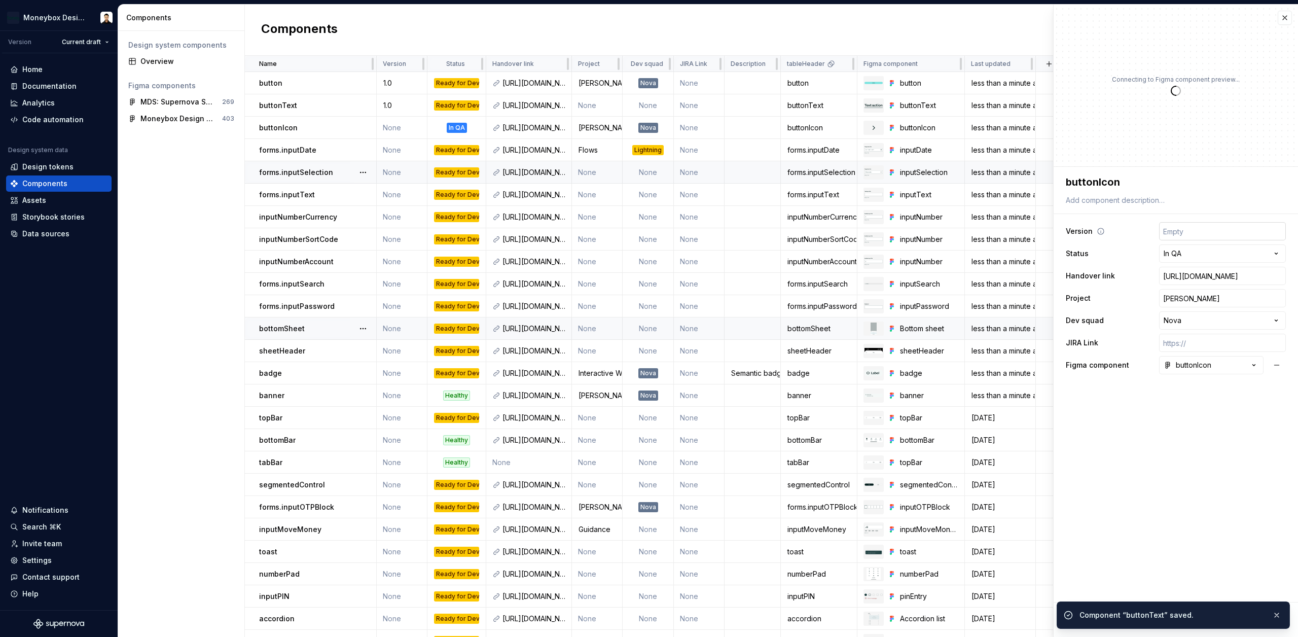
click at [1189, 232] on input "text" at bounding box center [1222, 231] width 127 height 18
type textarea "*"
type input "1"
type textarea "*"
type input "1."
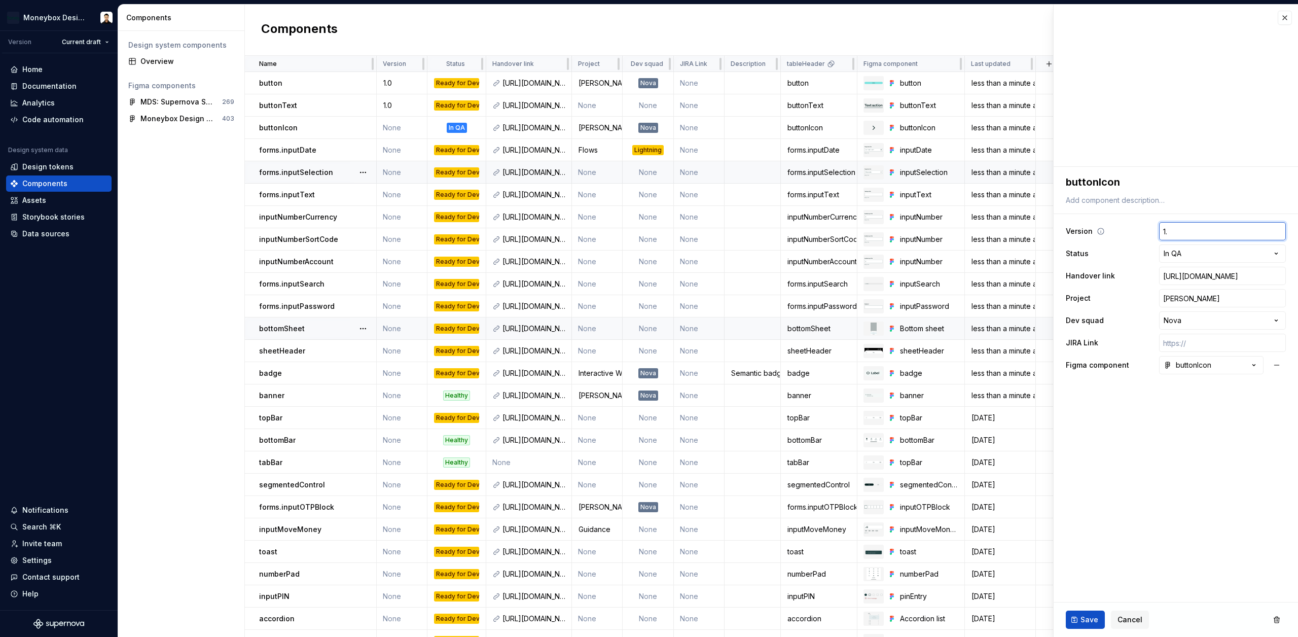
type textarea "*"
type input "1.0"
click at [1085, 622] on span "Save" at bounding box center [1090, 620] width 18 height 10
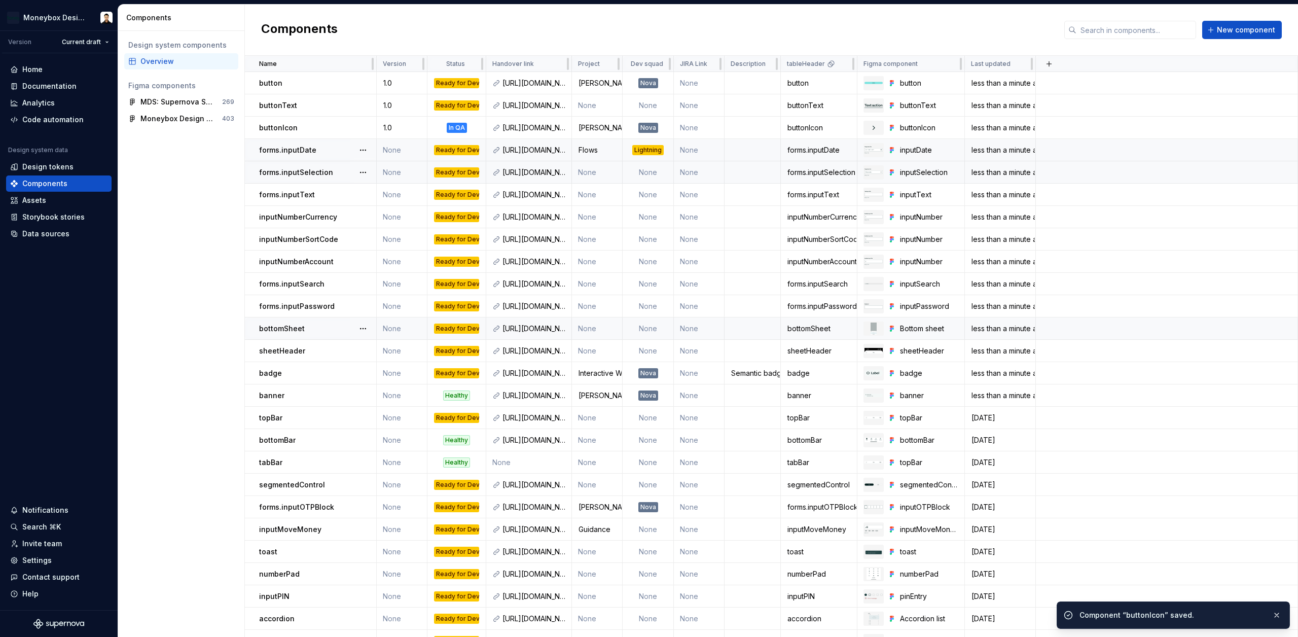
click at [332, 150] on div "forms.inputDate" at bounding box center [317, 150] width 117 height 10
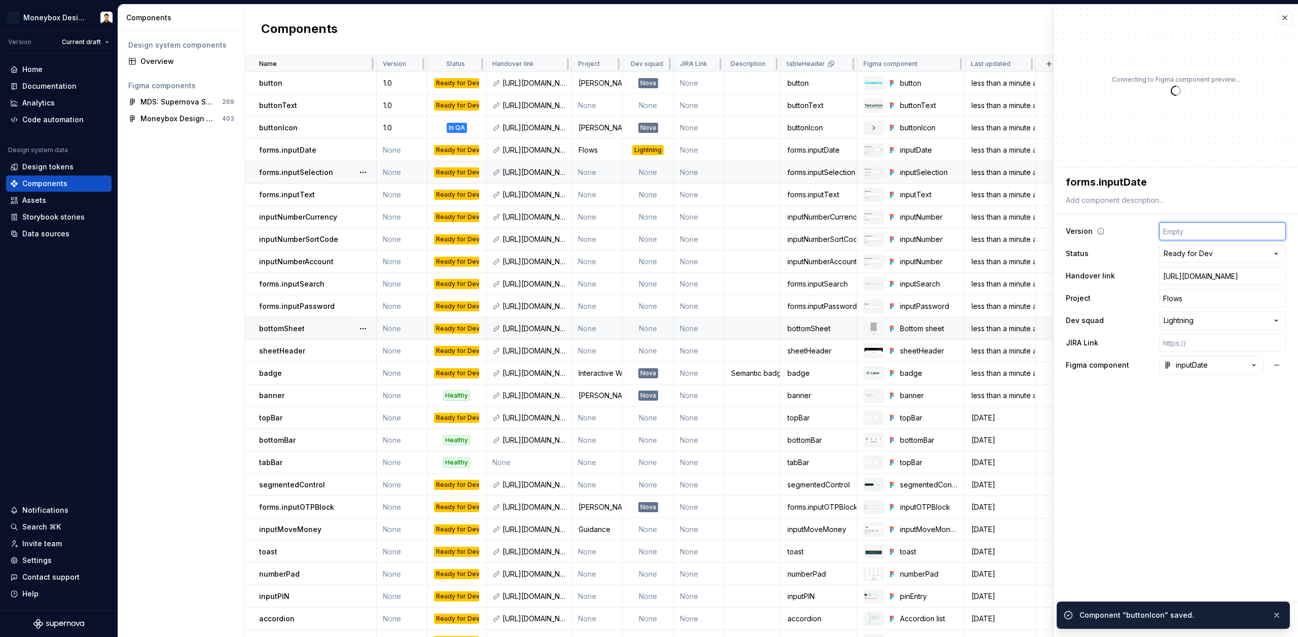
click at [1189, 225] on input "text" at bounding box center [1222, 231] width 127 height 18
type textarea "*"
type input "1"
type textarea "*"
type input "1."
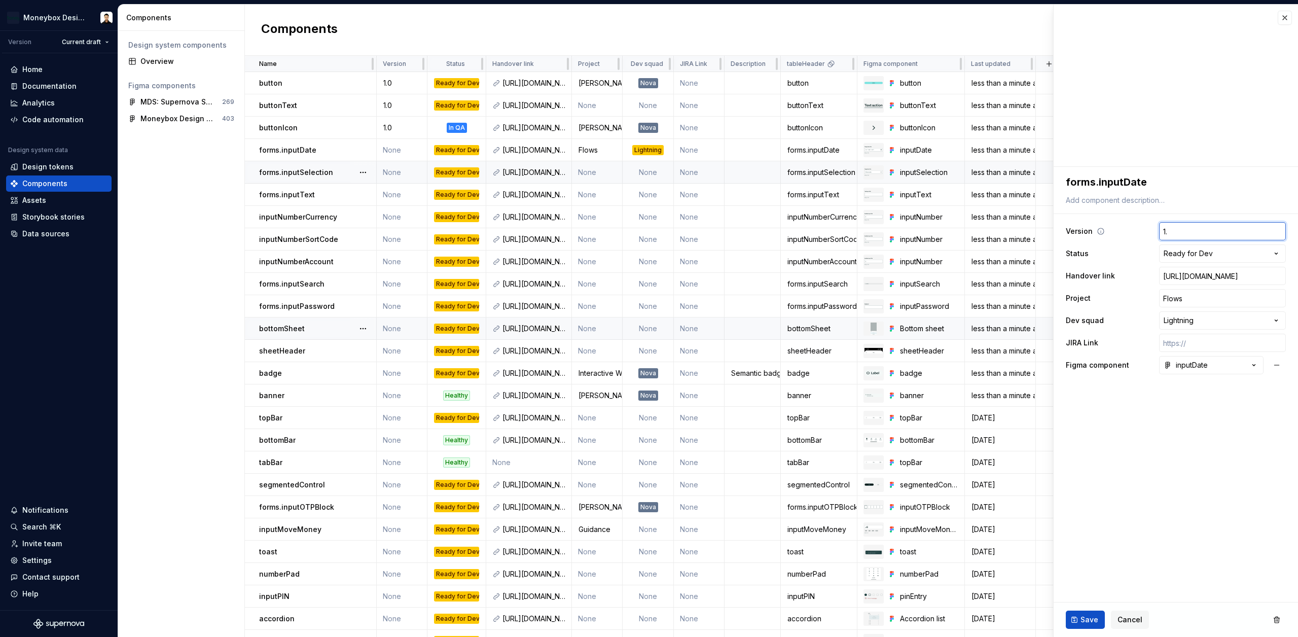
type textarea "*"
type input "1.0"
click at [1086, 623] on span "Save" at bounding box center [1090, 620] width 18 height 10
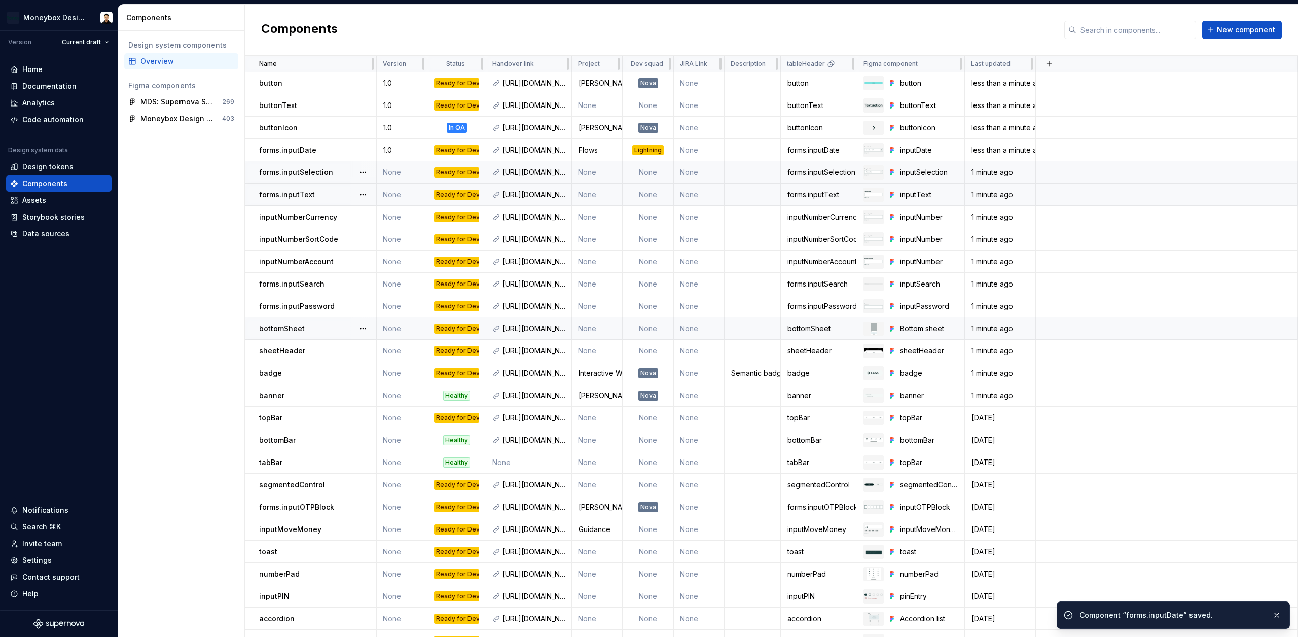
click at [397, 173] on td "None" at bounding box center [402, 172] width 51 height 22
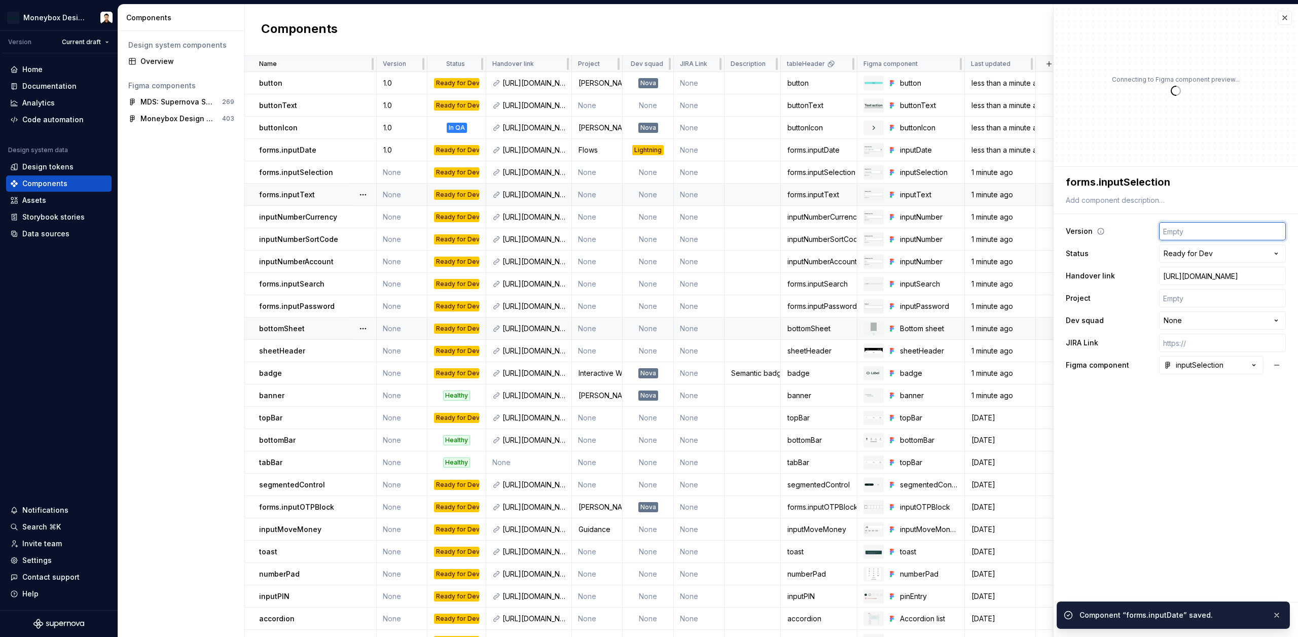
click at [1209, 231] on input "text" at bounding box center [1222, 231] width 127 height 18
type textarea "*"
type input "1"
type textarea "*"
type input "1."
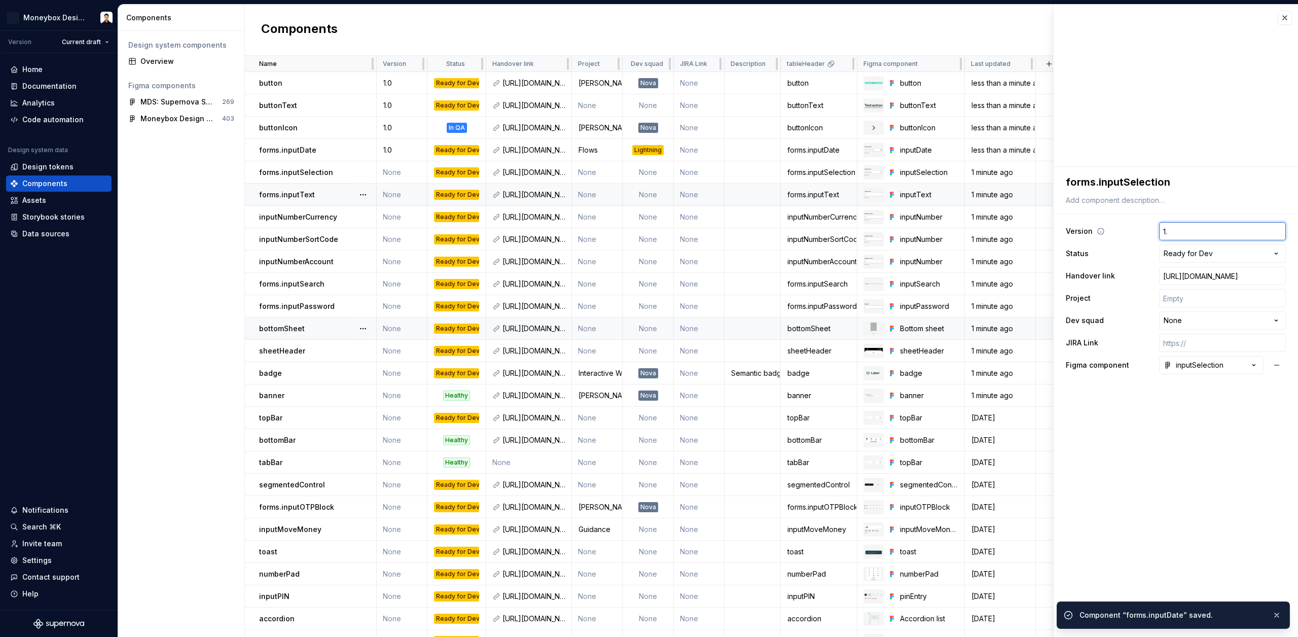
type textarea "*"
type input "1.0"
type textarea "*"
type input "1.0"
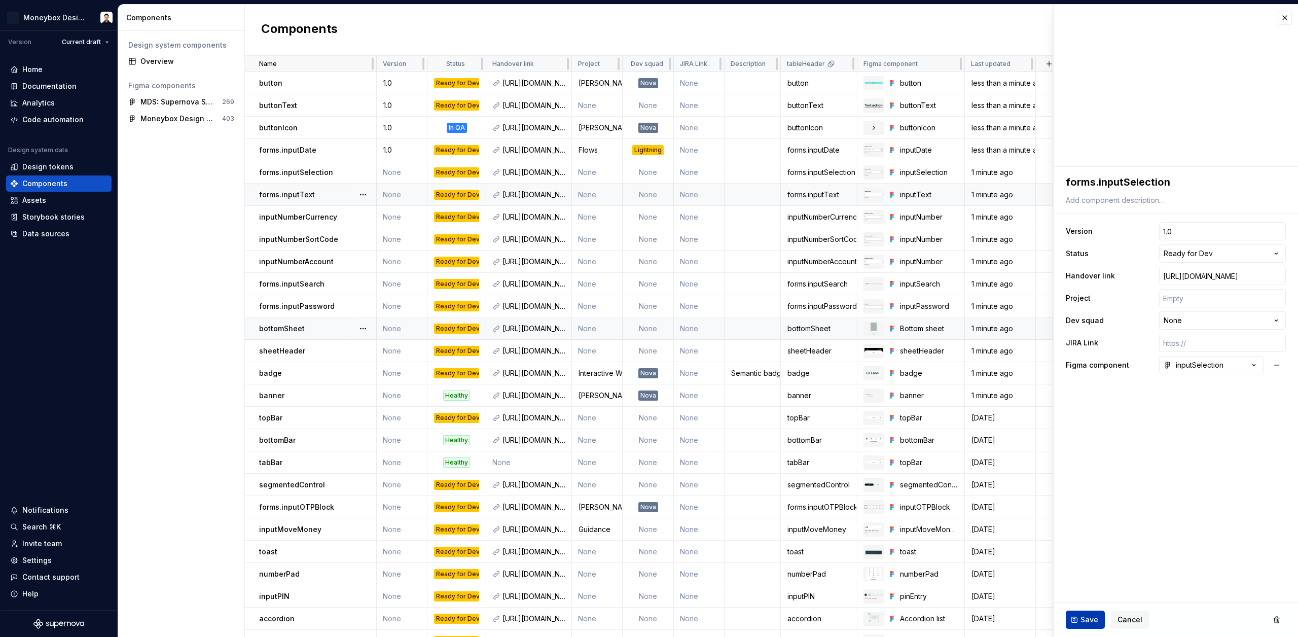
click at [1083, 622] on span "Save" at bounding box center [1090, 620] width 18 height 10
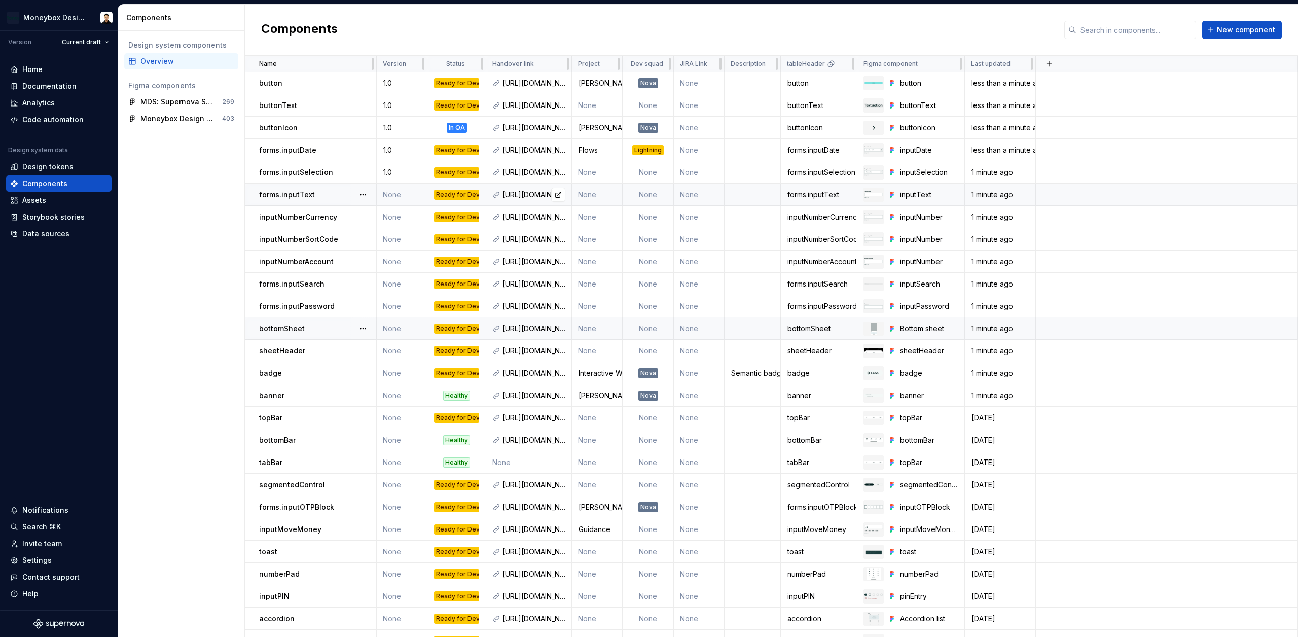
click at [523, 195] on div "[URL][DOMAIN_NAME]" at bounding box center [534, 195] width 63 height 10
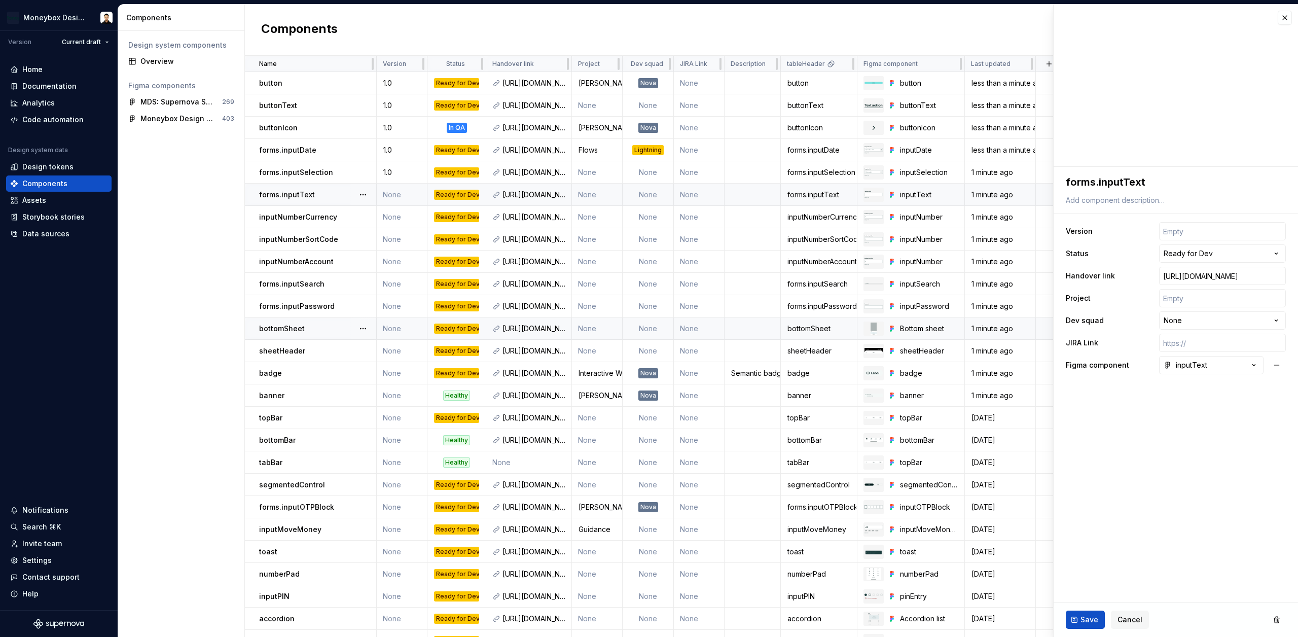
click at [387, 193] on td "None" at bounding box center [402, 195] width 51 height 22
click at [1196, 229] on input "text" at bounding box center [1222, 231] width 127 height 18
type textarea "*"
type input "1"
type textarea "*"
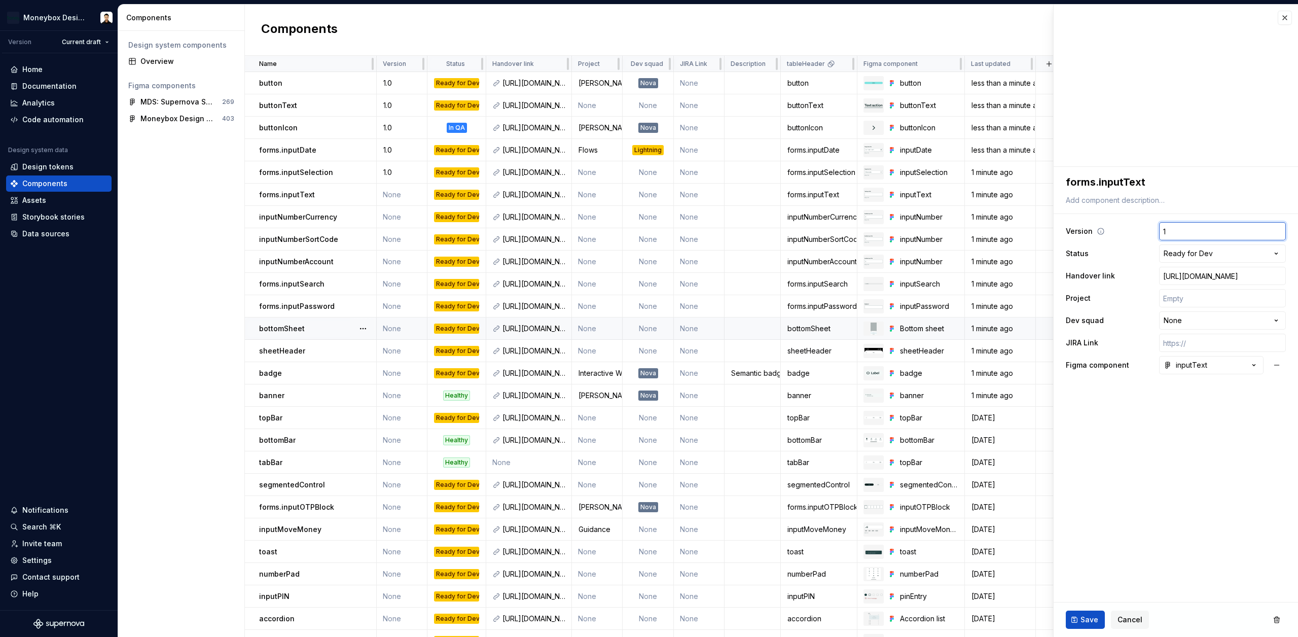
type input "1."
type textarea "*"
type input "1.0"
click at [1080, 613] on button "Save" at bounding box center [1085, 620] width 39 height 18
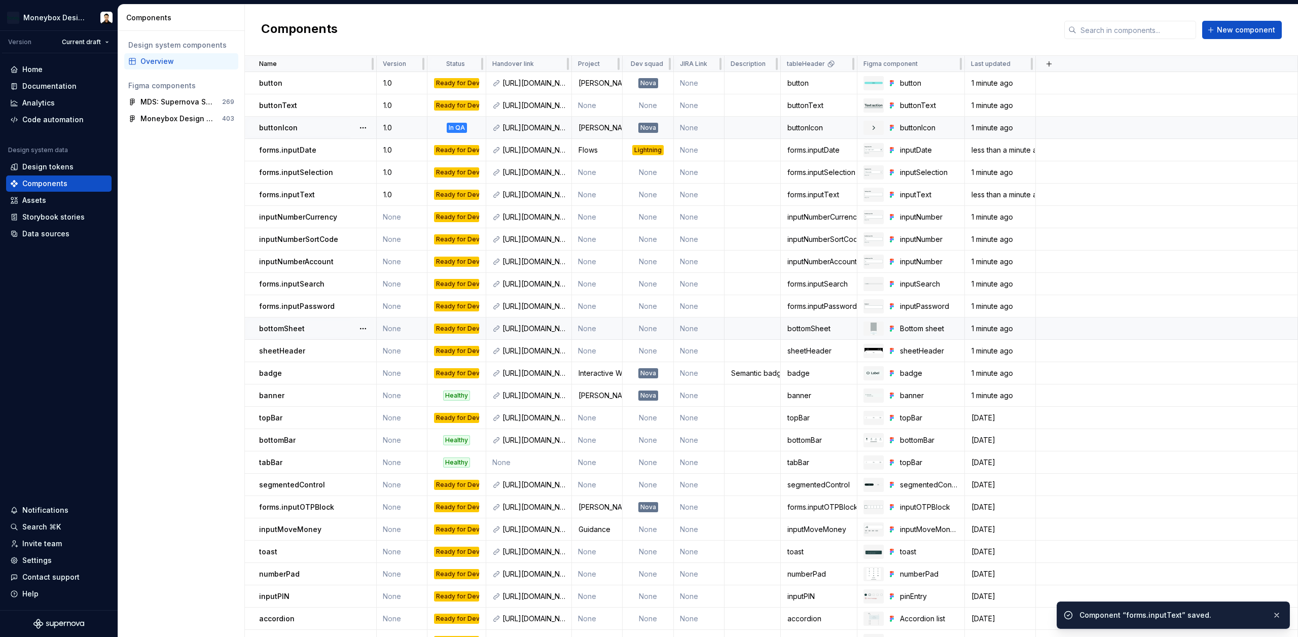
click at [392, 215] on td "None" at bounding box center [402, 217] width 51 height 22
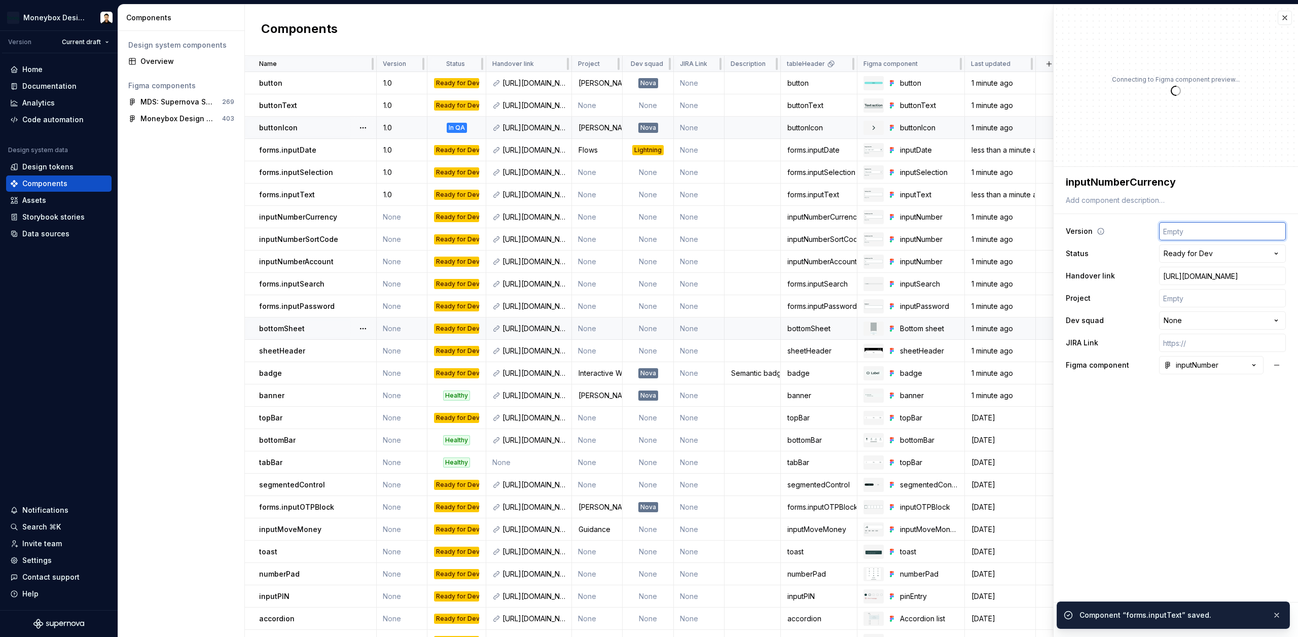
click at [1173, 231] on input "text" at bounding box center [1222, 231] width 127 height 18
type textarea "*"
type input "1"
type textarea "*"
type input "1."
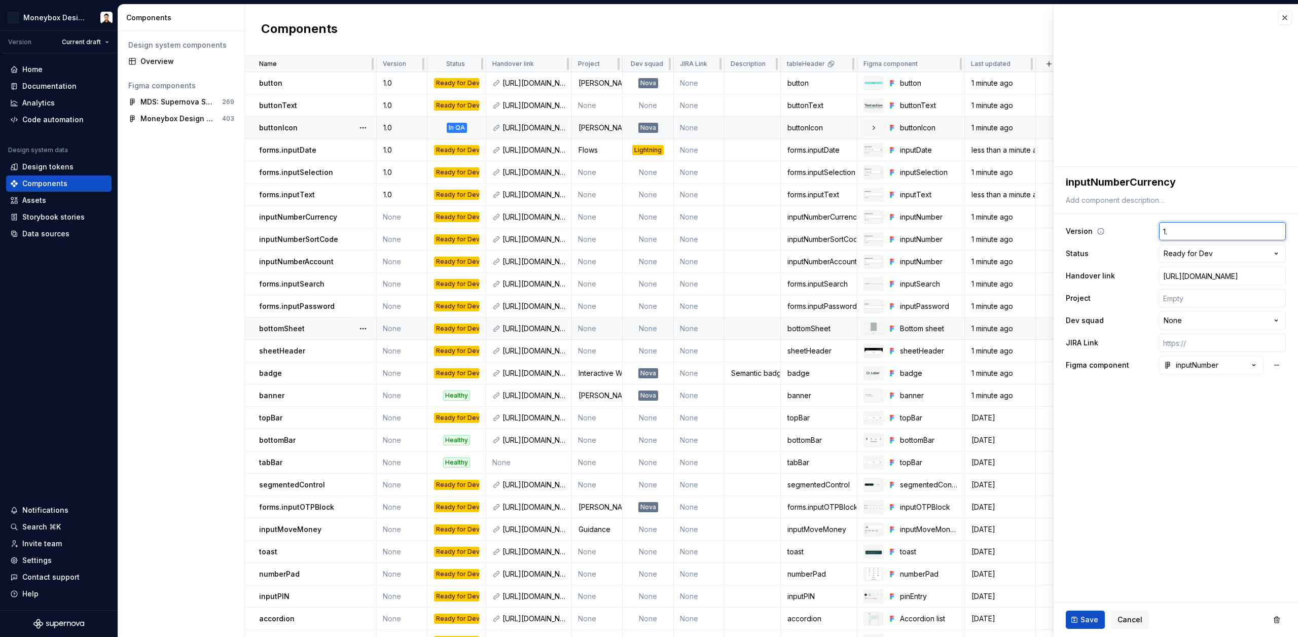
type textarea "*"
type input "1.0"
click at [1085, 617] on span "Save" at bounding box center [1090, 620] width 18 height 10
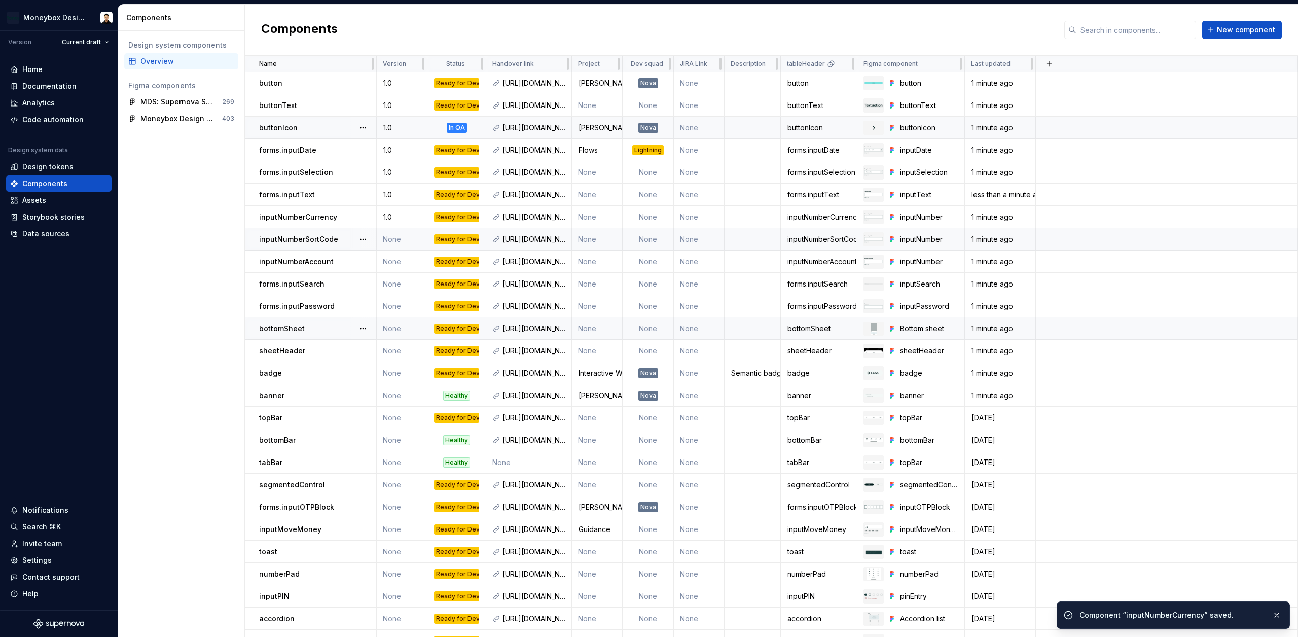
click at [391, 239] on td "None" at bounding box center [402, 239] width 51 height 22
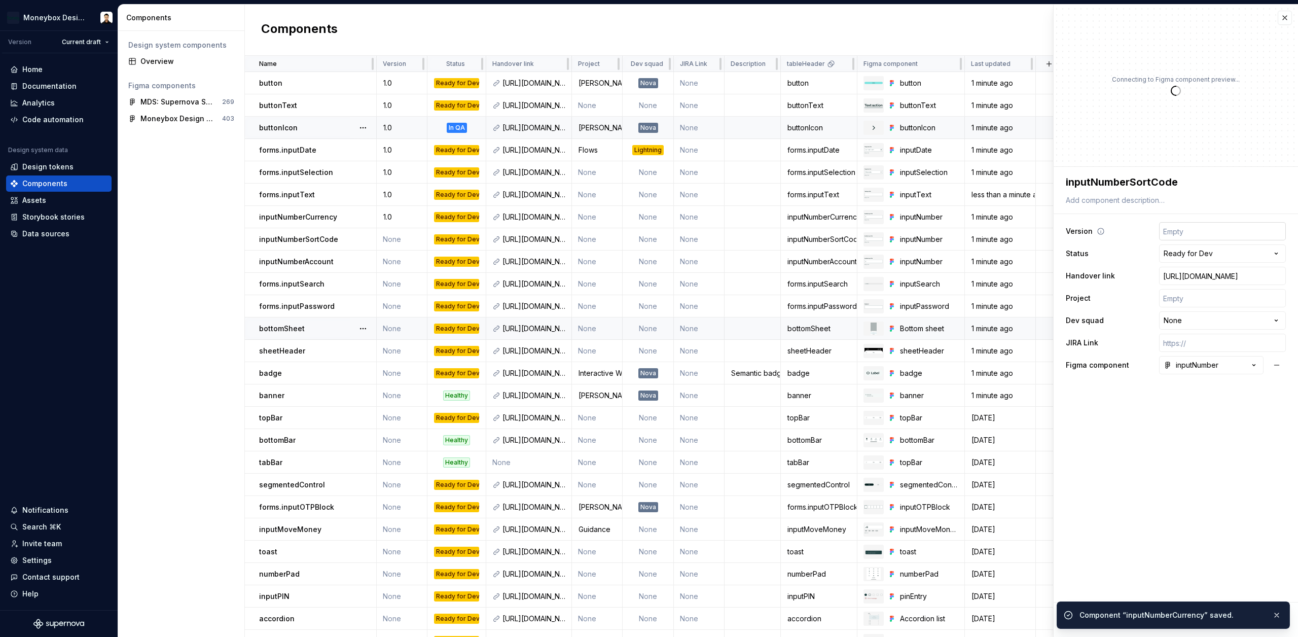
click at [1187, 235] on input "text" at bounding box center [1222, 231] width 127 height 18
type textarea "*"
type input "1"
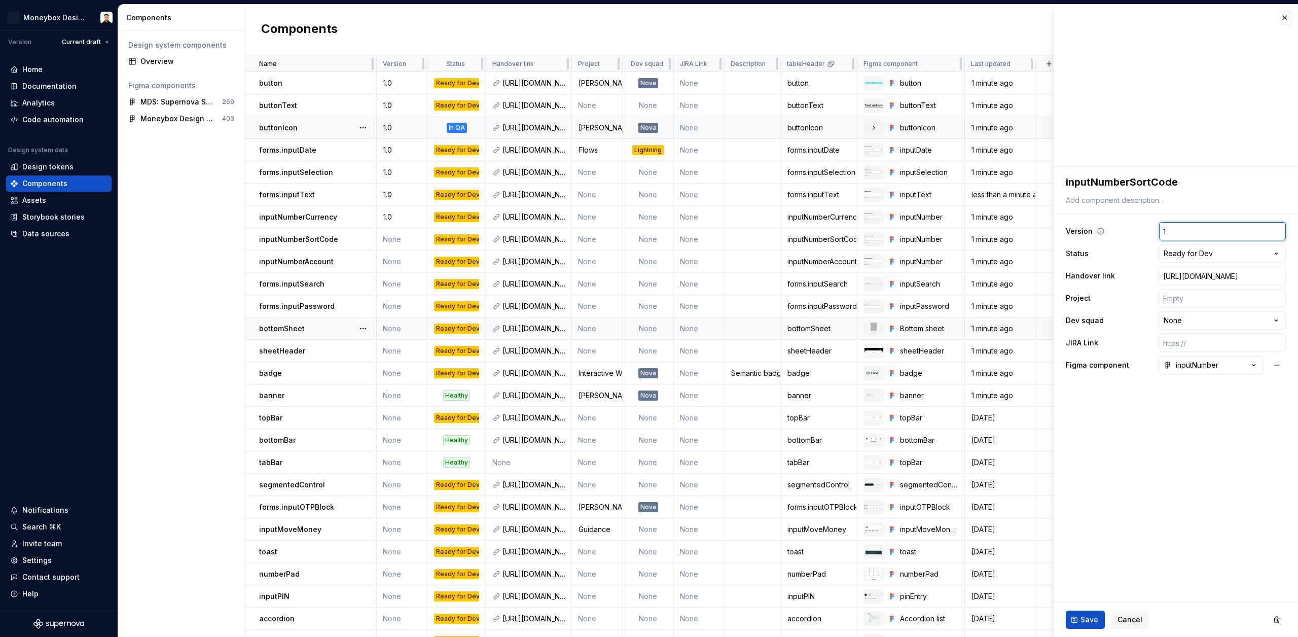
type textarea "*"
type input "1."
type textarea "*"
type input "1.0"
type textarea "*"
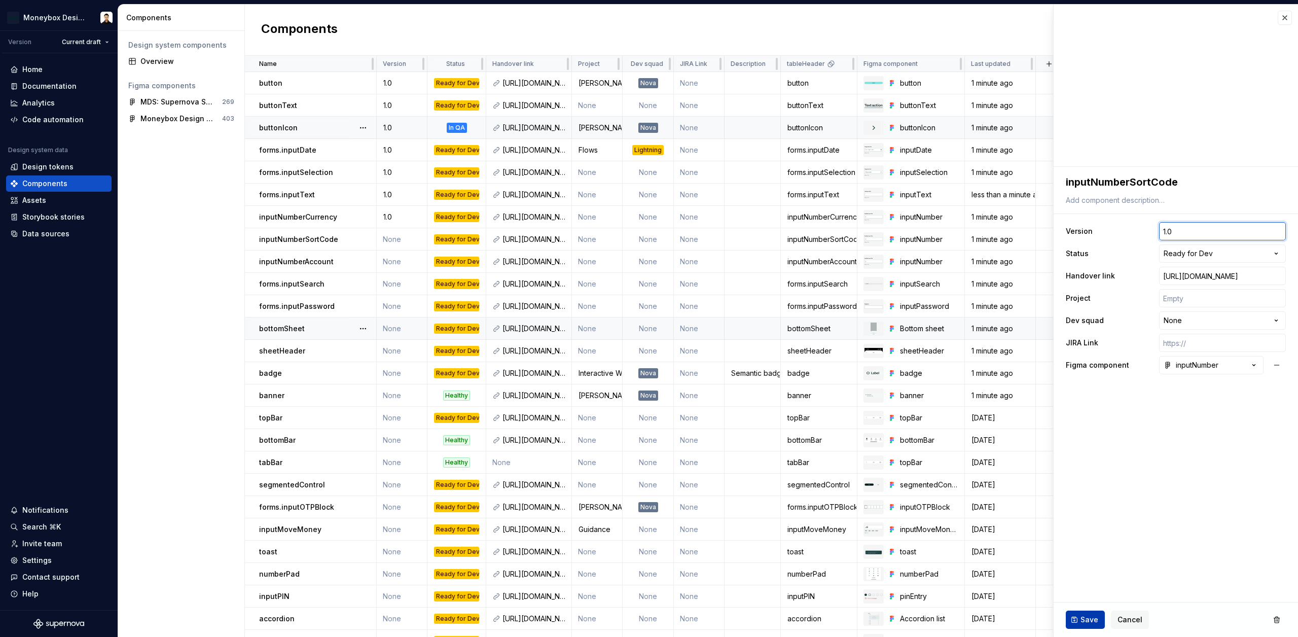
type input "1.0"
click at [1095, 623] on span "Save" at bounding box center [1090, 620] width 18 height 10
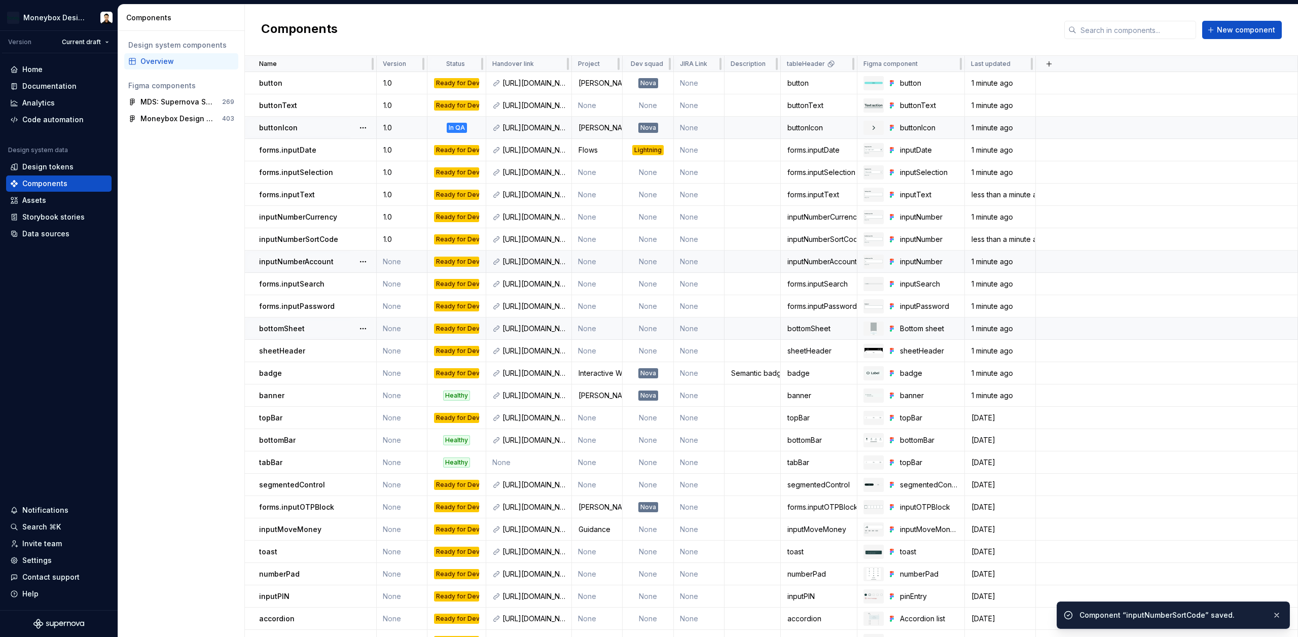
click at [395, 259] on td "None" at bounding box center [402, 262] width 51 height 22
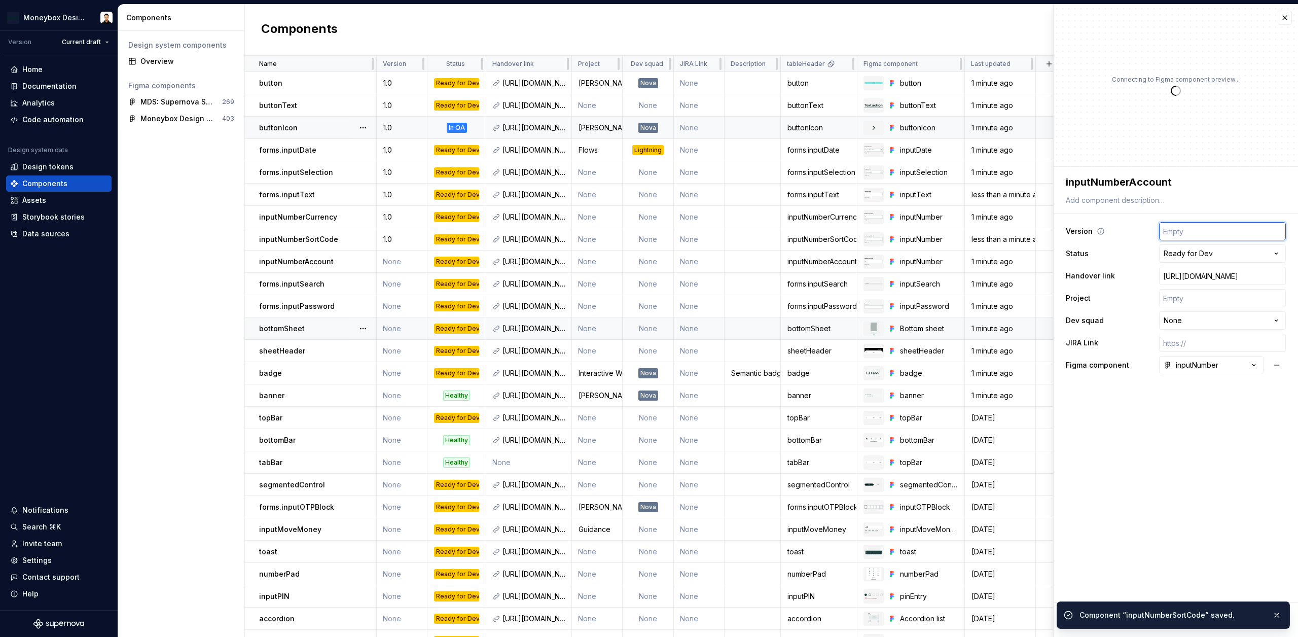
click at [1207, 231] on input "text" at bounding box center [1222, 231] width 127 height 18
type textarea "*"
type input "1"
type textarea "*"
type input "1."
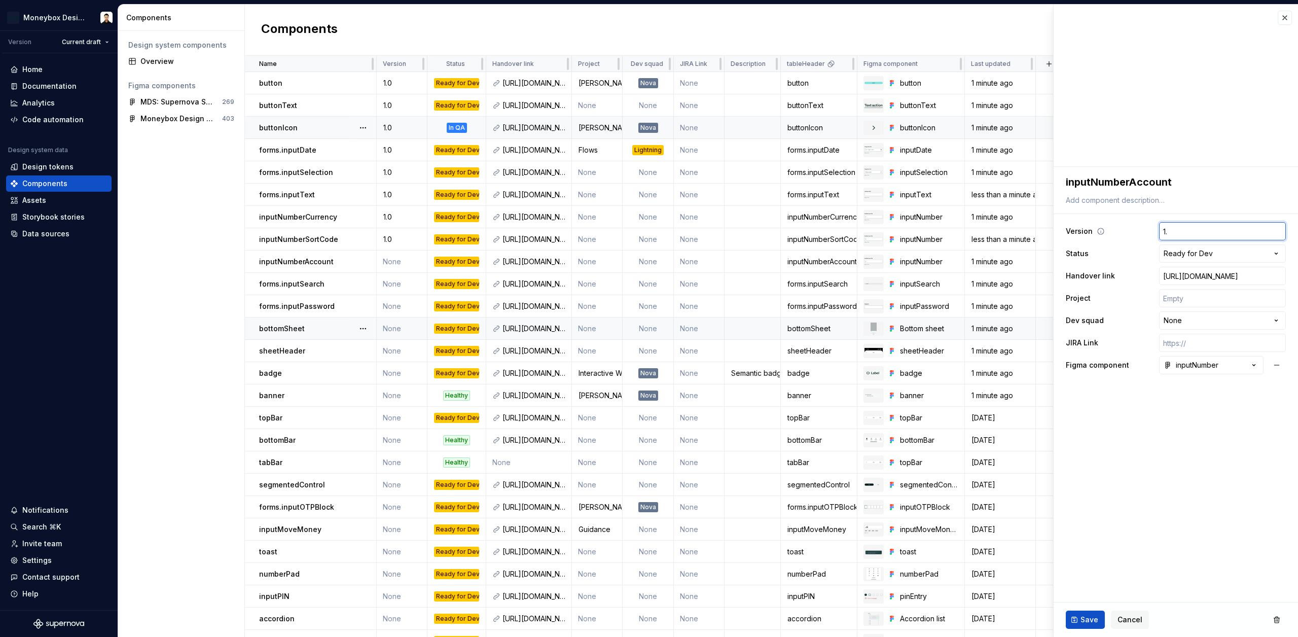
type textarea "*"
type input "1.0"
click at [1076, 620] on button "Save" at bounding box center [1085, 620] width 39 height 18
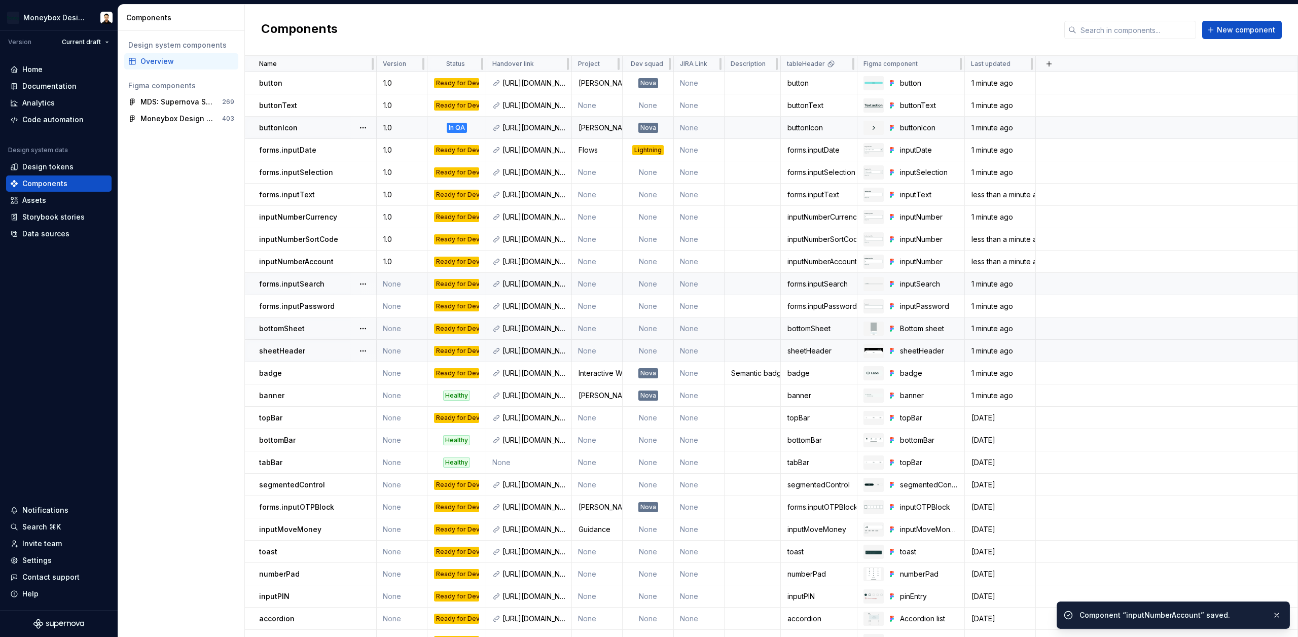
click at [407, 278] on td "None" at bounding box center [402, 284] width 51 height 22
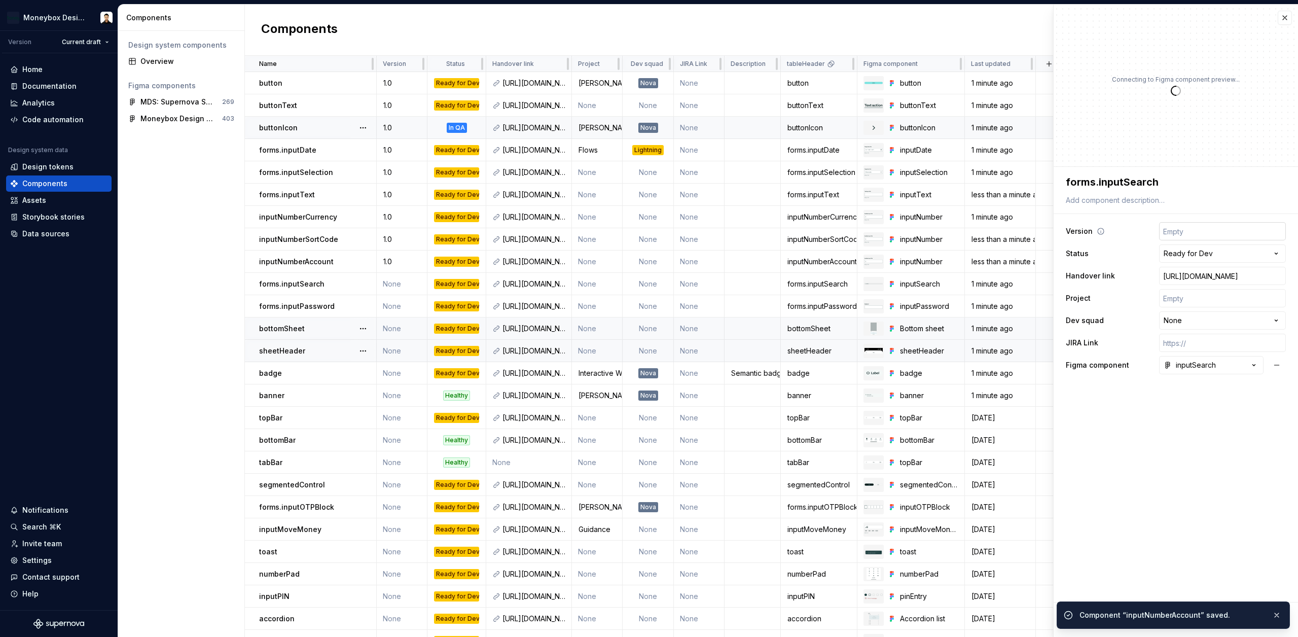
click at [1194, 228] on input "text" at bounding box center [1222, 231] width 127 height 18
type textarea "*"
type input "1"
type textarea "*"
type input "1."
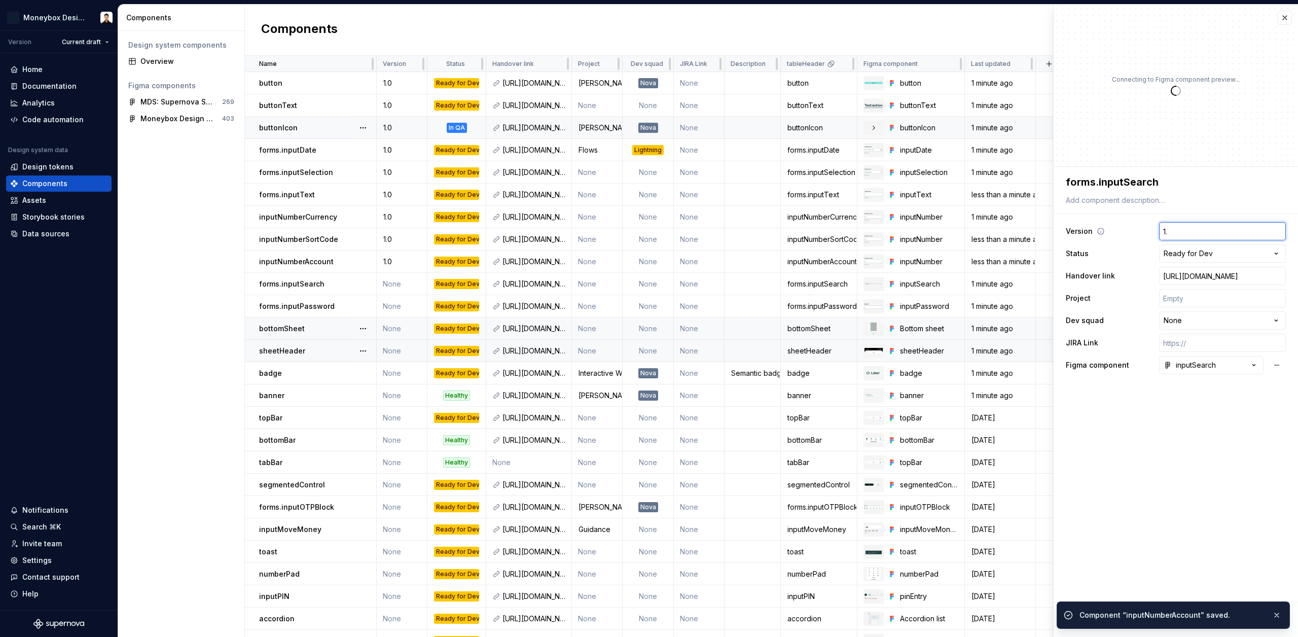
type textarea "*"
type input "1.0"
type textarea "*"
type input "1.0"
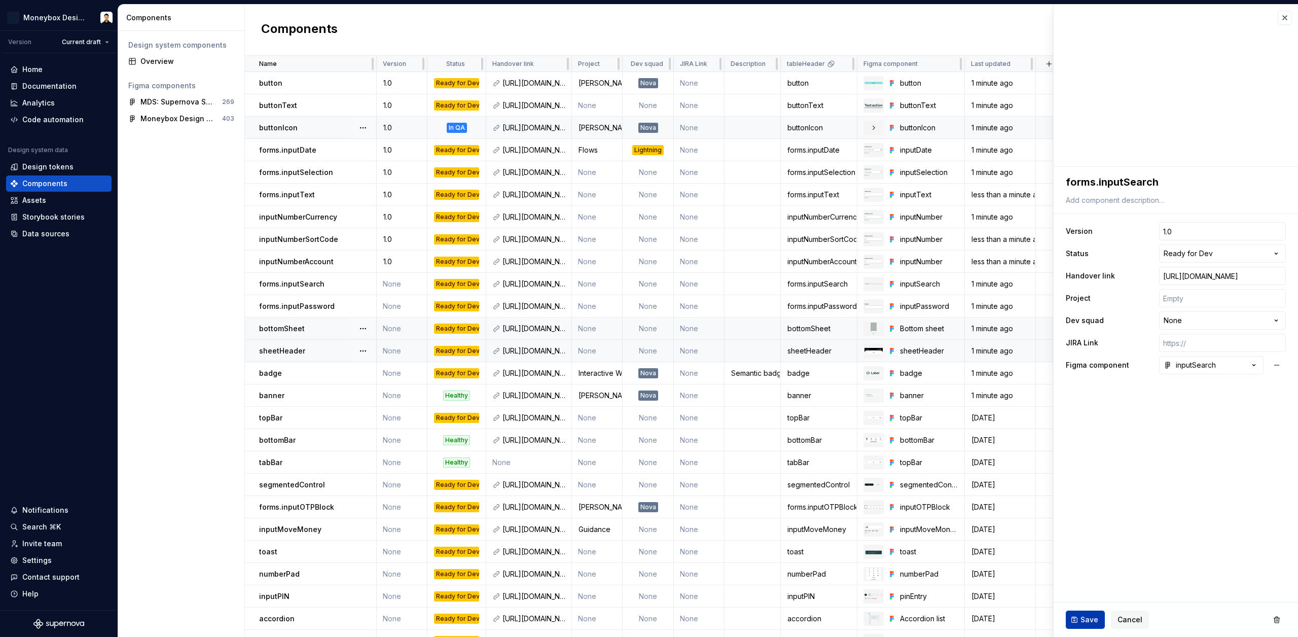
click at [1081, 625] on button "Save" at bounding box center [1085, 620] width 39 height 18
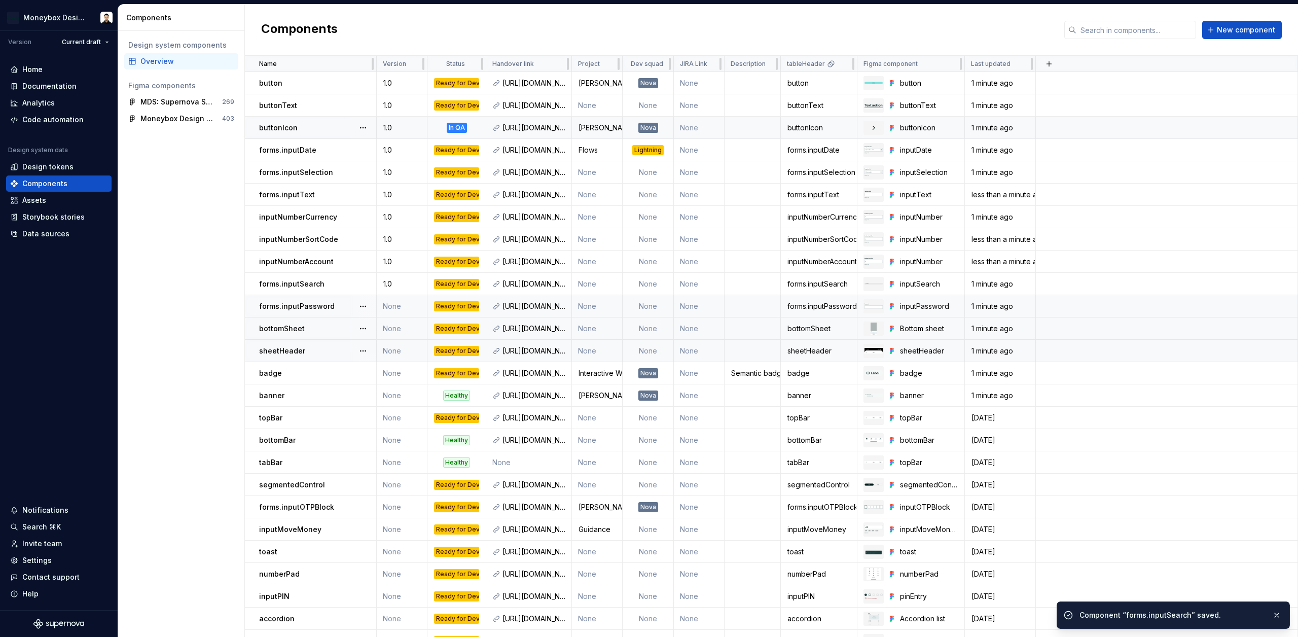
click at [397, 302] on td "None" at bounding box center [402, 306] width 51 height 22
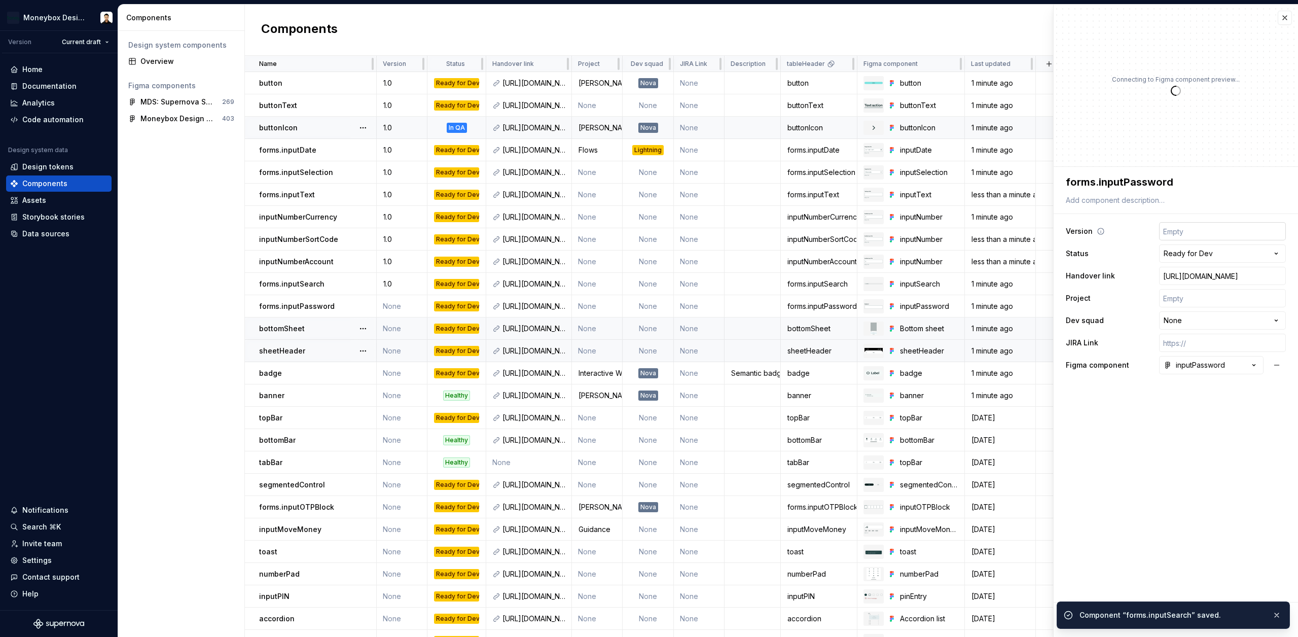
click at [1190, 230] on input "text" at bounding box center [1222, 231] width 127 height 18
type textarea "*"
type input "1"
type textarea "*"
type input "1."
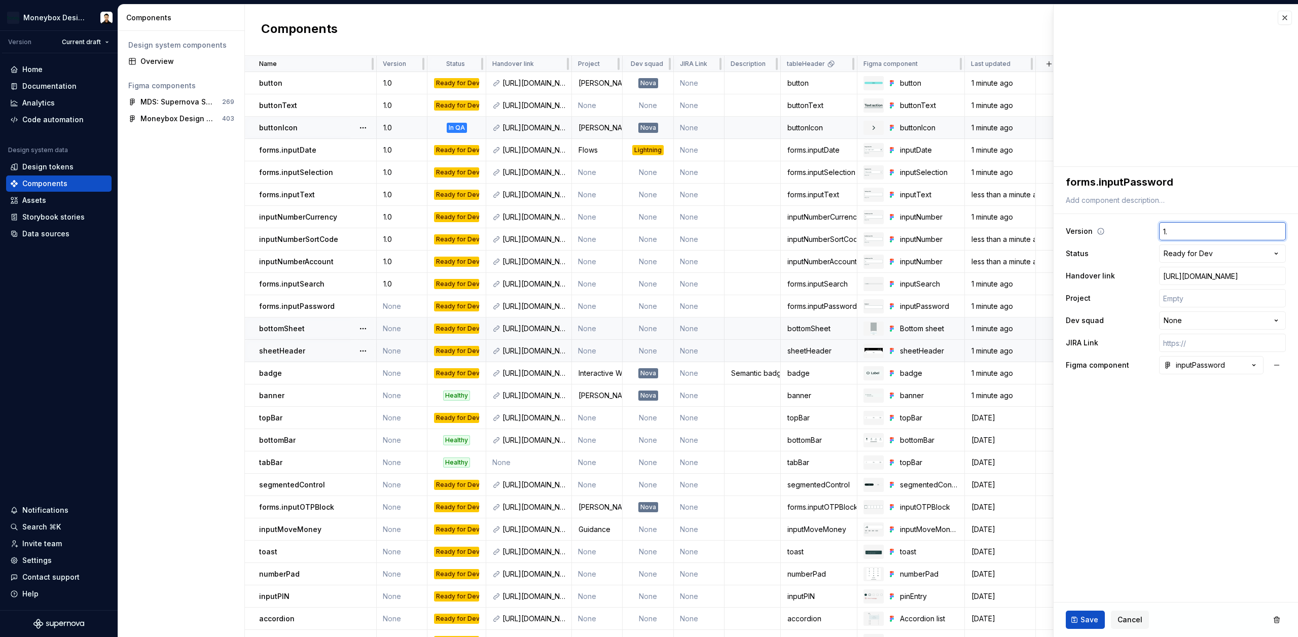
type textarea "*"
type input "1.0"
type textarea "*"
type input "1.0"
click at [1085, 625] on button "Save" at bounding box center [1085, 620] width 39 height 18
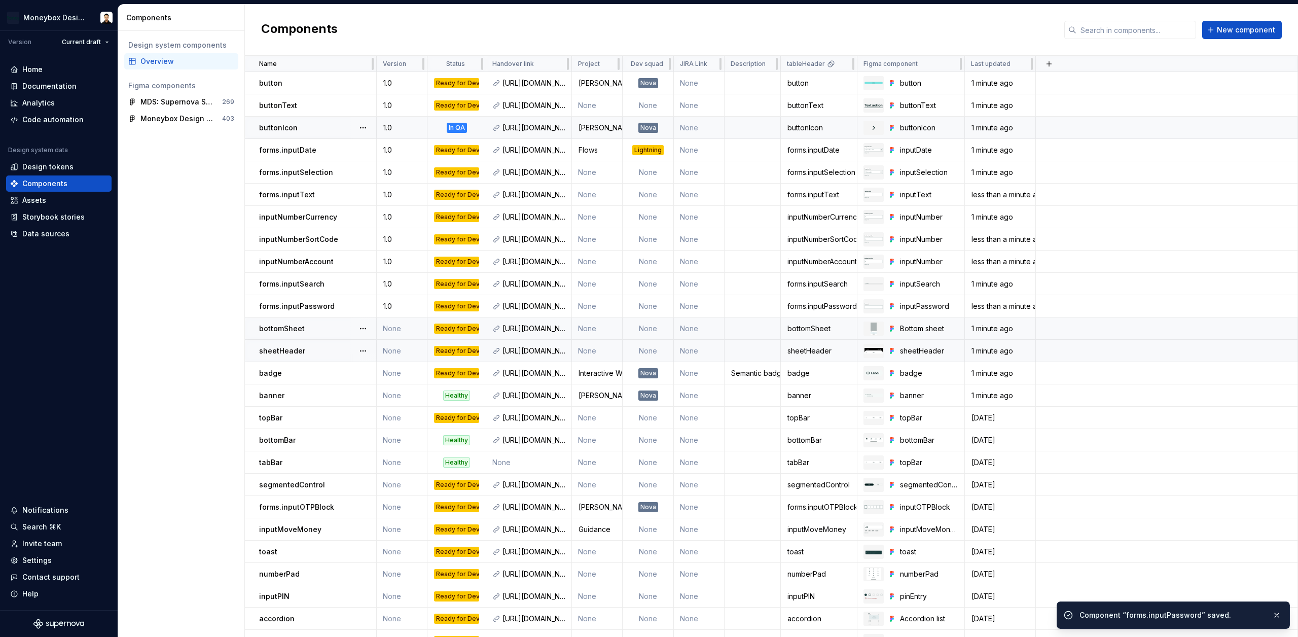
click at [386, 324] on td "None" at bounding box center [402, 328] width 51 height 22
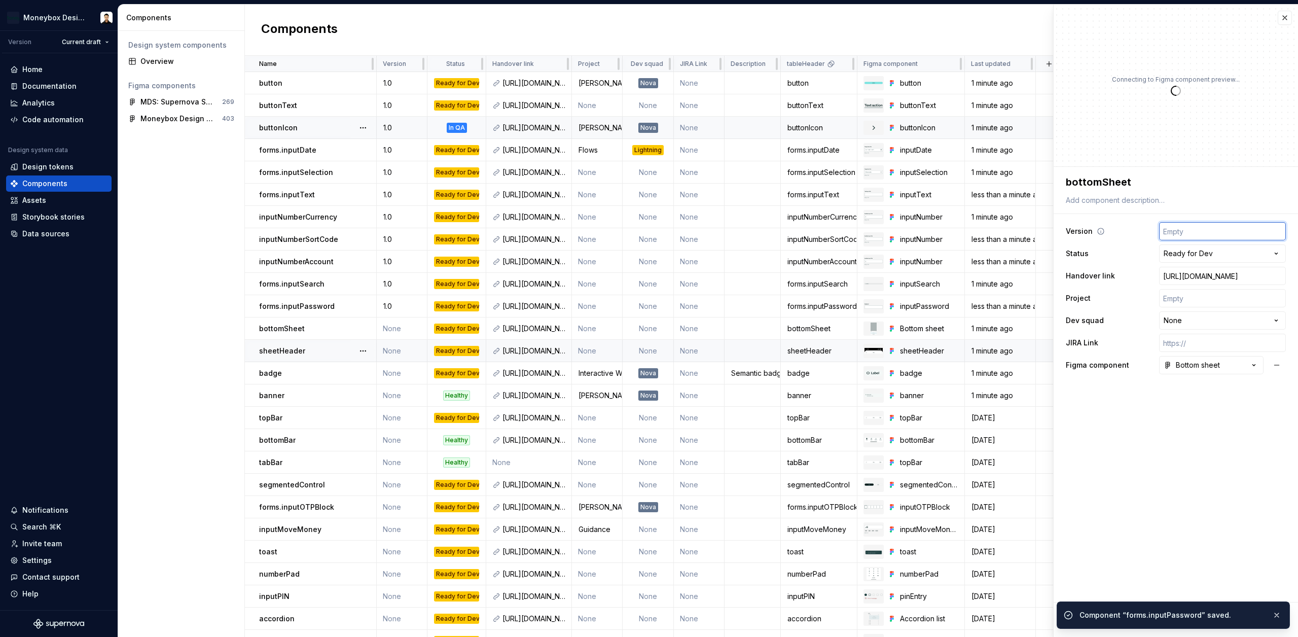
click at [1188, 229] on input "text" at bounding box center [1222, 231] width 127 height 18
type textarea "*"
type input "1"
type textarea "*"
type input "1."
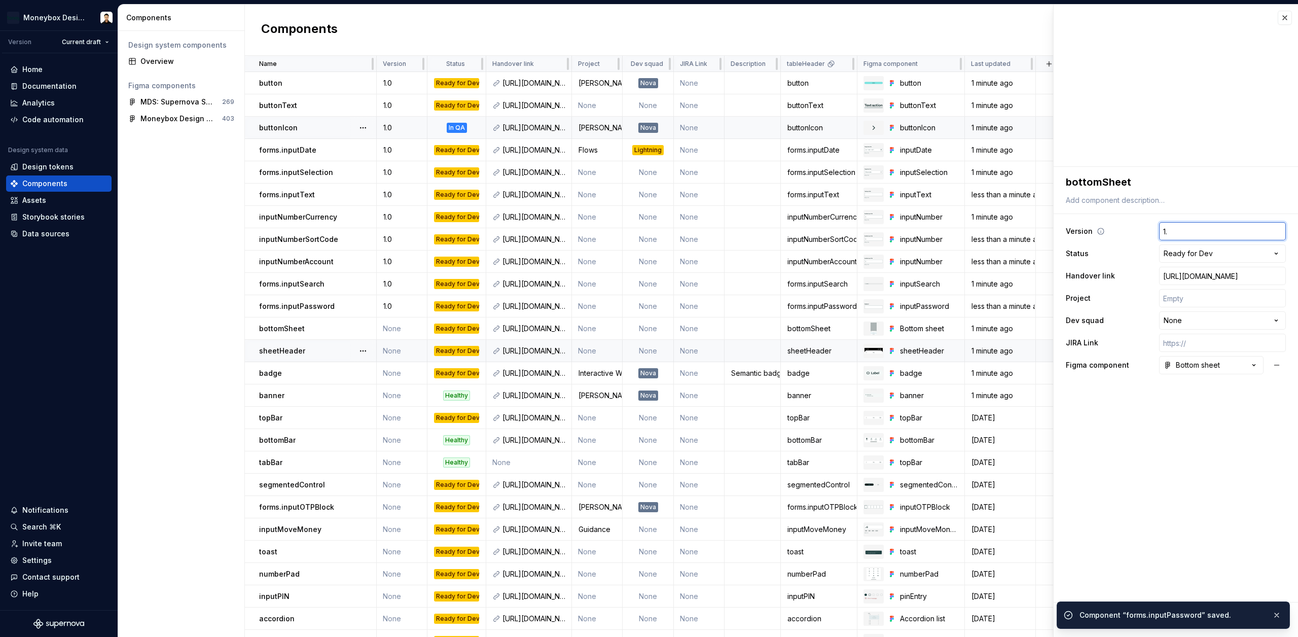
type textarea "*"
type input "1.0"
type textarea "*"
type input "1.0"
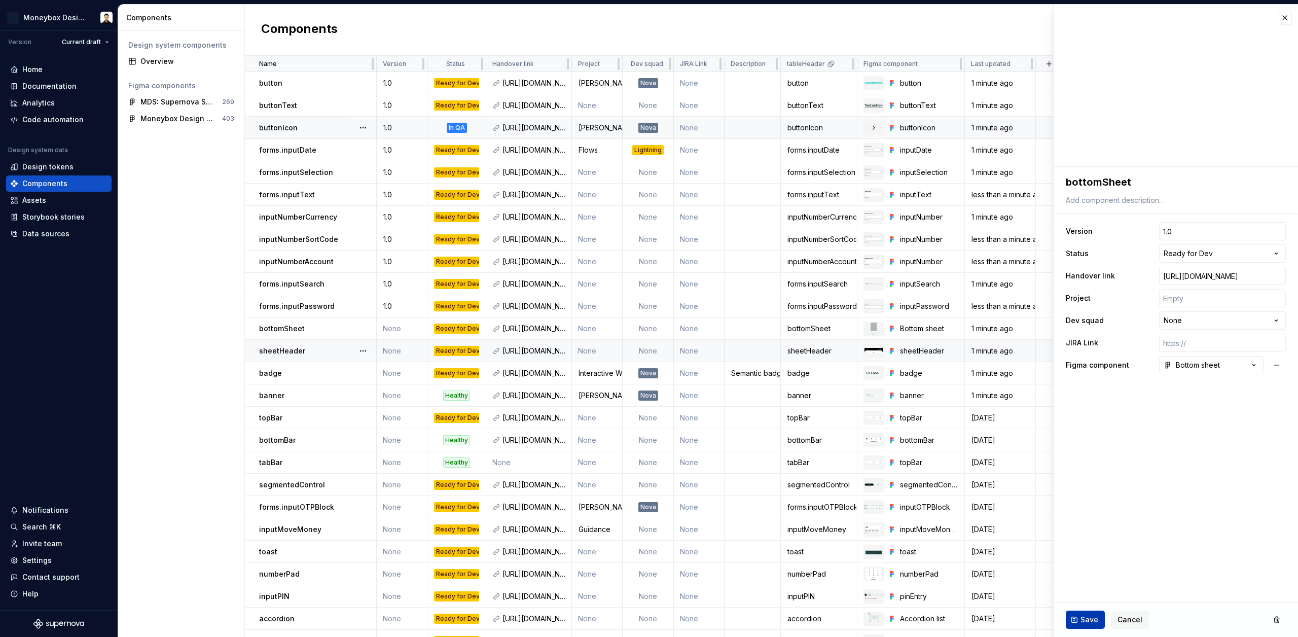
click at [1080, 624] on button "Save" at bounding box center [1085, 620] width 39 height 18
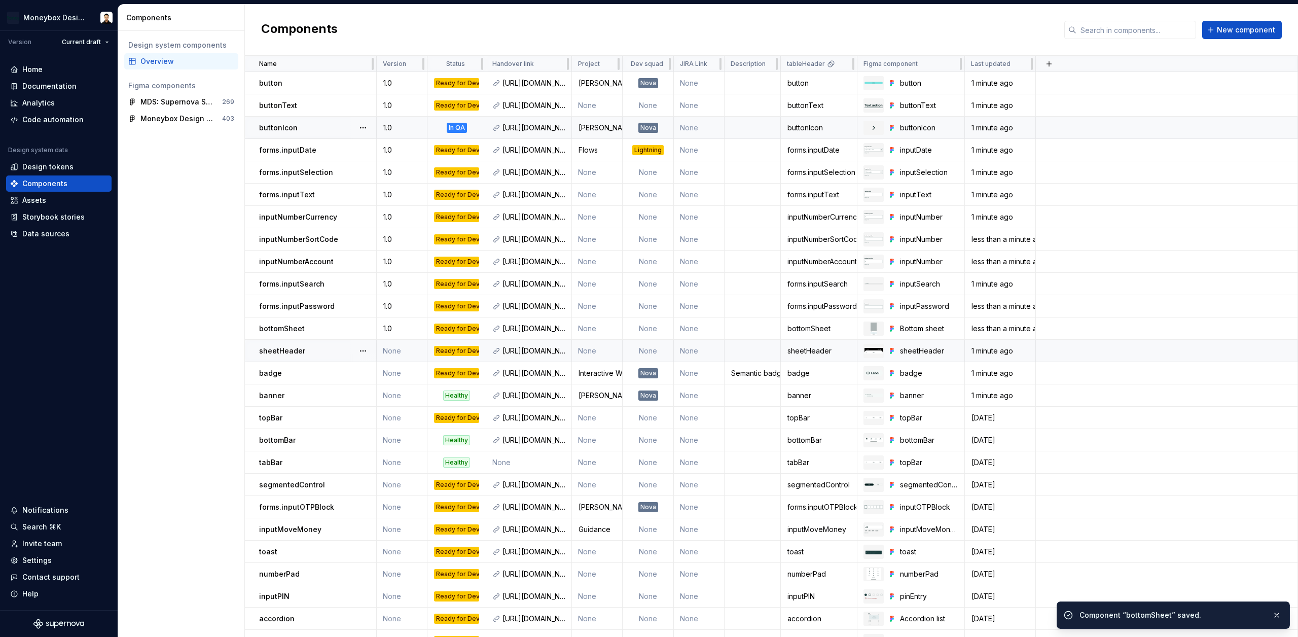
click at [394, 352] on td "None" at bounding box center [402, 351] width 51 height 22
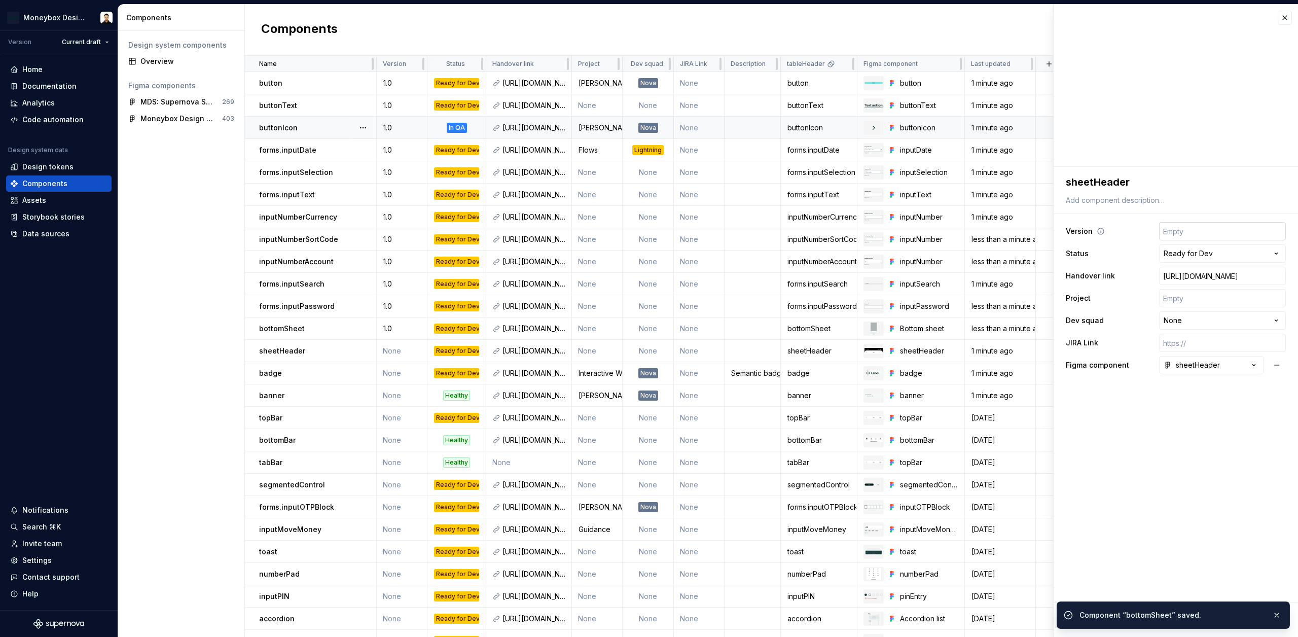
click at [1191, 231] on input "text" at bounding box center [1222, 231] width 127 height 18
type textarea "*"
type input "1"
type textarea "*"
type input "1."
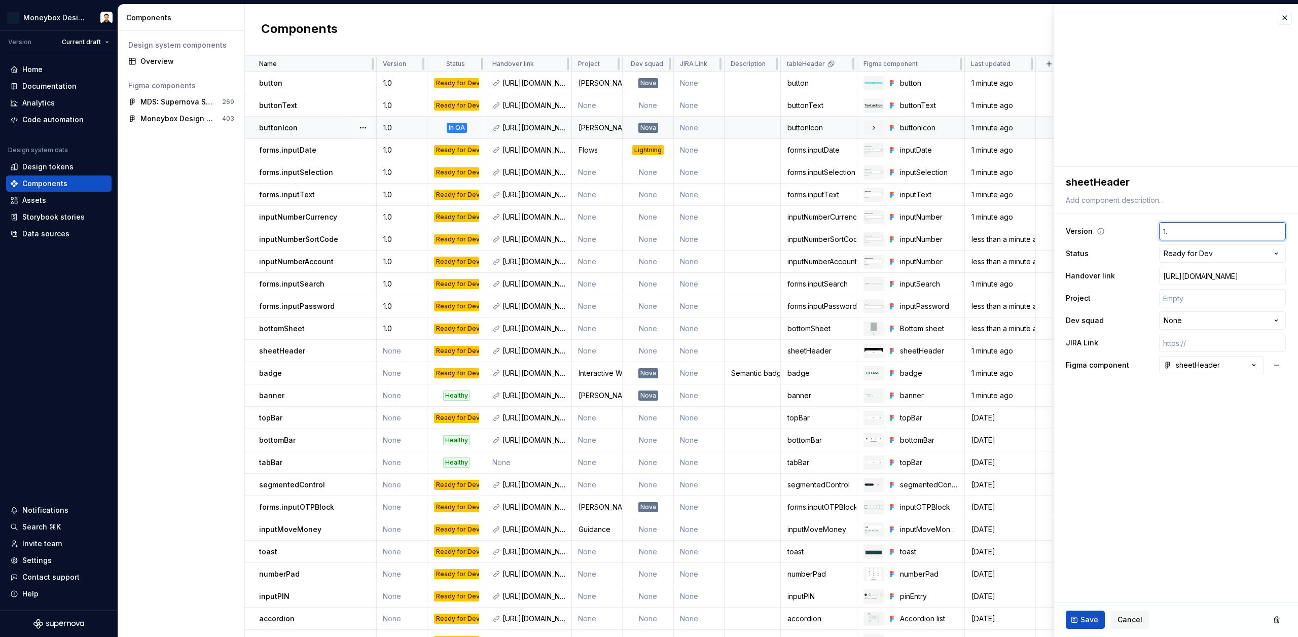
type textarea "*"
type input "1.0"
click at [1089, 620] on span "Save" at bounding box center [1090, 620] width 18 height 10
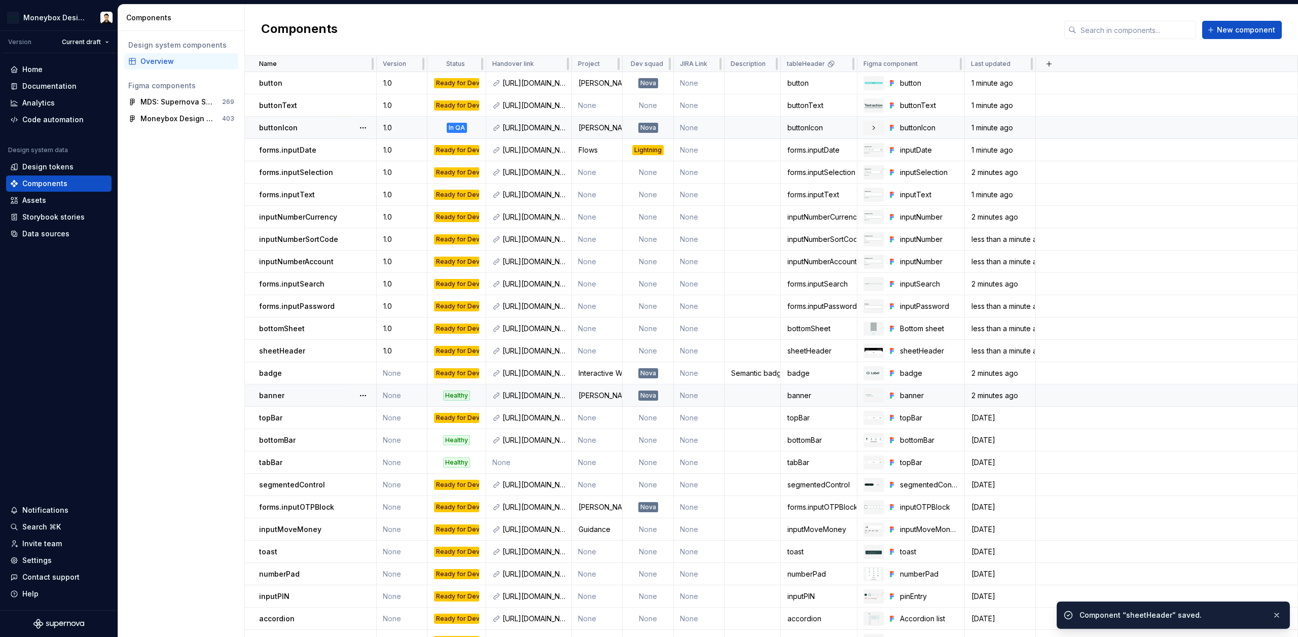
click at [392, 398] on td "None" at bounding box center [402, 395] width 51 height 22
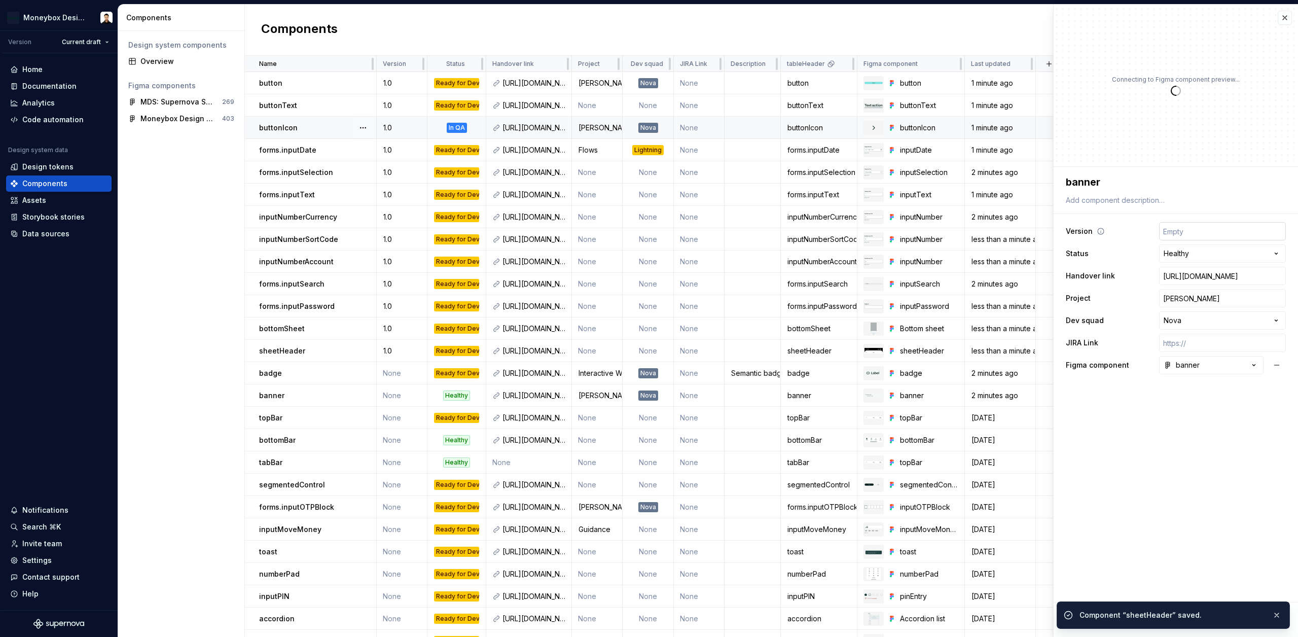
click at [1197, 229] on input "text" at bounding box center [1222, 231] width 127 height 18
type textarea "*"
type input "1"
type textarea "*"
type input "1."
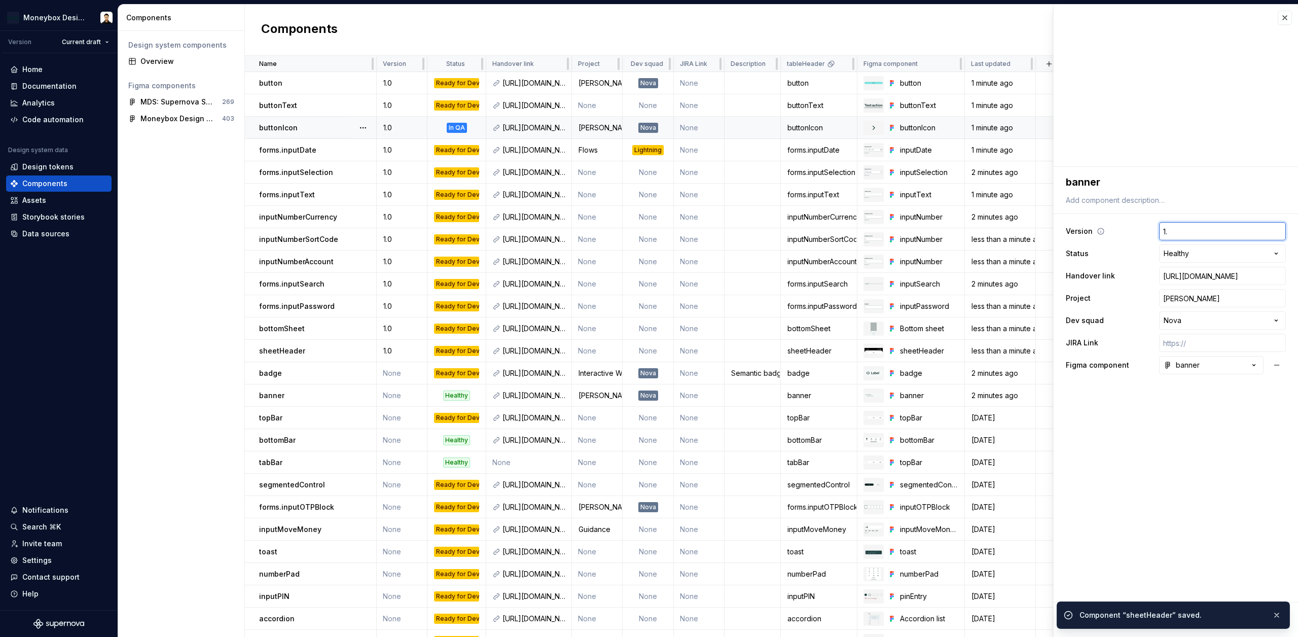
type textarea "*"
type input "1.1"
type textarea "*"
type input "1.1"
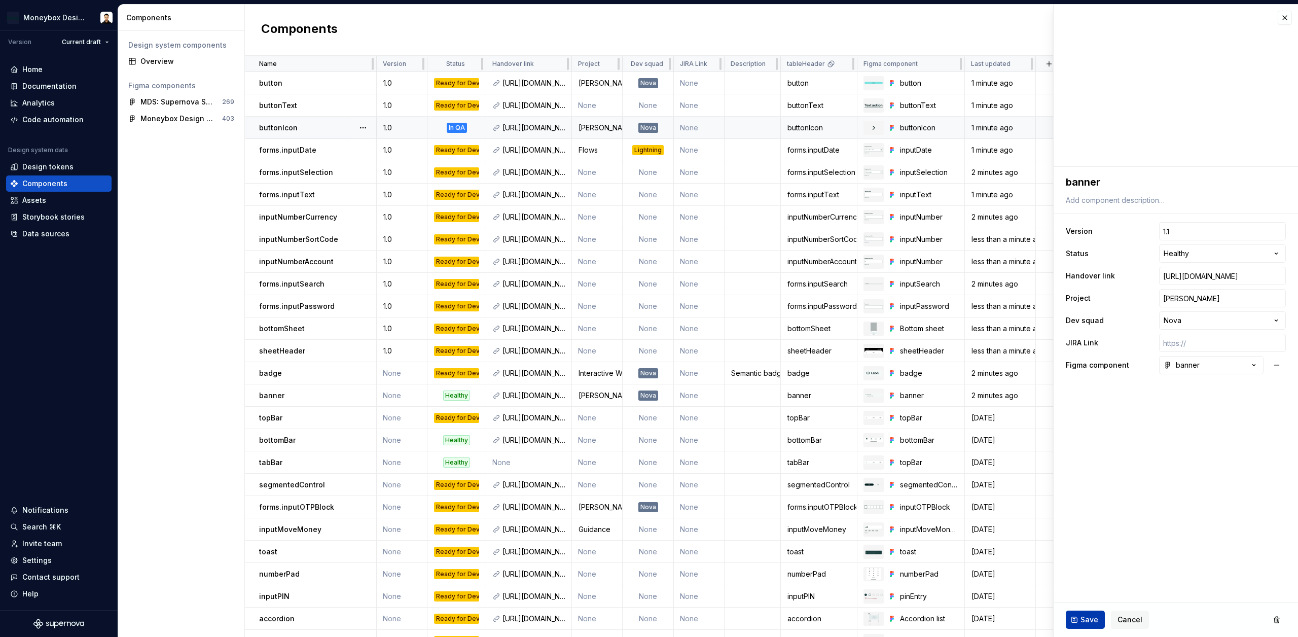
click at [1077, 620] on button "Save" at bounding box center [1085, 620] width 39 height 18
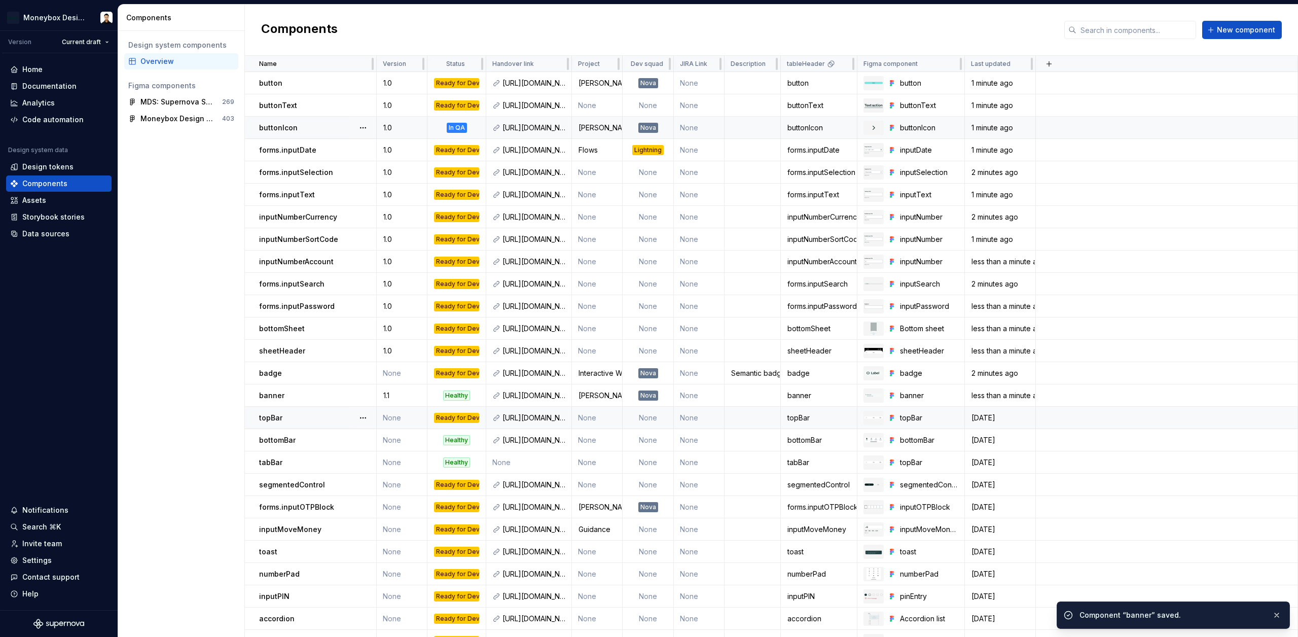
click at [397, 419] on td "None" at bounding box center [402, 418] width 51 height 22
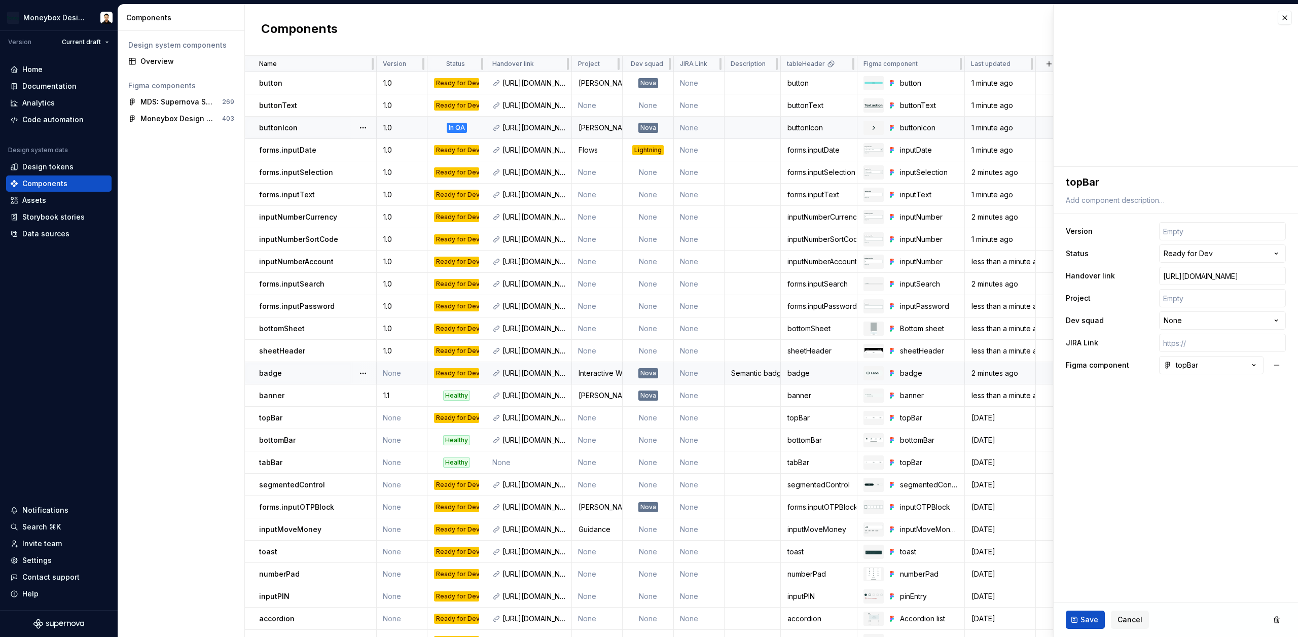
click at [387, 377] on td "None" at bounding box center [402, 373] width 51 height 22
click at [1197, 233] on input "text" at bounding box center [1222, 231] width 127 height 18
type textarea "*"
type input "1"
type textarea "*"
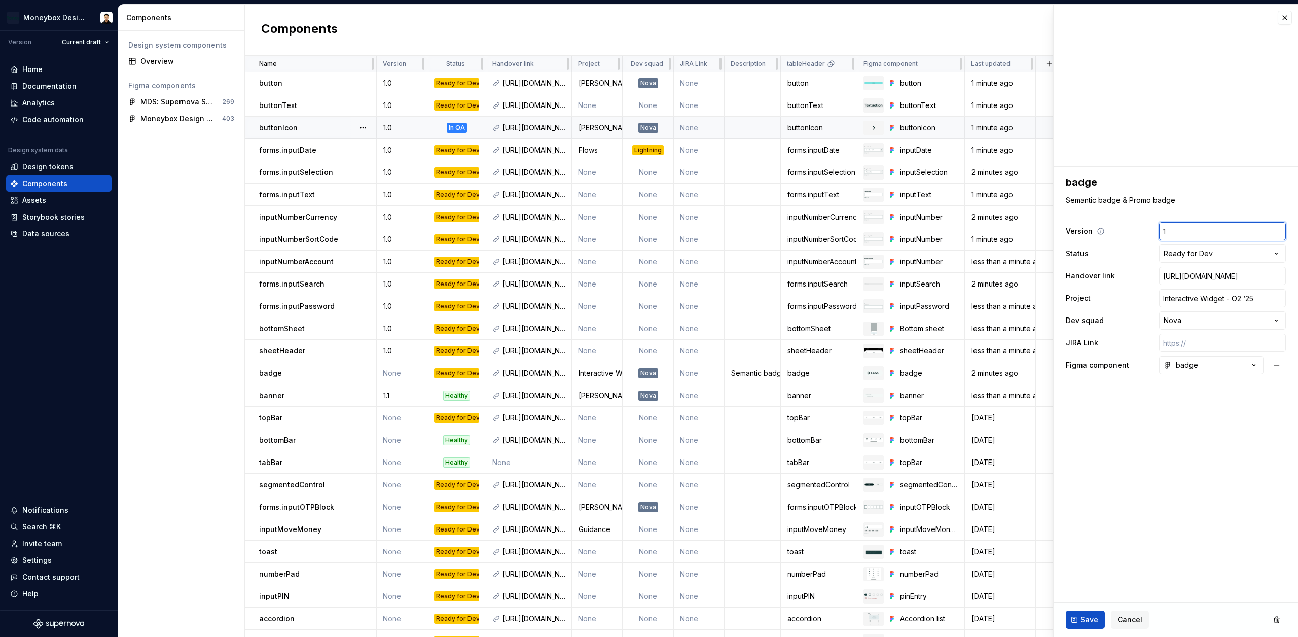
type input "1."
type textarea "*"
type input "1.0"
click at [1090, 613] on button "Save" at bounding box center [1085, 620] width 39 height 18
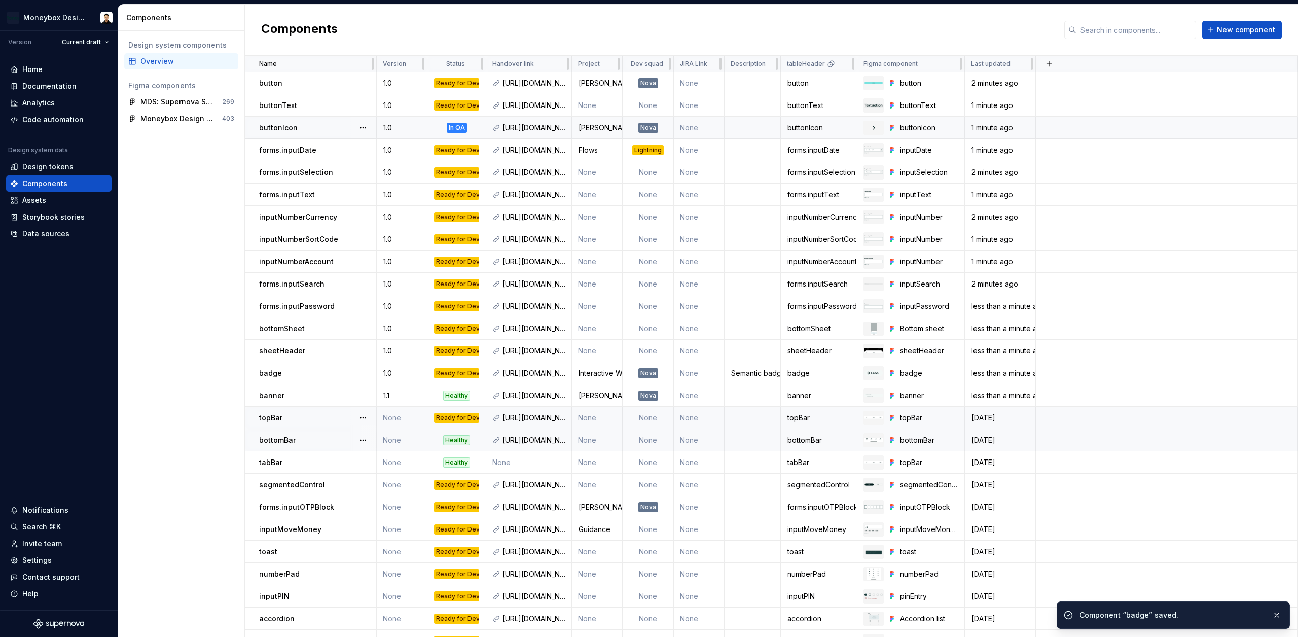
click at [391, 419] on td "None" at bounding box center [402, 418] width 51 height 22
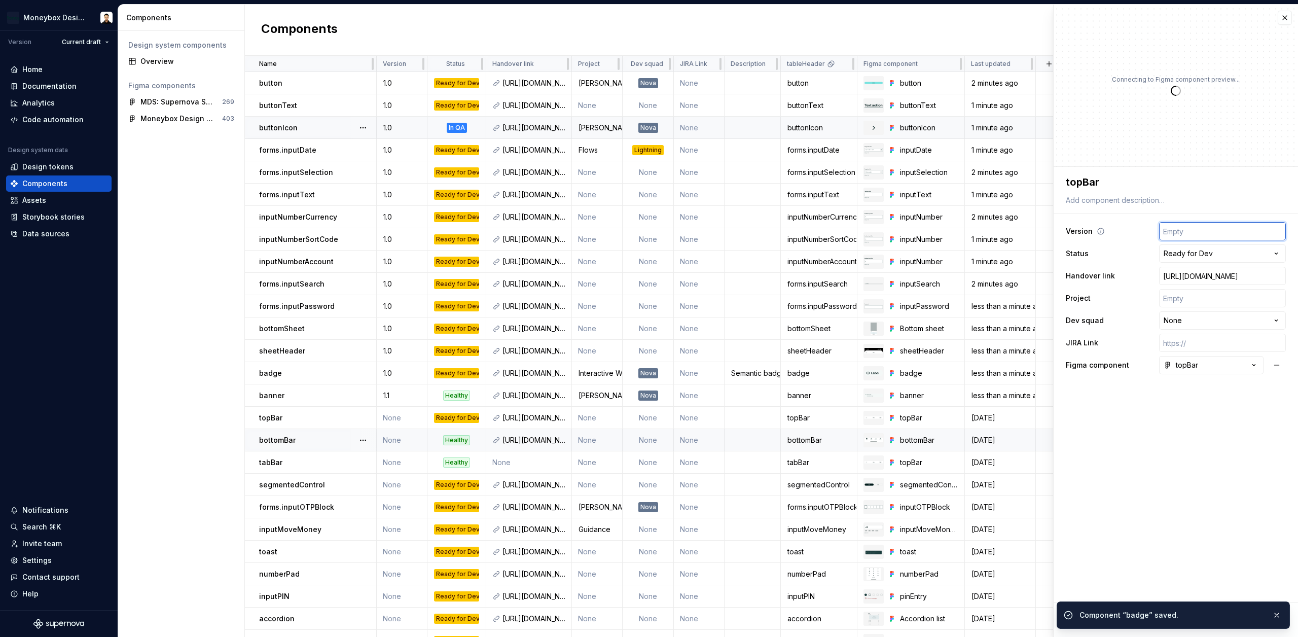
click at [1195, 230] on input "text" at bounding box center [1222, 231] width 127 height 18
type textarea "*"
type input "1"
type textarea "*"
type input "1."
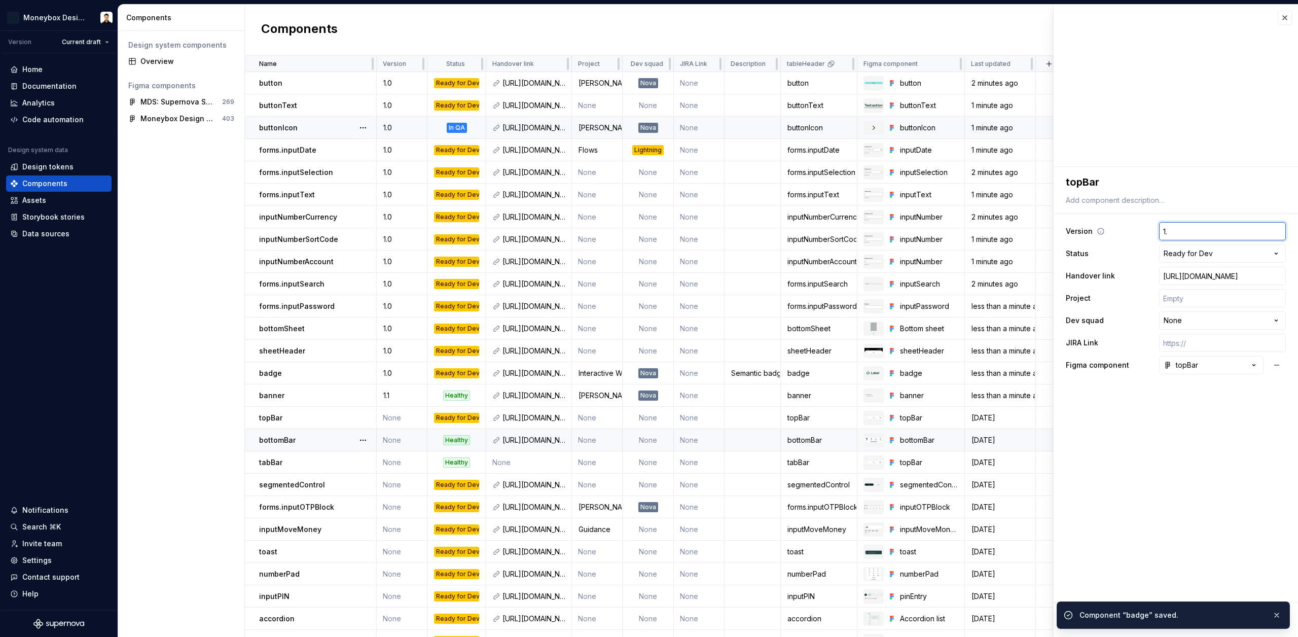
type textarea "*"
type input "1.0"
type textarea "*"
type input "1.0"
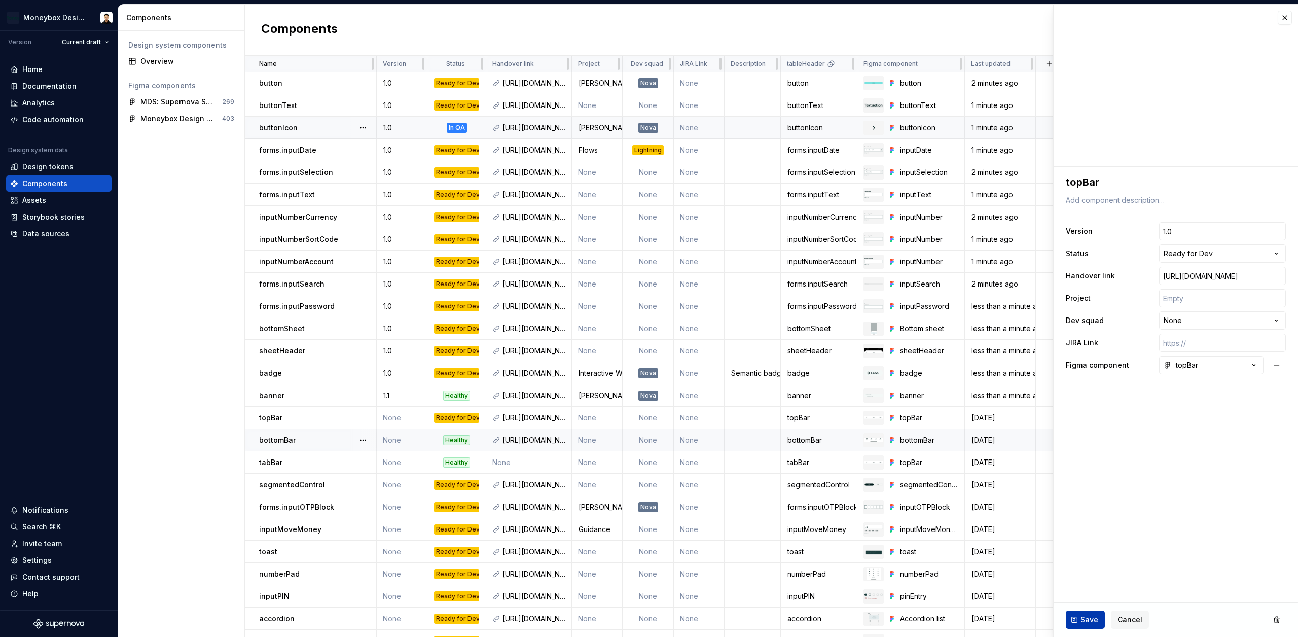
click at [1081, 622] on span "Save" at bounding box center [1090, 620] width 18 height 10
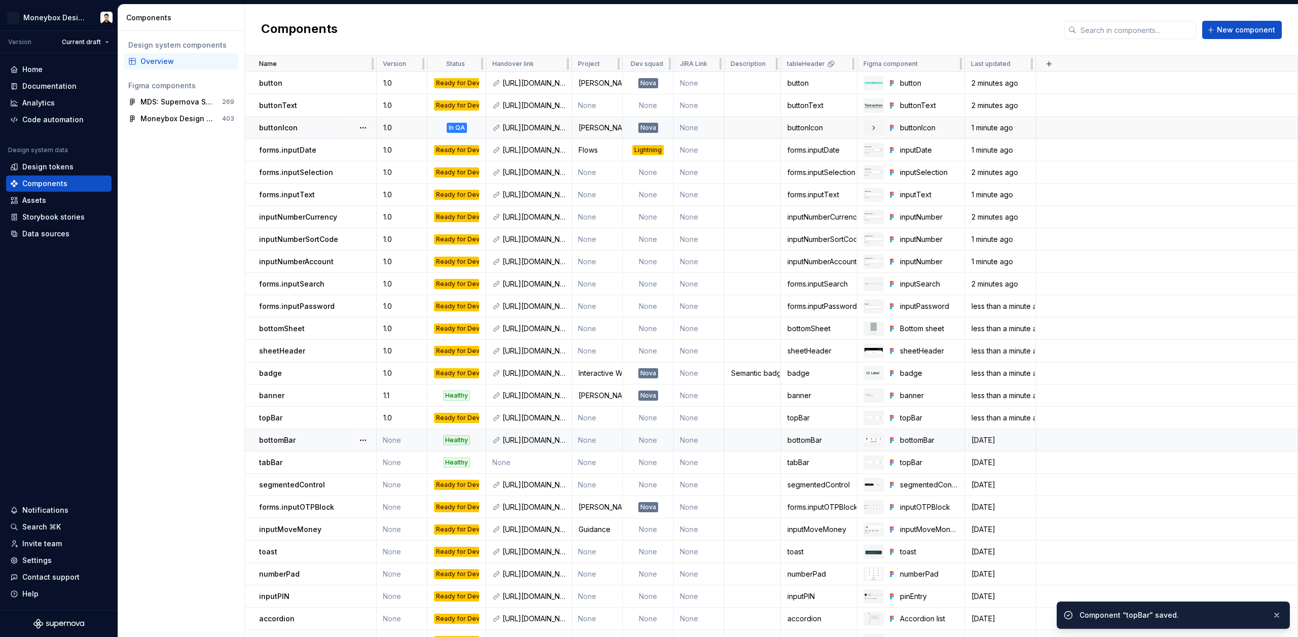
click at [399, 447] on td "None" at bounding box center [402, 440] width 51 height 22
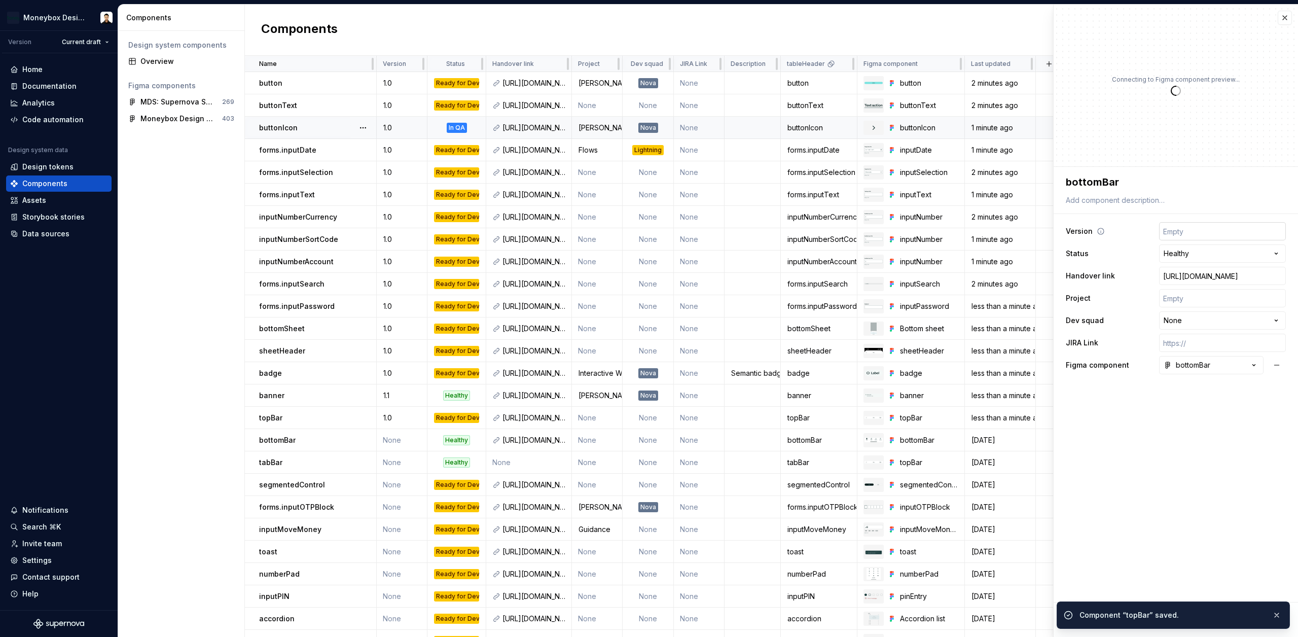
click at [1204, 235] on input "text" at bounding box center [1222, 231] width 127 height 18
type textarea "*"
type input "1"
type textarea "*"
type input "1."
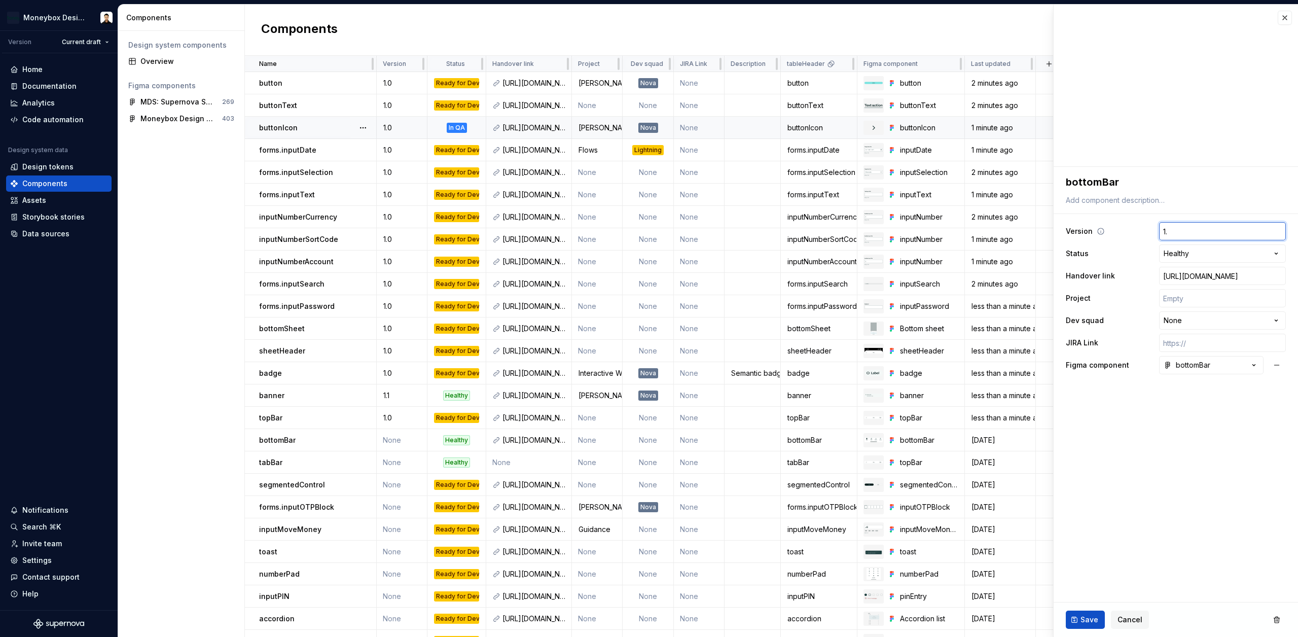
type textarea "*"
type input "1.0"
type textarea "*"
type input "1.0"
click at [1095, 616] on span "Save" at bounding box center [1090, 620] width 18 height 10
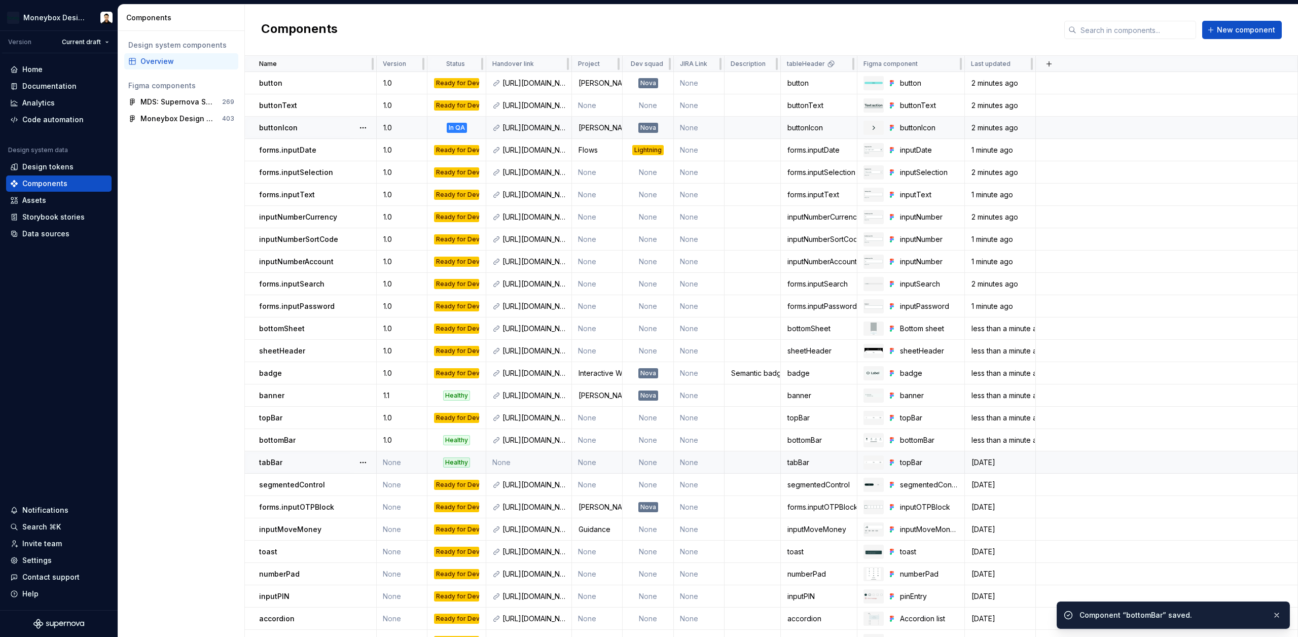
click at [395, 464] on td "None" at bounding box center [402, 462] width 51 height 22
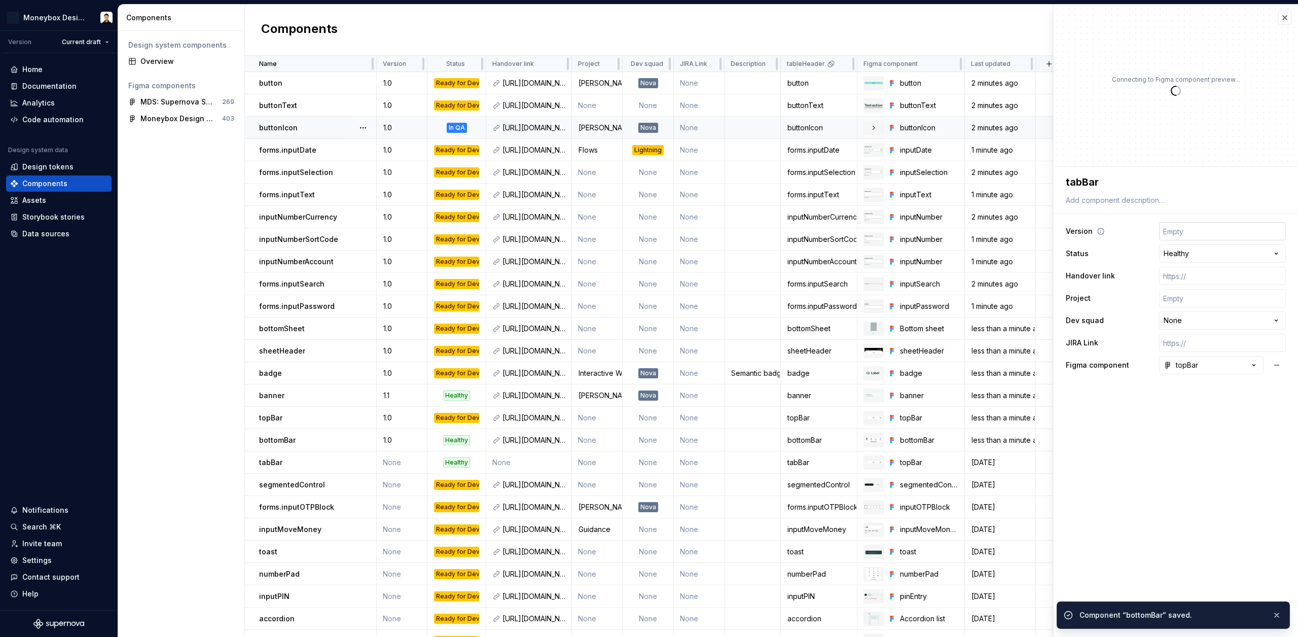
click at [1214, 229] on input "text" at bounding box center [1222, 231] width 127 height 18
type textarea "*"
type input "1"
type textarea "*"
type input "1."
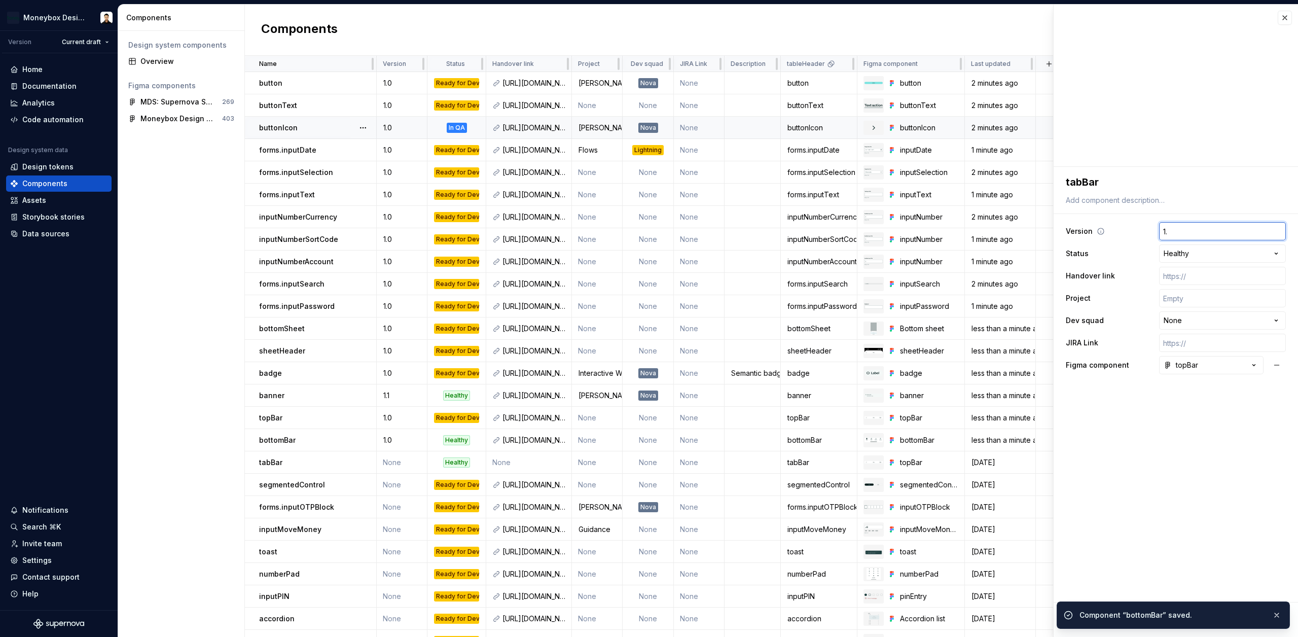
type textarea "*"
type input "1.0"
type textarea "*"
type input "1.0"
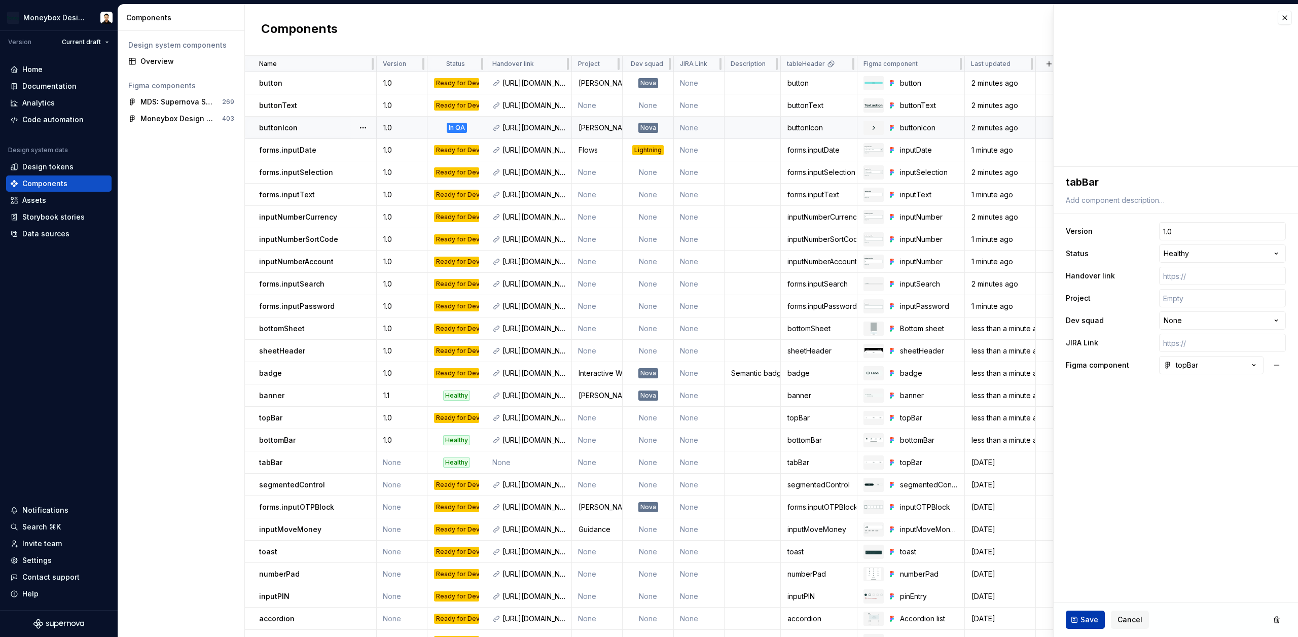
click at [1095, 624] on span "Save" at bounding box center [1090, 620] width 18 height 10
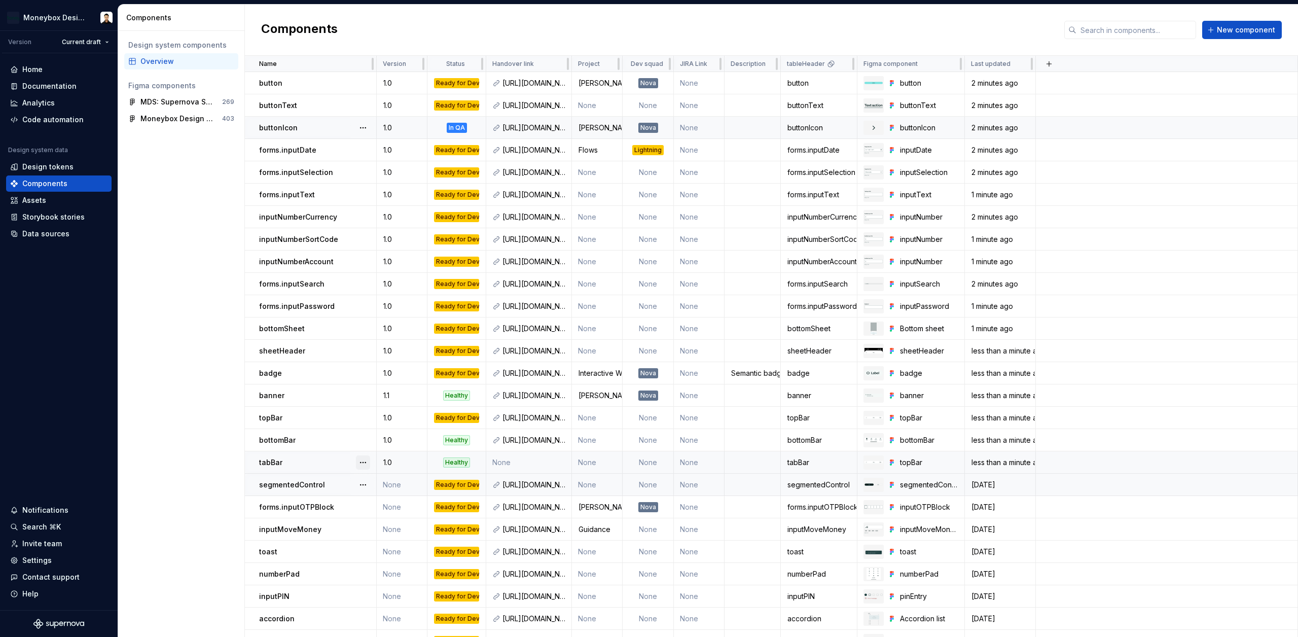
click at [361, 462] on button "button" at bounding box center [363, 462] width 14 height 14
click at [400, 501] on div "Delete component" at bounding box center [417, 503] width 84 height 10
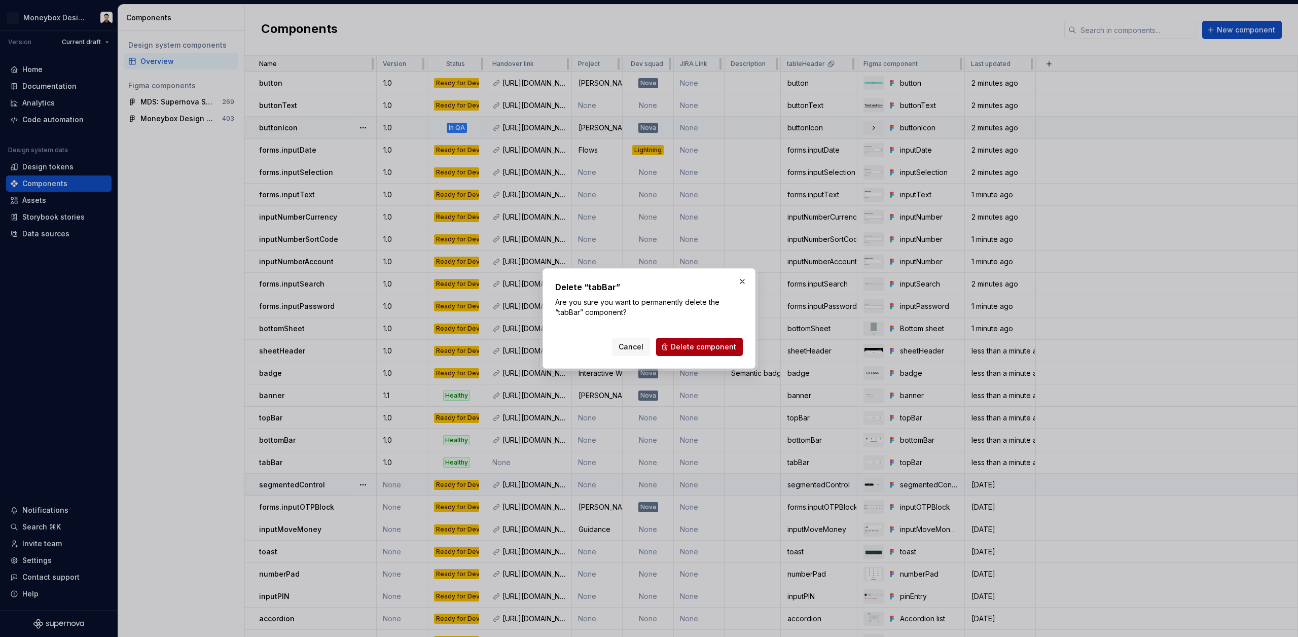
click at [702, 342] on span "Delete component" at bounding box center [703, 347] width 65 height 10
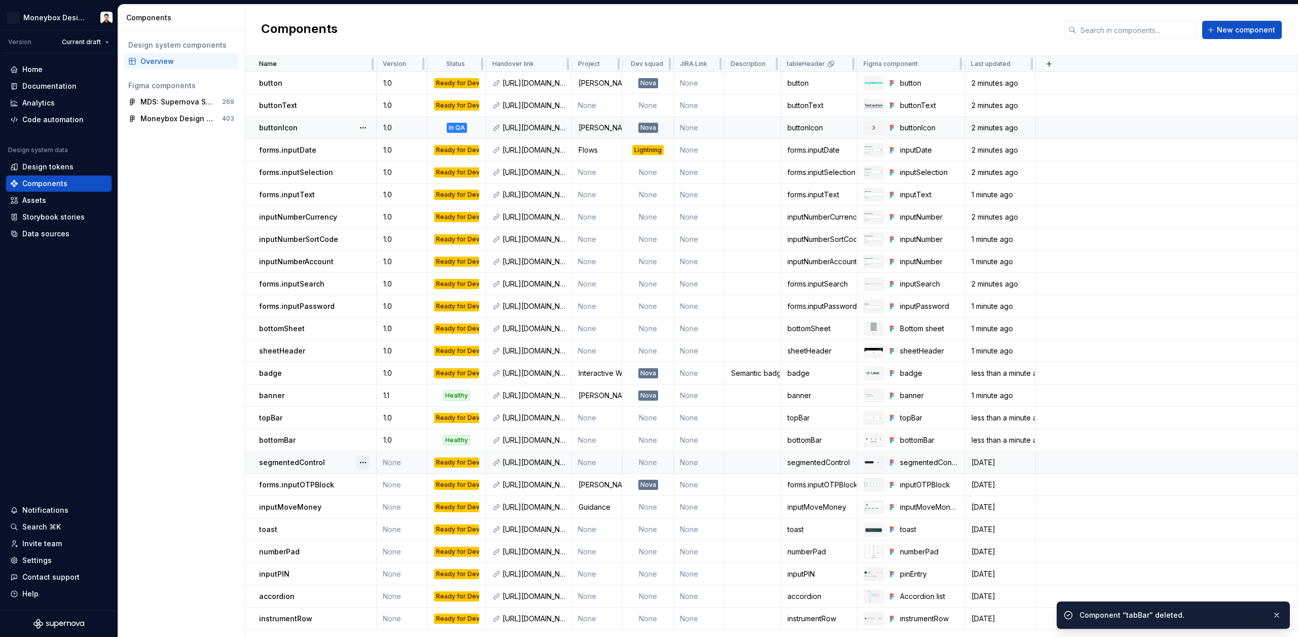
click at [365, 463] on button "button" at bounding box center [363, 462] width 14 height 14
click at [320, 467] on html "Moneybox Design System Version Current draft Home Documentation Analytics Code …" at bounding box center [649, 318] width 1298 height 637
click at [318, 462] on p "segmentedControl" at bounding box center [292, 462] width 66 height 10
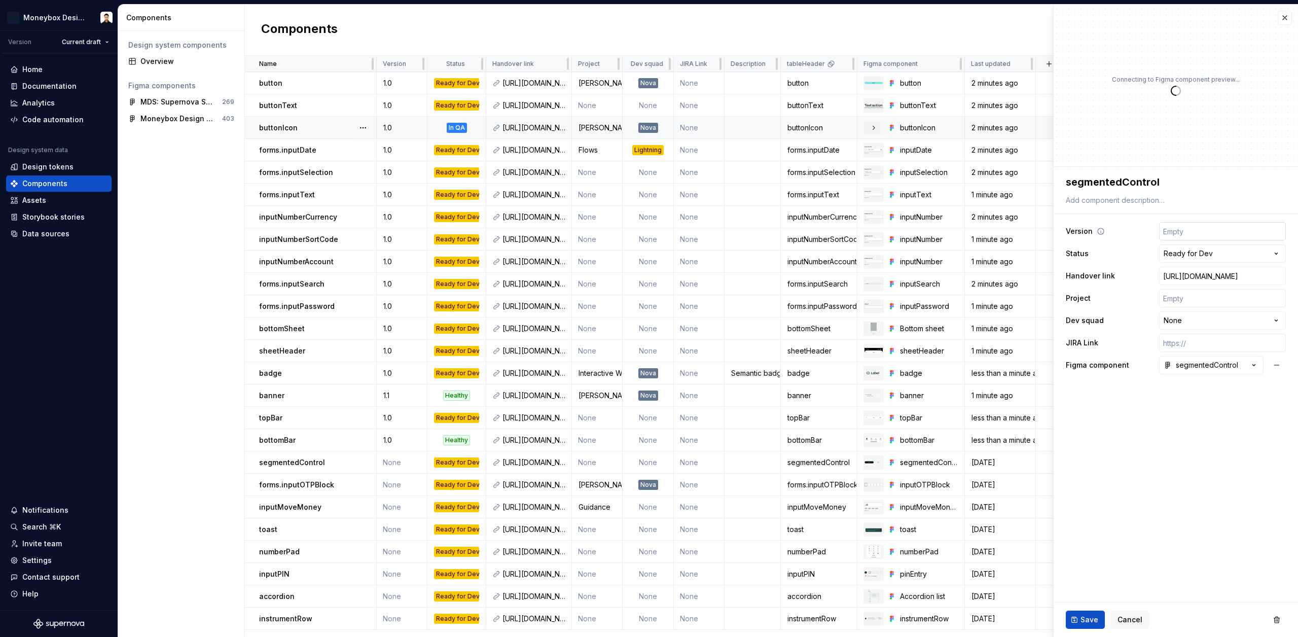
click at [1177, 230] on input "text" at bounding box center [1222, 231] width 127 height 18
type textarea "*"
type input "1"
type textarea "*"
type input "1."
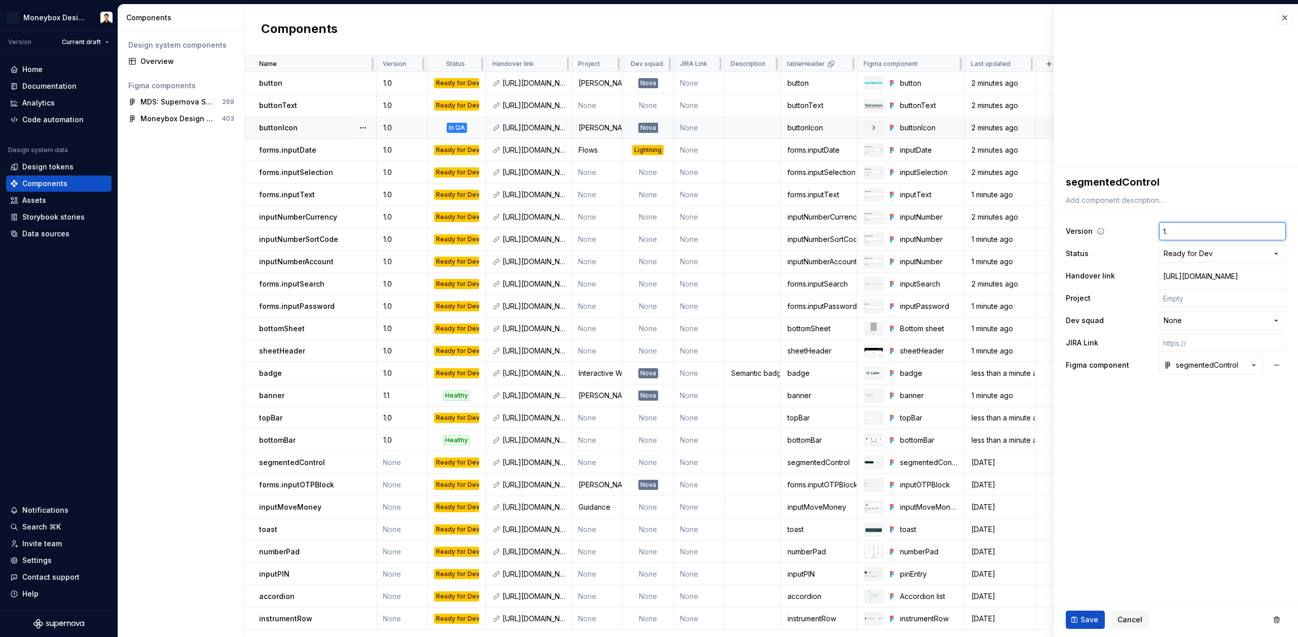
type textarea "*"
type input "1.0"
click at [1078, 617] on button "Save" at bounding box center [1085, 620] width 39 height 18
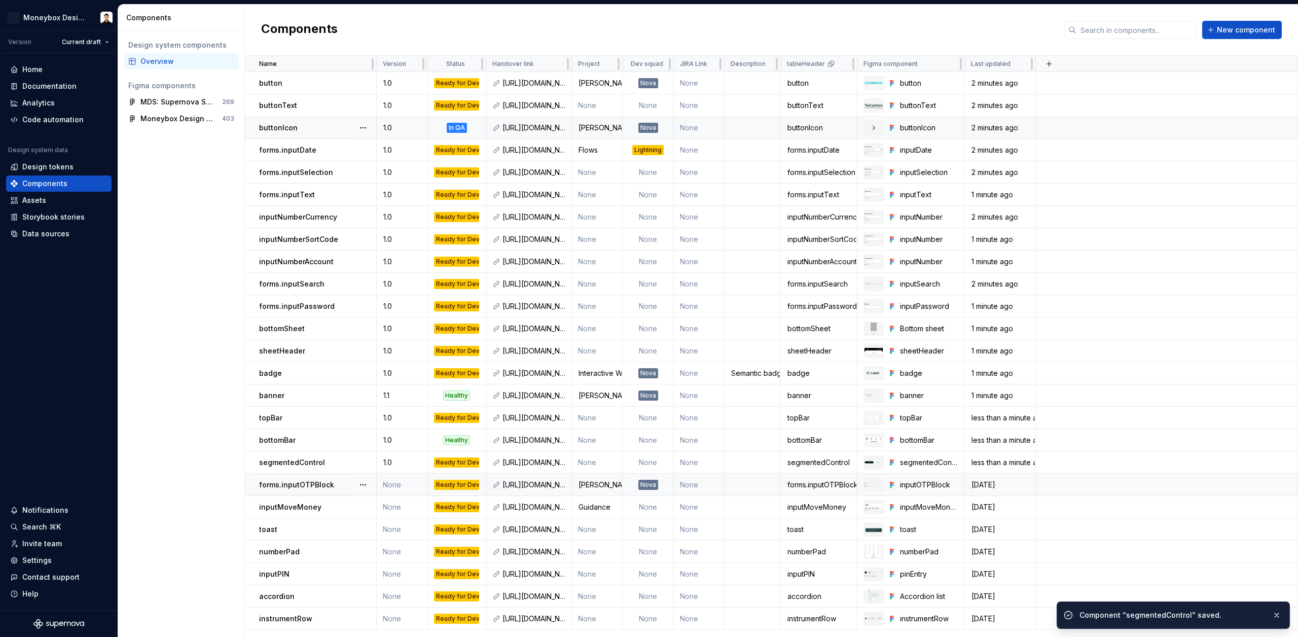
click at [392, 484] on td "None" at bounding box center [402, 485] width 51 height 22
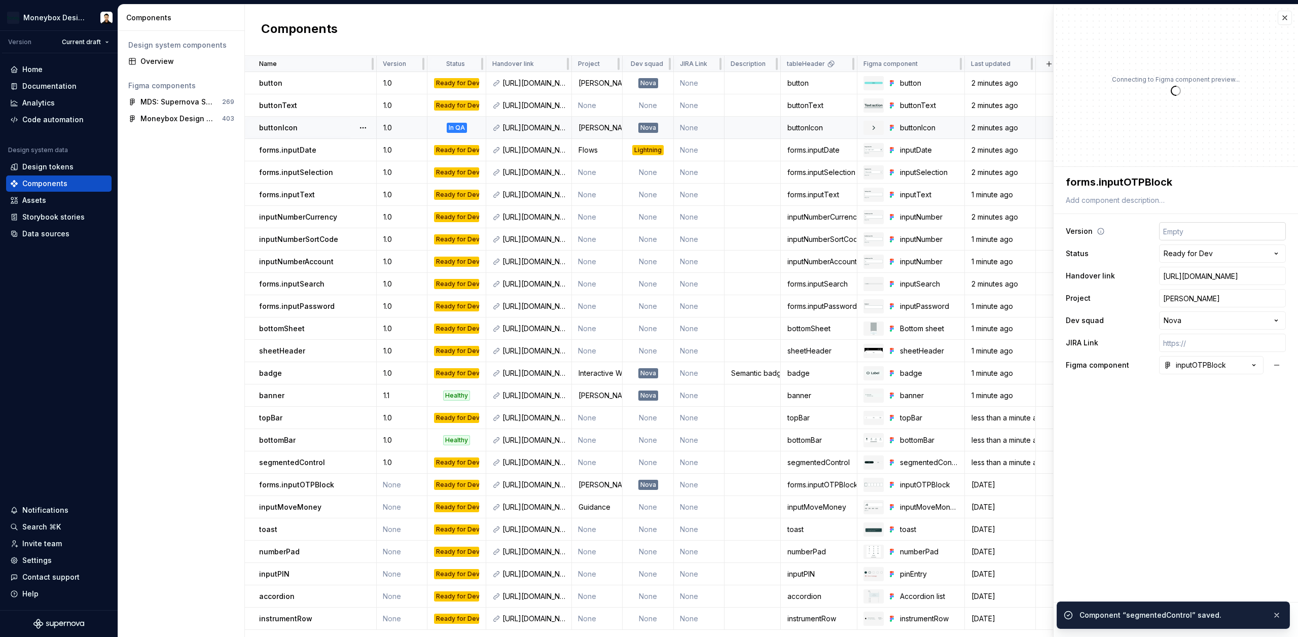
click at [1176, 226] on input "text" at bounding box center [1222, 231] width 127 height 18
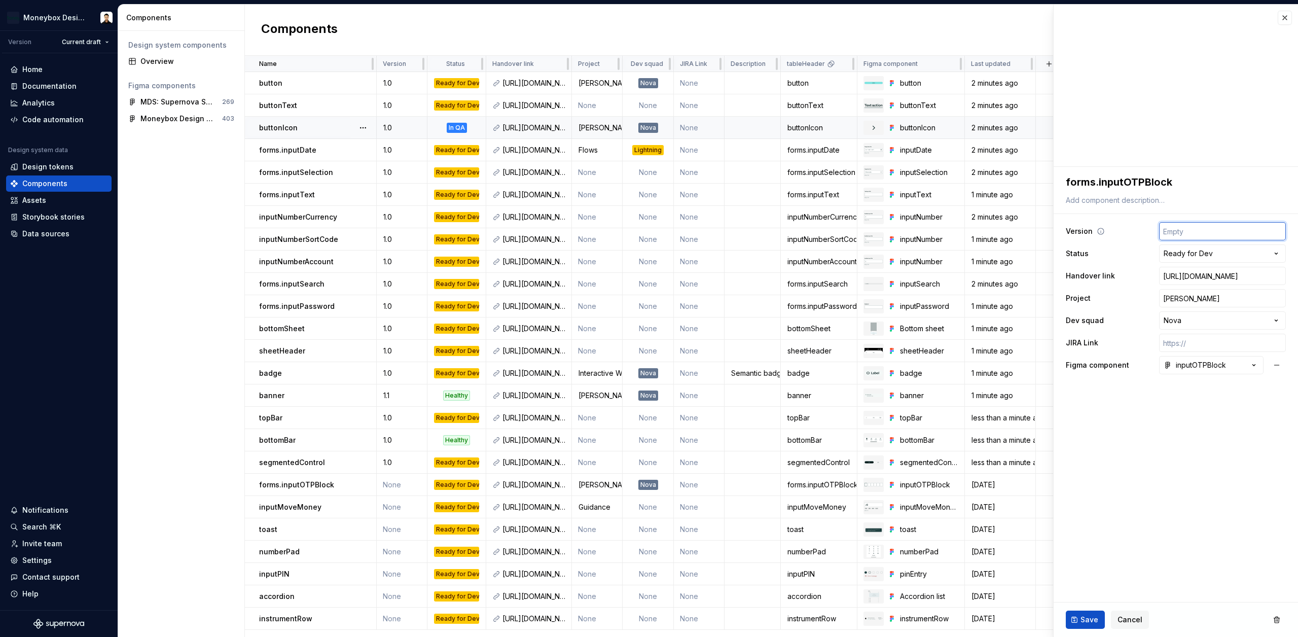
type textarea "*"
type input "1"
type textarea "*"
type input "1."
type textarea "*"
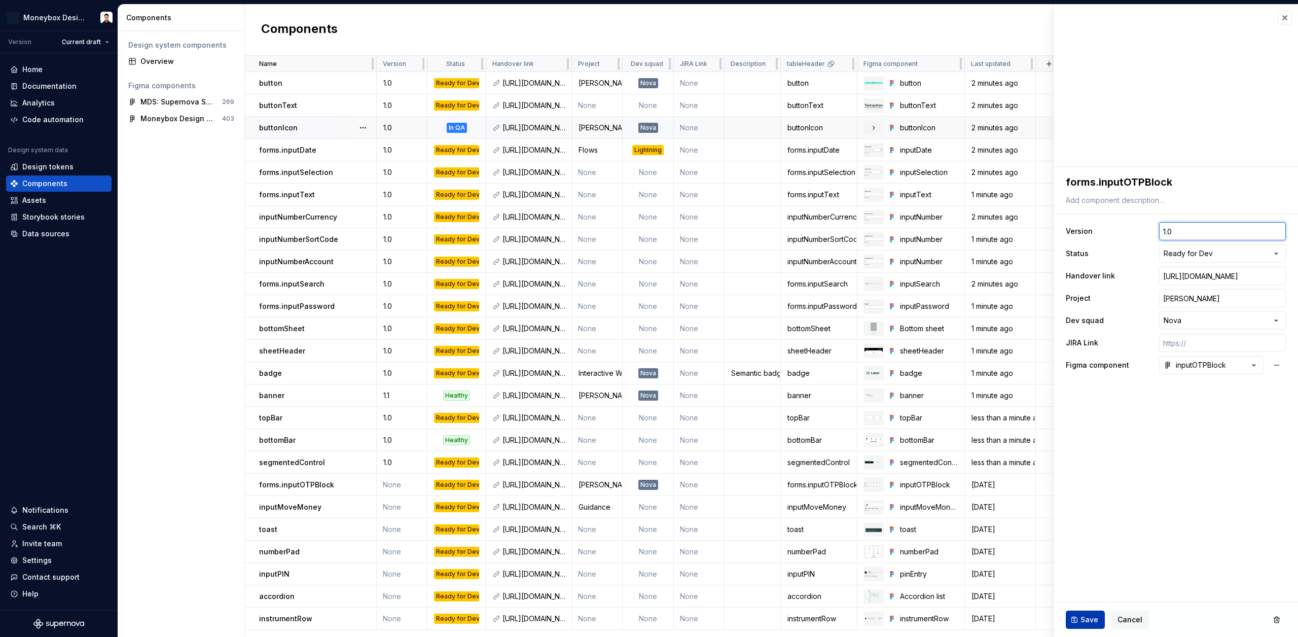
type input "1.0"
click at [1079, 617] on button "Save" at bounding box center [1085, 620] width 39 height 18
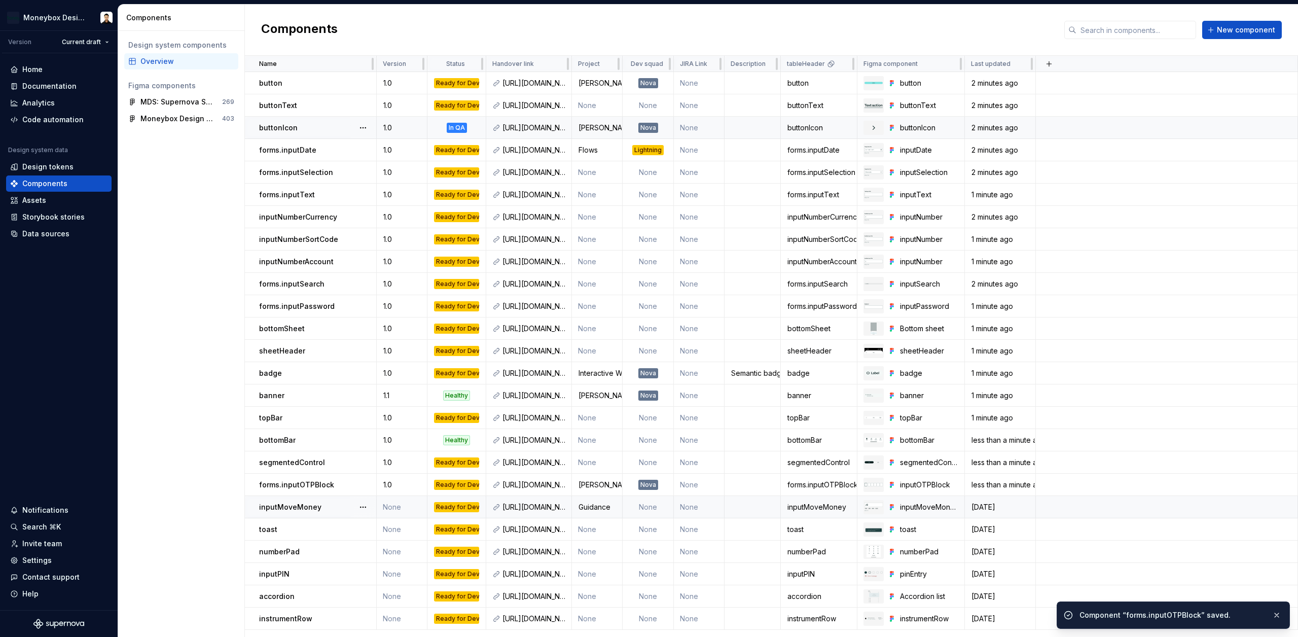
click at [398, 509] on td "None" at bounding box center [402, 507] width 51 height 22
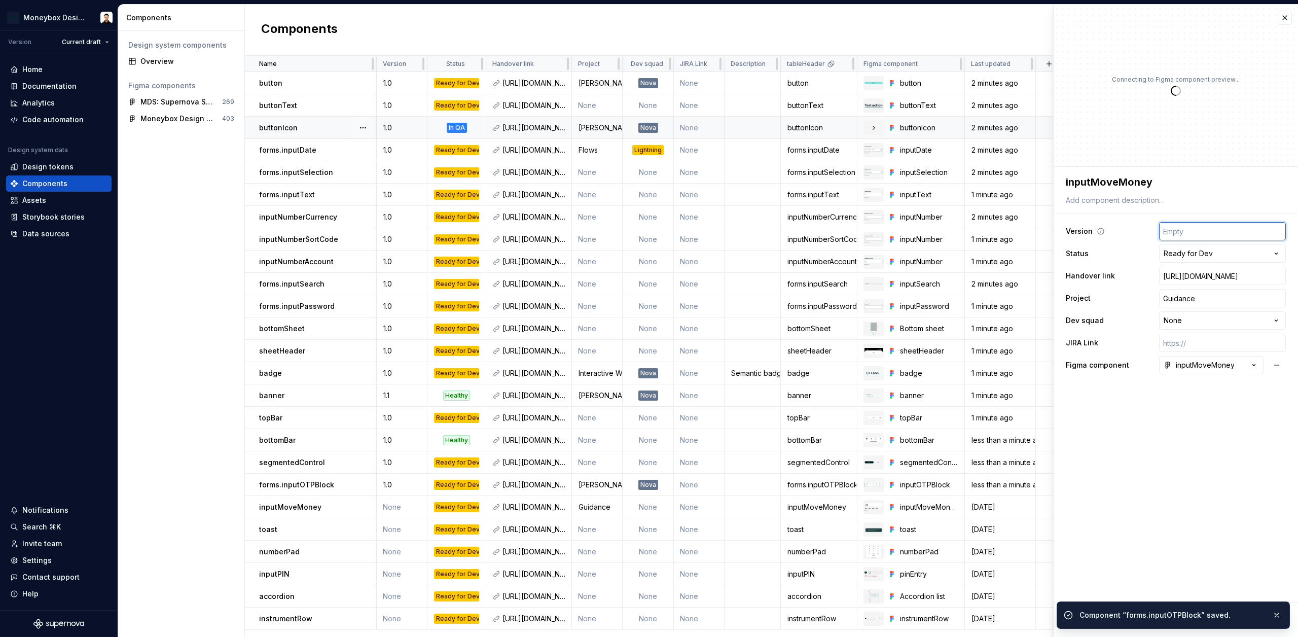
click at [1221, 228] on input "text" at bounding box center [1222, 231] width 127 height 18
type textarea "*"
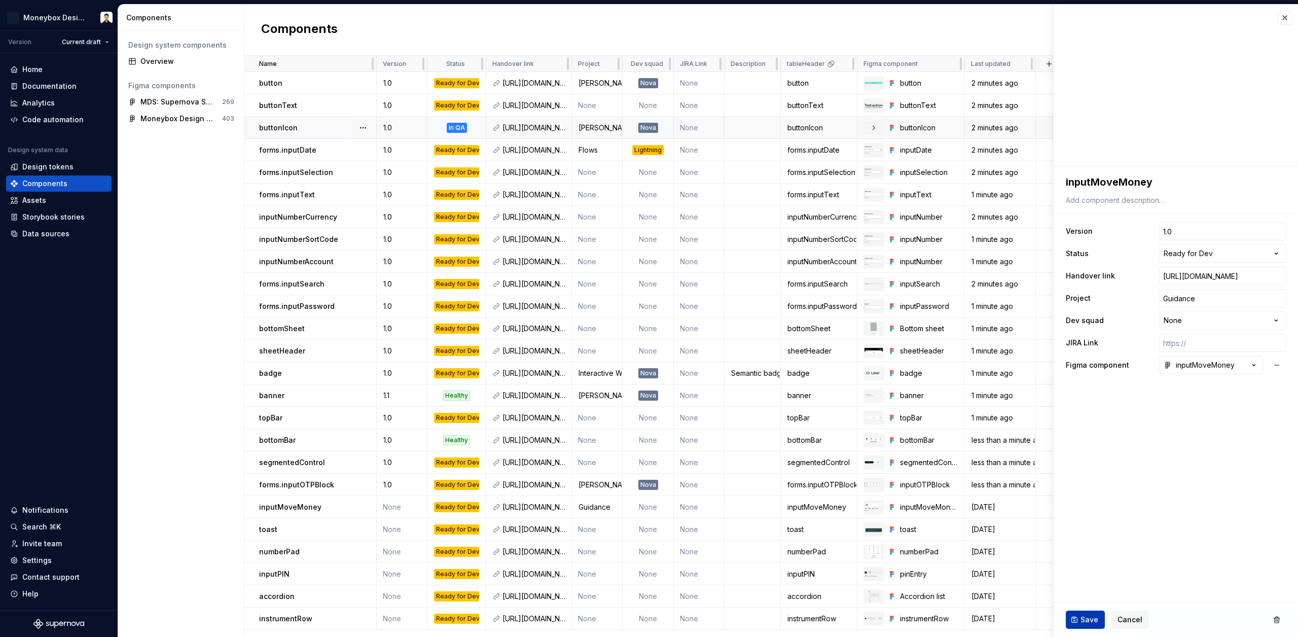
click at [1081, 619] on span "Save" at bounding box center [1090, 620] width 18 height 10
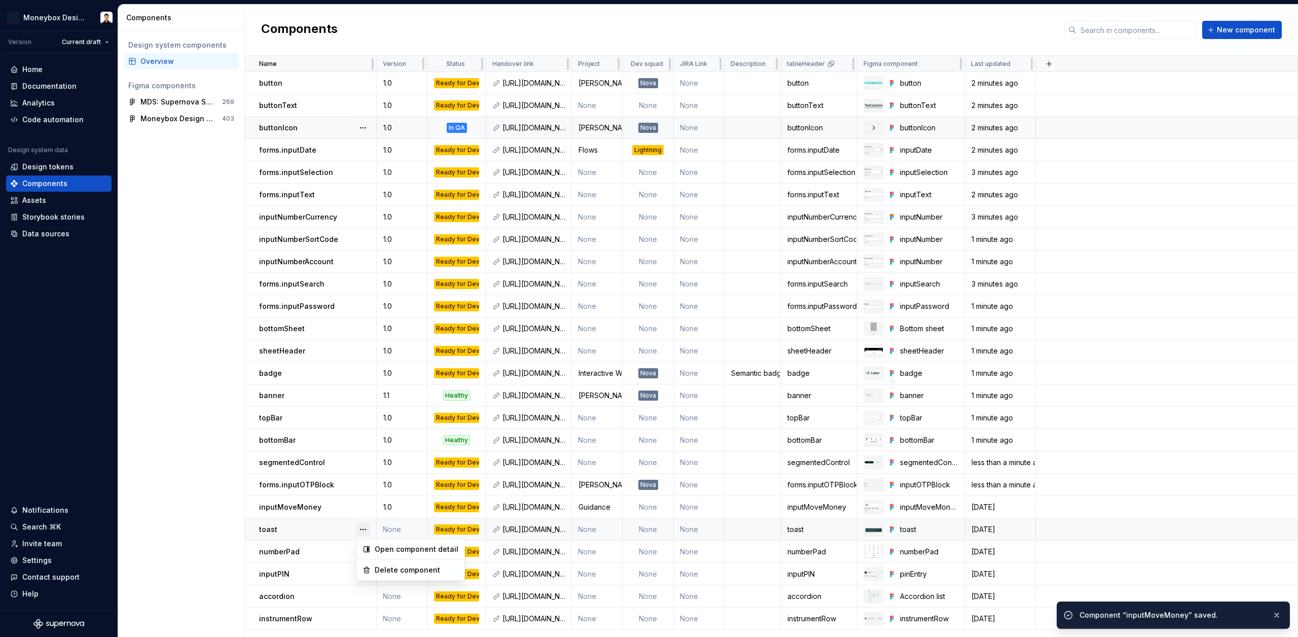
click at [359, 527] on button "button" at bounding box center [363, 529] width 14 height 14
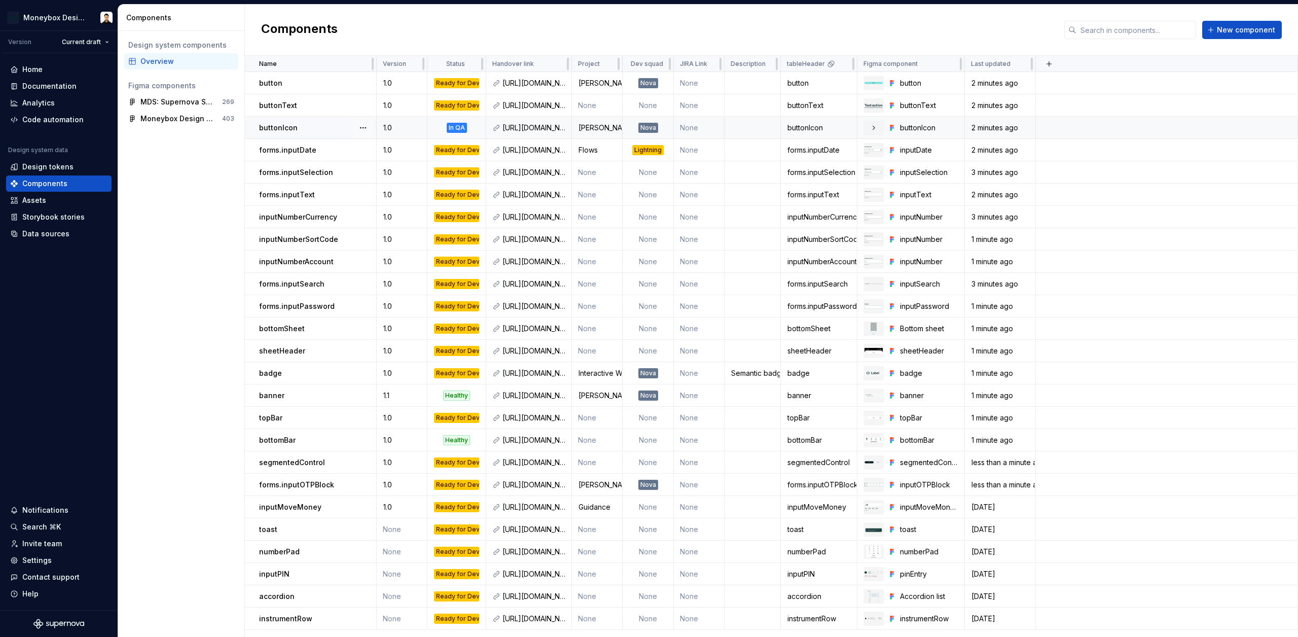
click at [314, 529] on html "Moneybox Design System Version Current draft Home Documentation Analytics Code …" at bounding box center [649, 318] width 1298 height 637
click at [304, 529] on div "toast" at bounding box center [317, 529] width 117 height 10
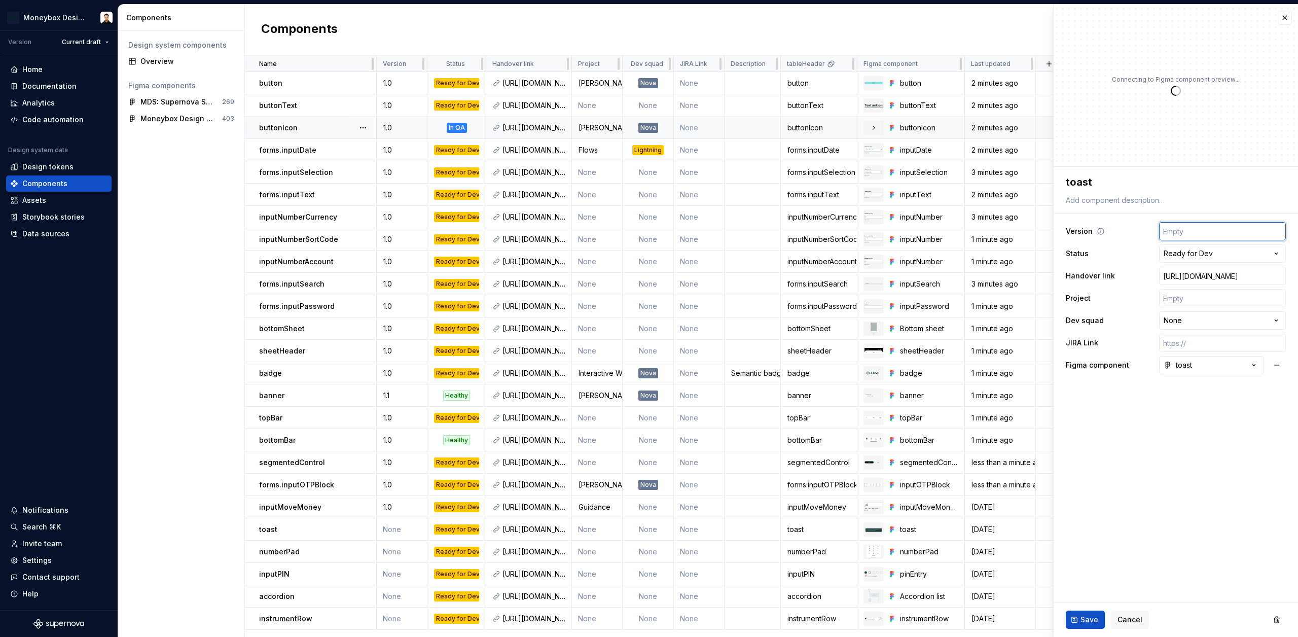
click at [1214, 232] on input "text" at bounding box center [1222, 231] width 127 height 18
click at [1086, 613] on button "Save" at bounding box center [1085, 620] width 39 height 18
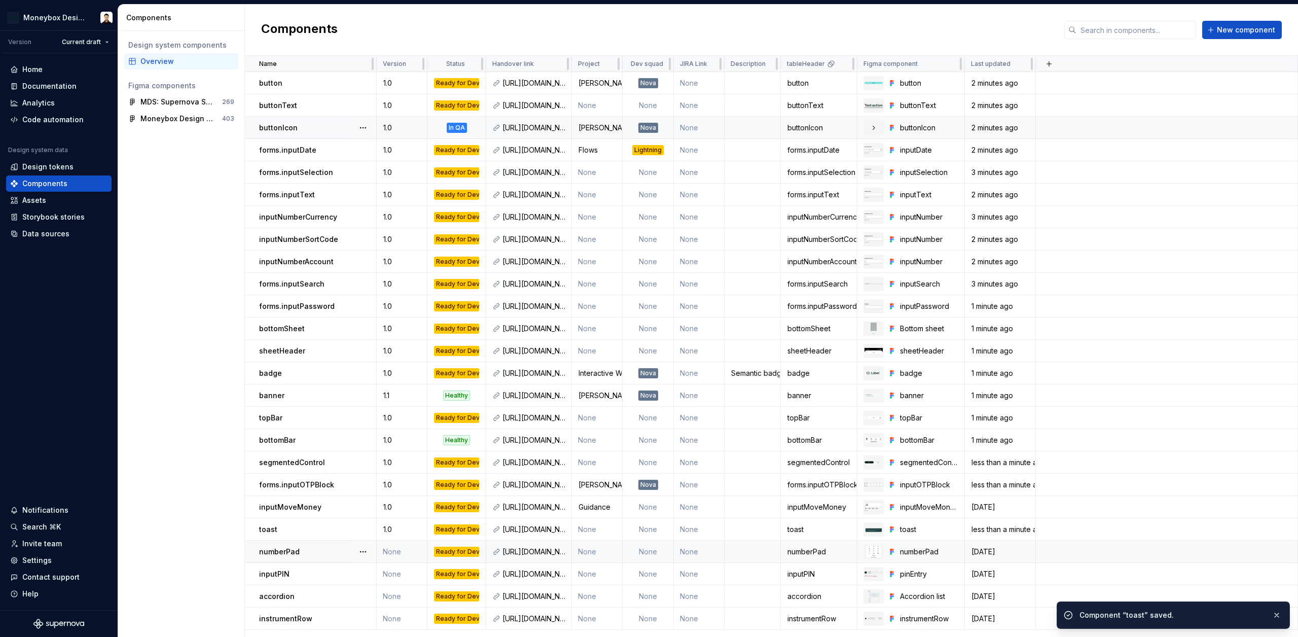
click at [322, 551] on div "numberPad" at bounding box center [317, 552] width 117 height 10
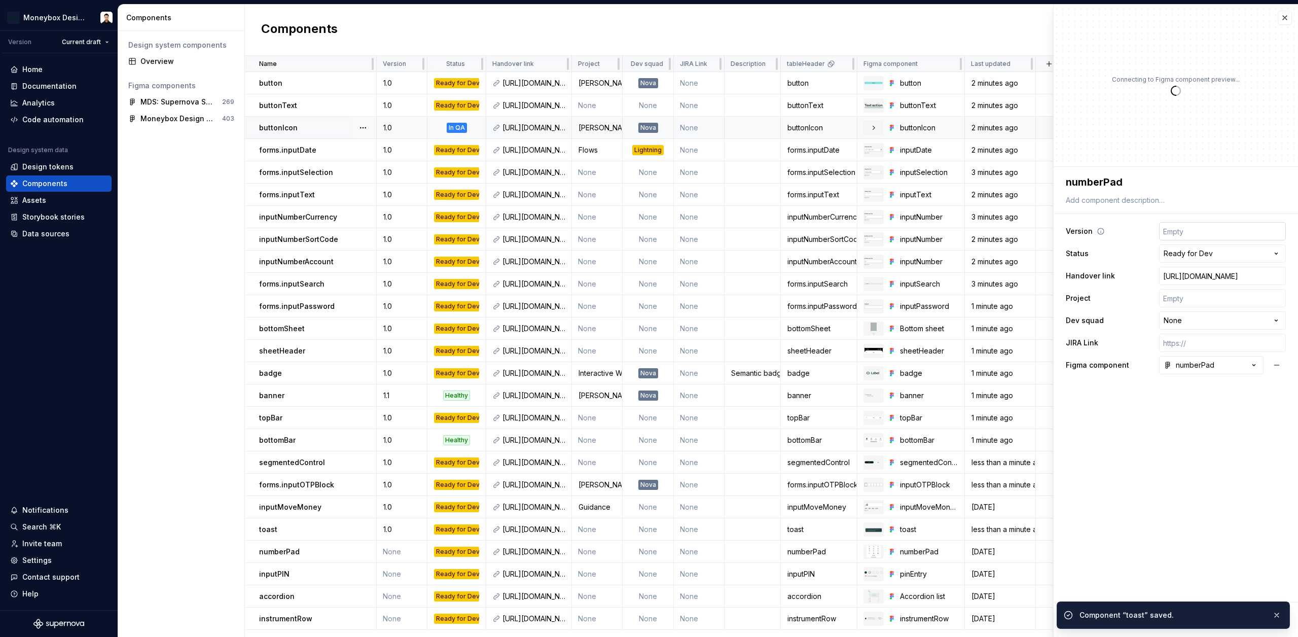
click at [1177, 235] on input "text" at bounding box center [1222, 231] width 127 height 18
click at [1085, 618] on span "Save" at bounding box center [1090, 620] width 18 height 10
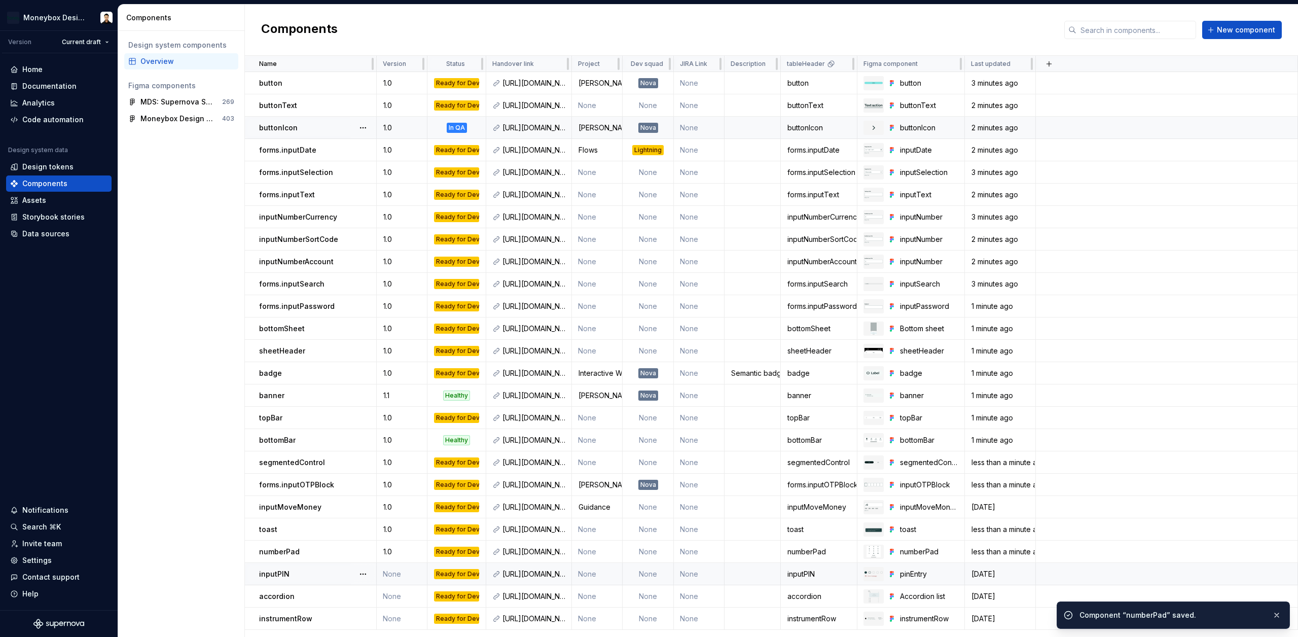
click at [322, 571] on div "inputPIN" at bounding box center [317, 574] width 117 height 10
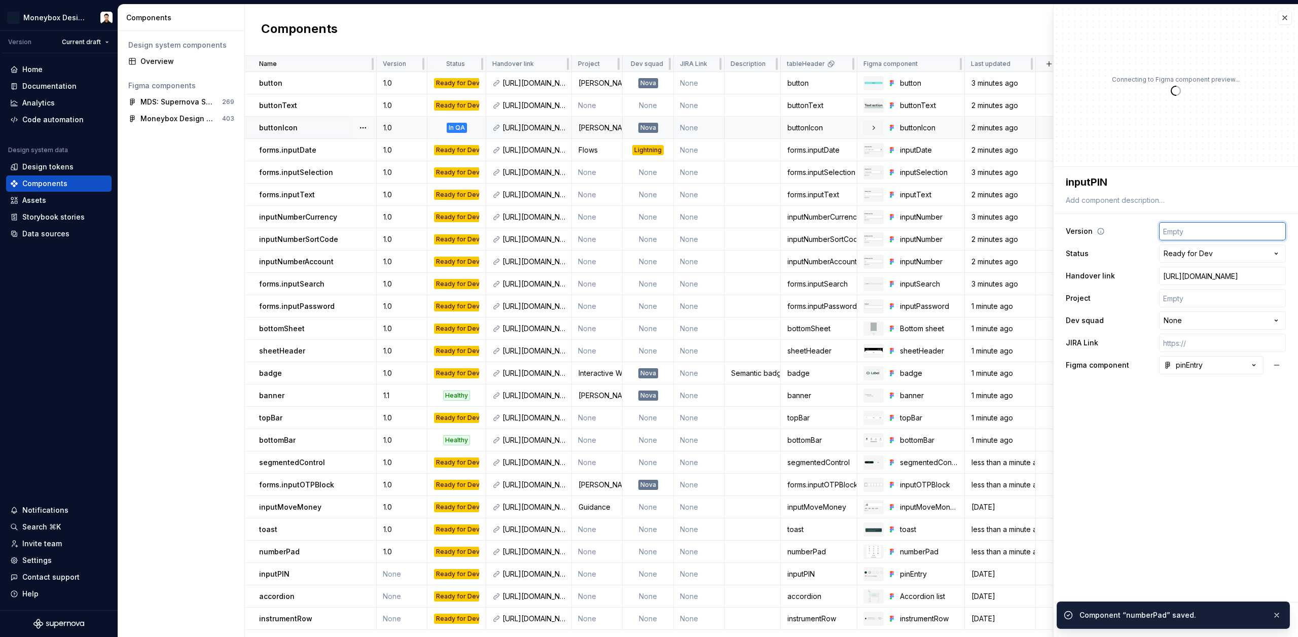
click at [1231, 230] on input "text" at bounding box center [1222, 231] width 127 height 18
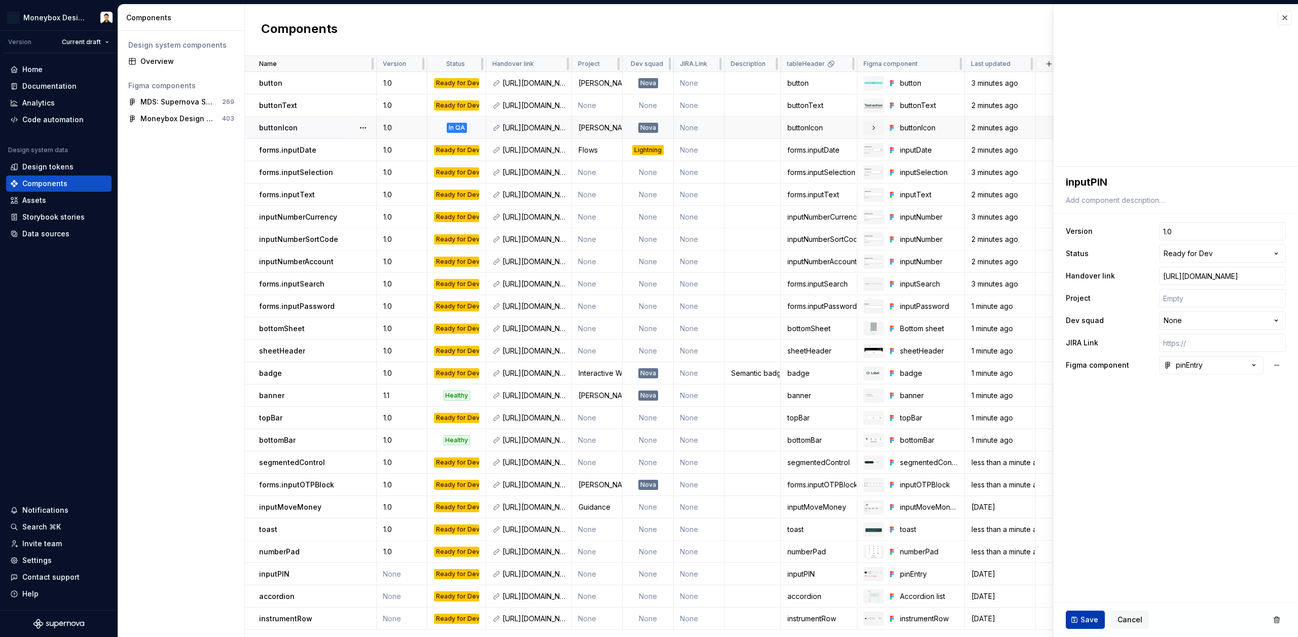
click at [1082, 617] on span "Save" at bounding box center [1090, 620] width 18 height 10
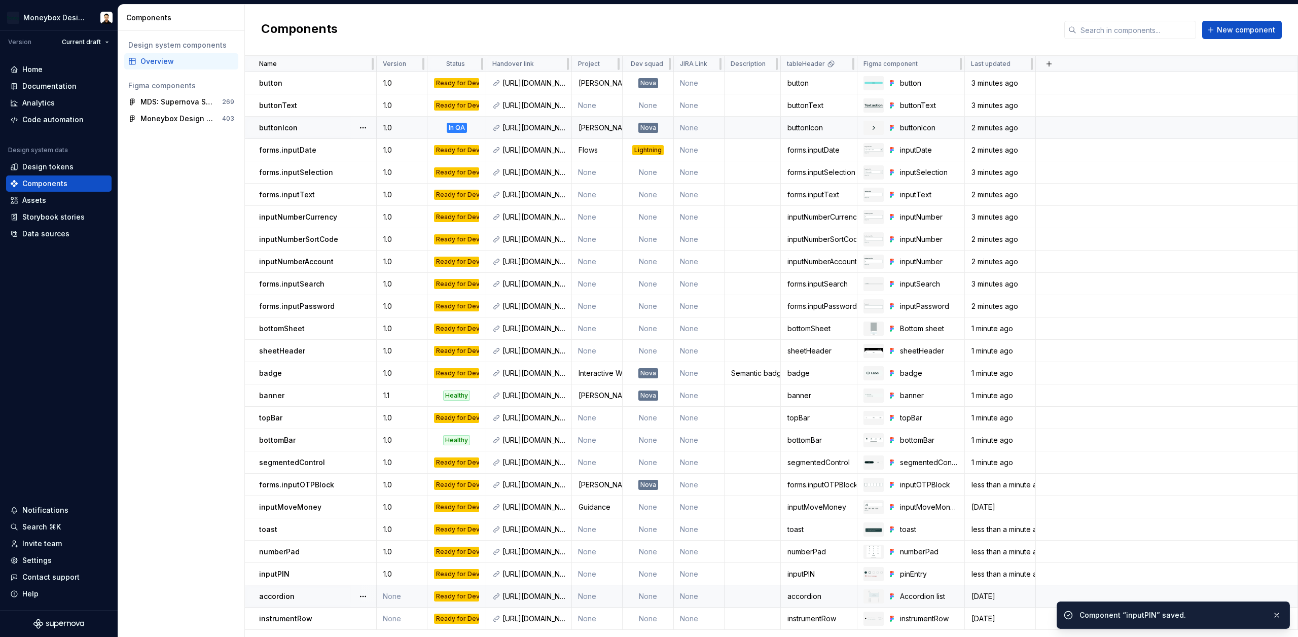
click at [337, 591] on div "accordion" at bounding box center [317, 596] width 117 height 10
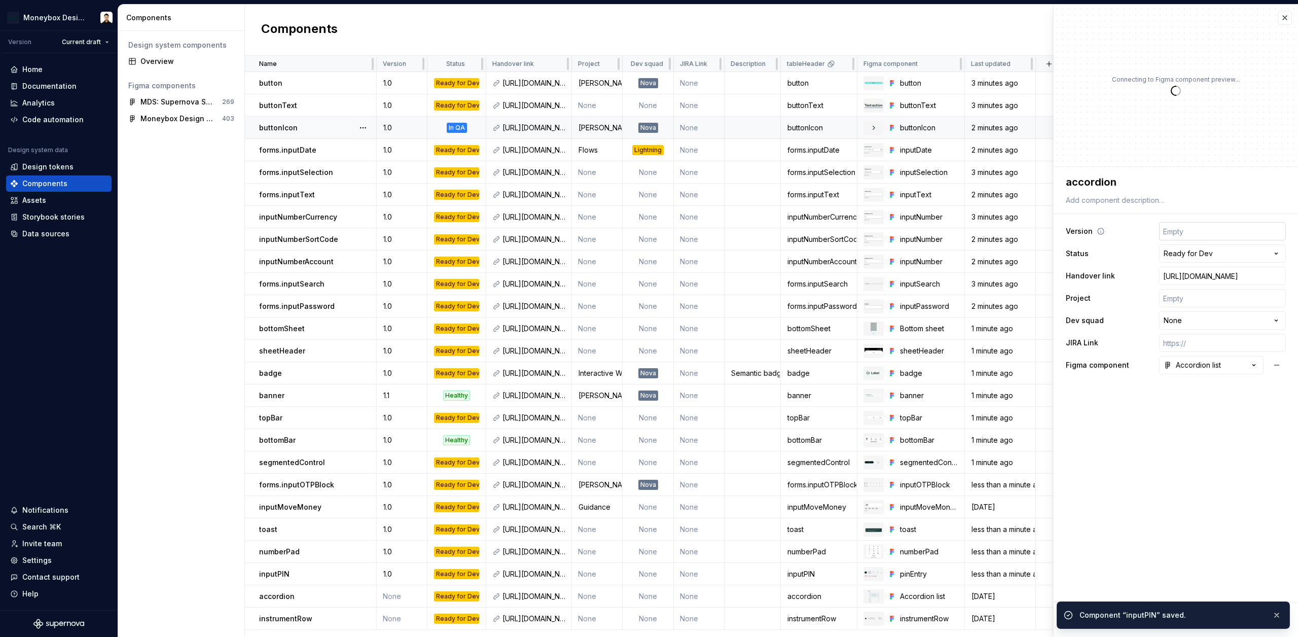
click at [1211, 227] on input "text" at bounding box center [1222, 231] width 127 height 18
click at [1074, 621] on button "Save" at bounding box center [1085, 620] width 39 height 18
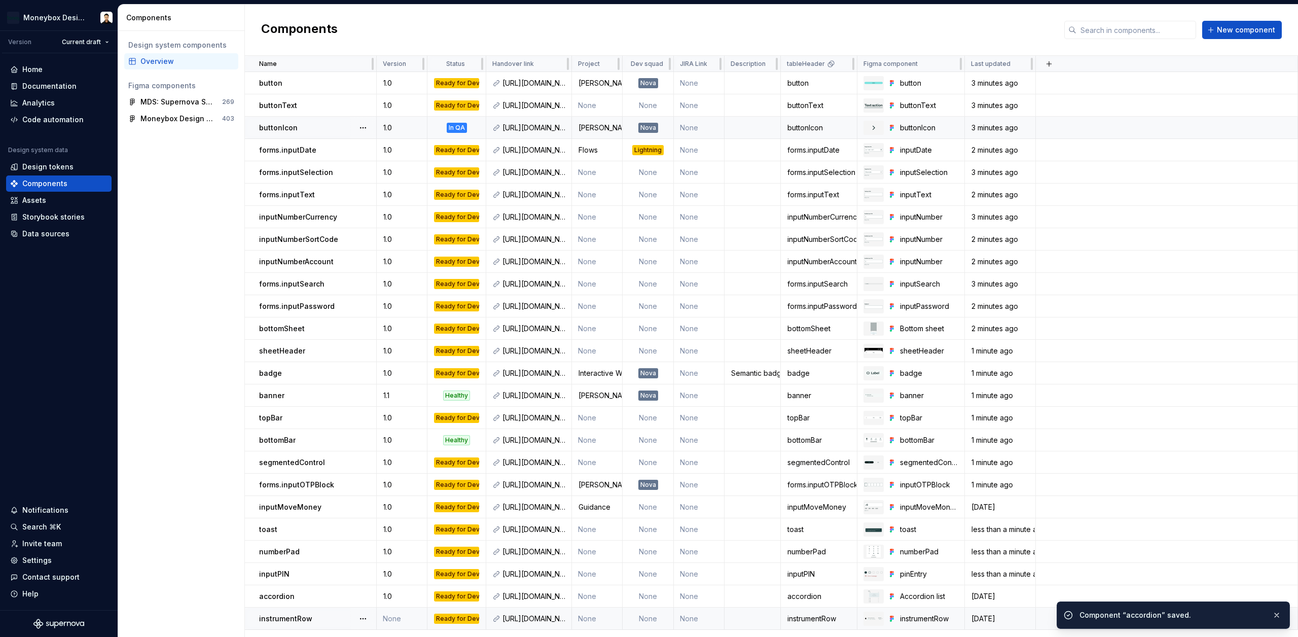
click at [313, 615] on div "instrumentRow" at bounding box center [317, 619] width 117 height 10
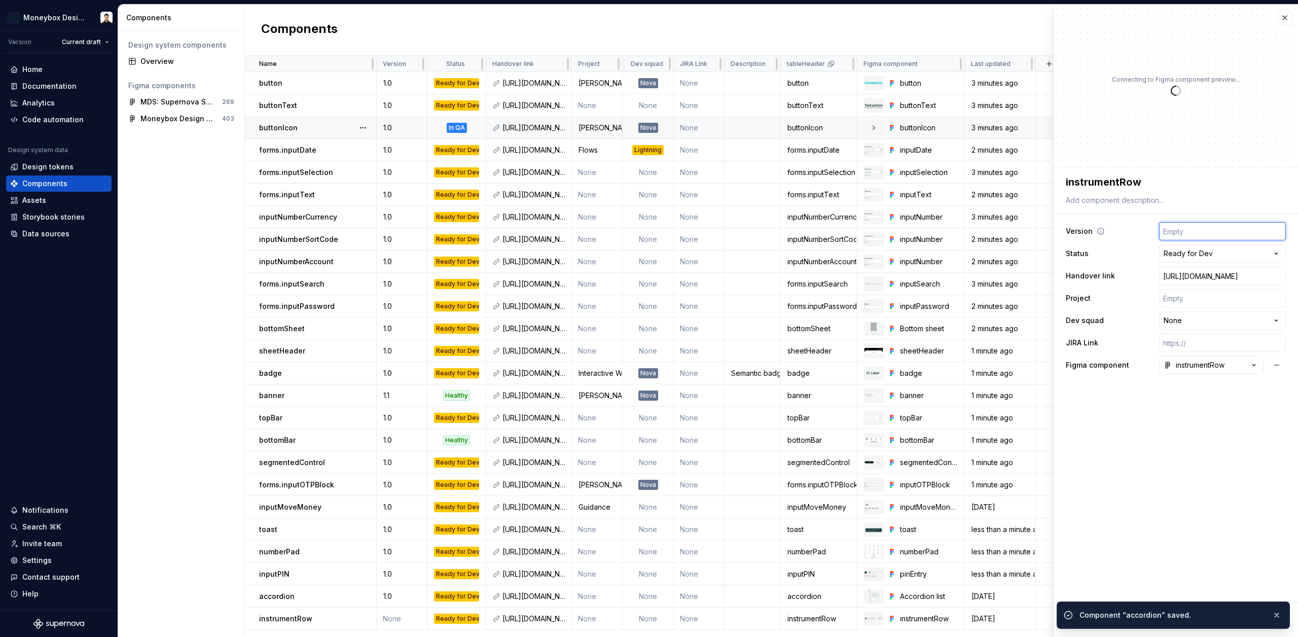
click at [1185, 232] on input "text" at bounding box center [1222, 231] width 127 height 18
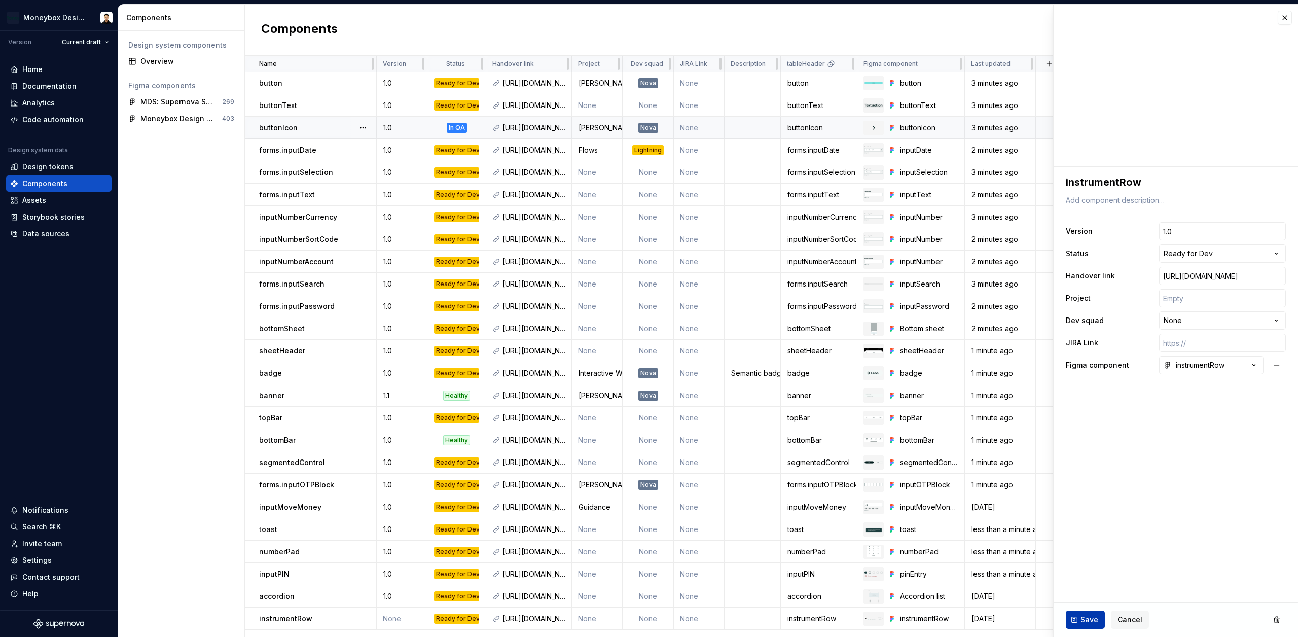
click at [1071, 620] on button "Save" at bounding box center [1085, 620] width 39 height 18
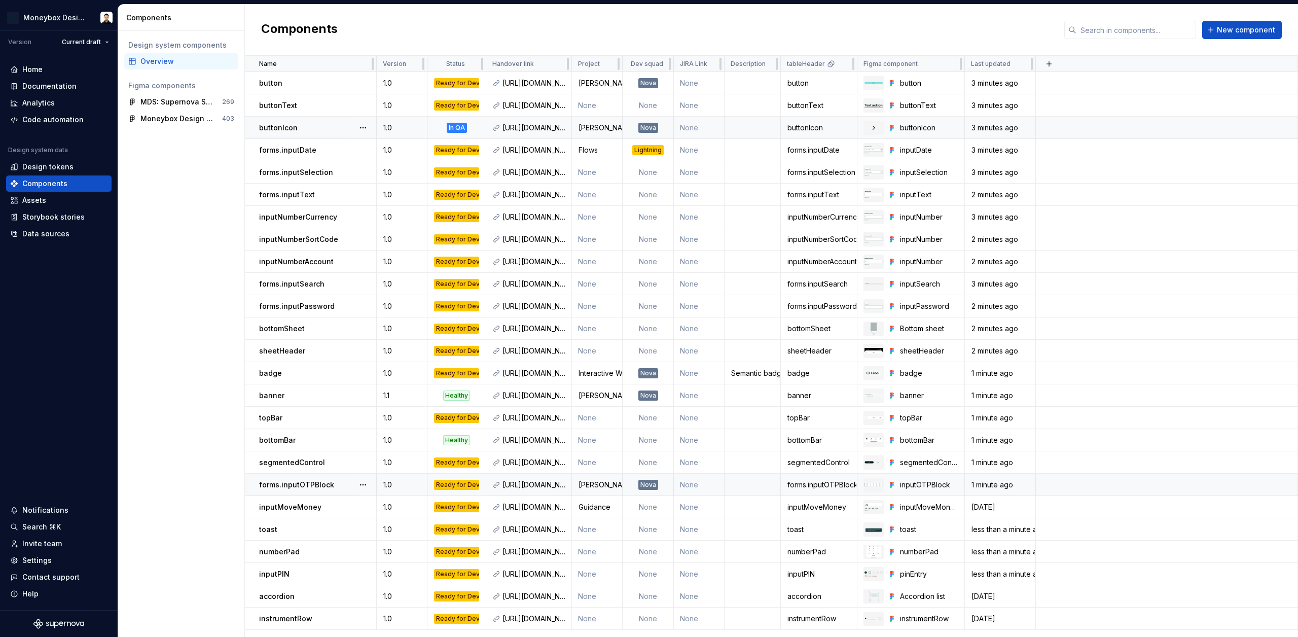
click at [210, 435] on div "Design system components Overview Figma components MDS: Supernova Sync 269 Mone…" at bounding box center [181, 334] width 126 height 606
